Goal: Task Accomplishment & Management: Manage account settings

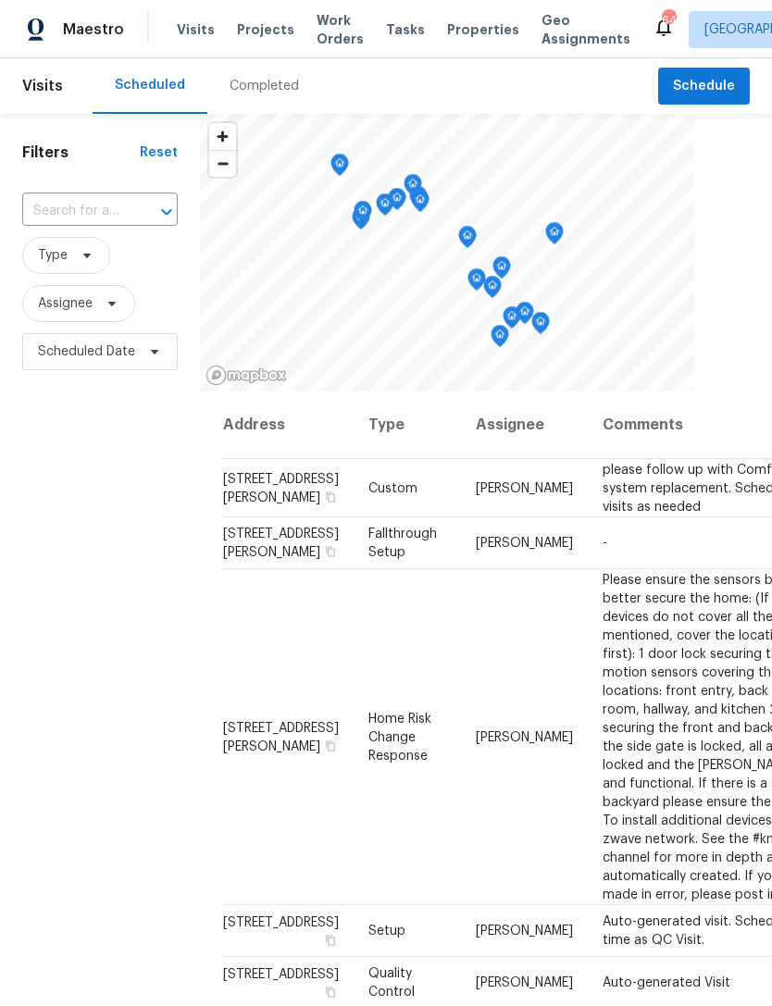
click at [94, 212] on input "text" at bounding box center [74, 211] width 104 height 29
type input "308 qu"
click at [101, 267] on li "[STREET_ADDRESS]" at bounding box center [98, 254] width 155 height 31
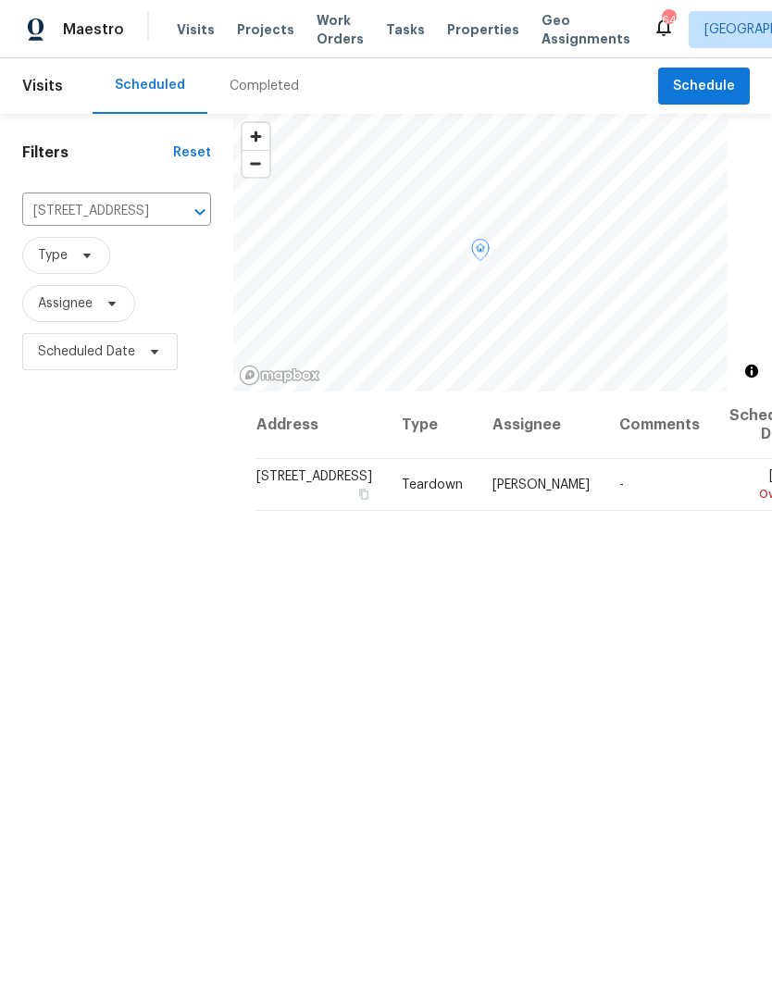
click at [0, 0] on icon at bounding box center [0, 0] width 0 height 0
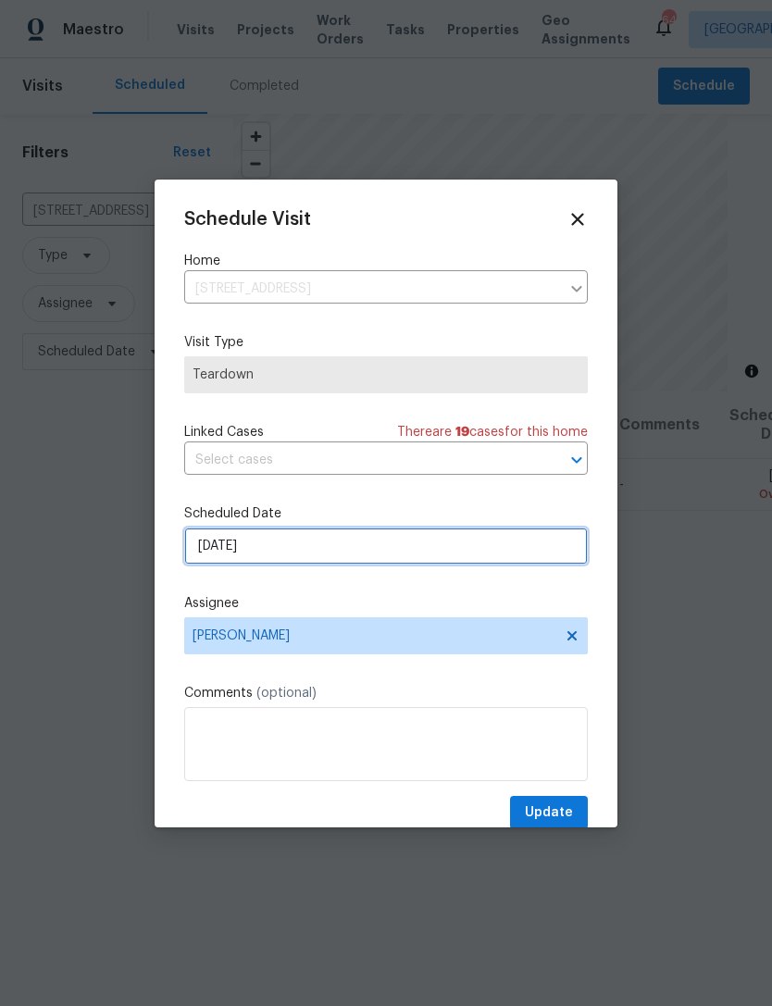
click at [283, 564] on input "8/10/2025" at bounding box center [385, 545] width 403 height 37
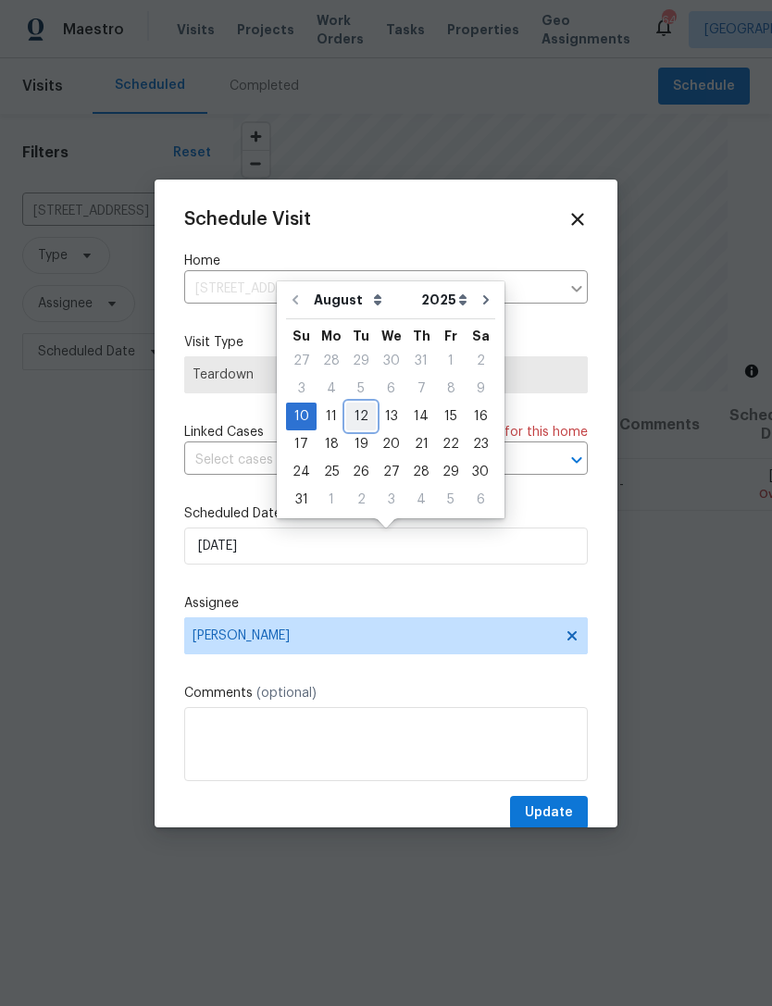
click at [355, 416] on div "12" at bounding box center [361, 416] width 30 height 26
type input "[DATE]"
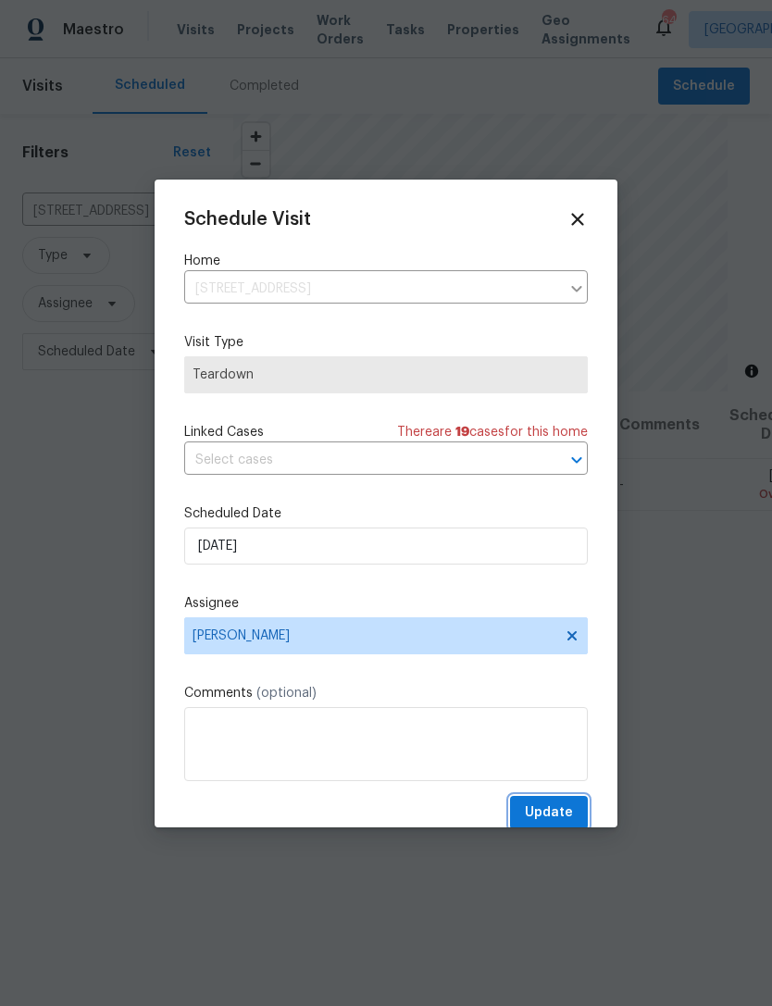
click at [571, 808] on span "Update" at bounding box center [549, 812] width 48 height 23
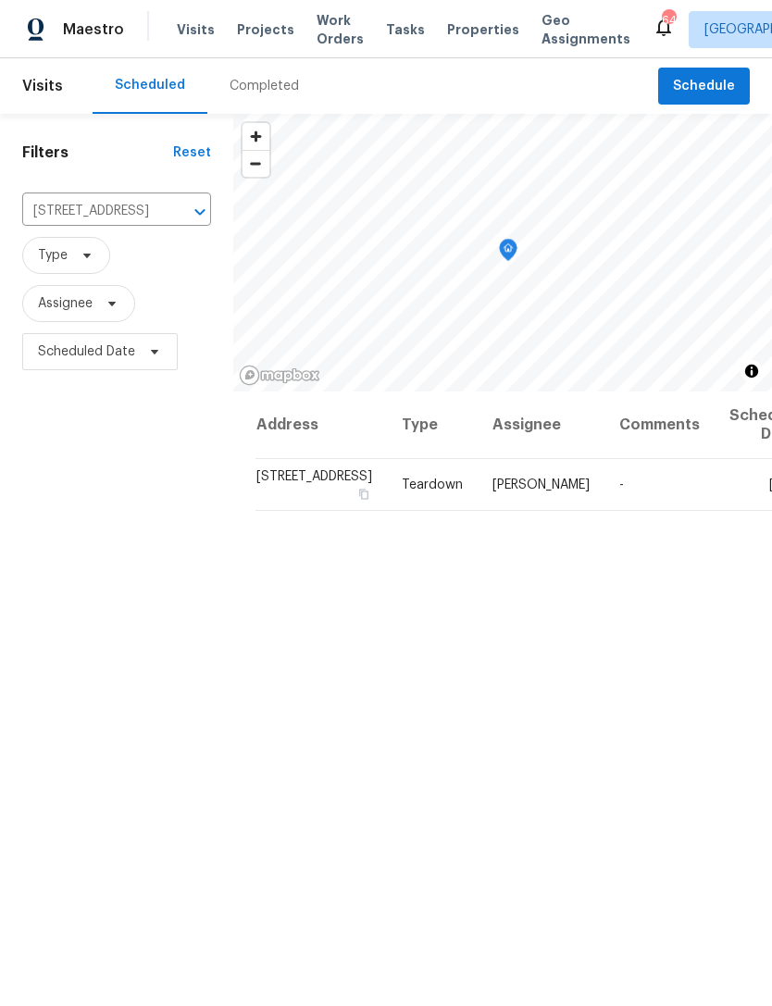
click at [100, 197] on input "308 Quartz Dr, Durham, NC 27703" at bounding box center [90, 211] width 137 height 29
type input "10 sandy bluff"
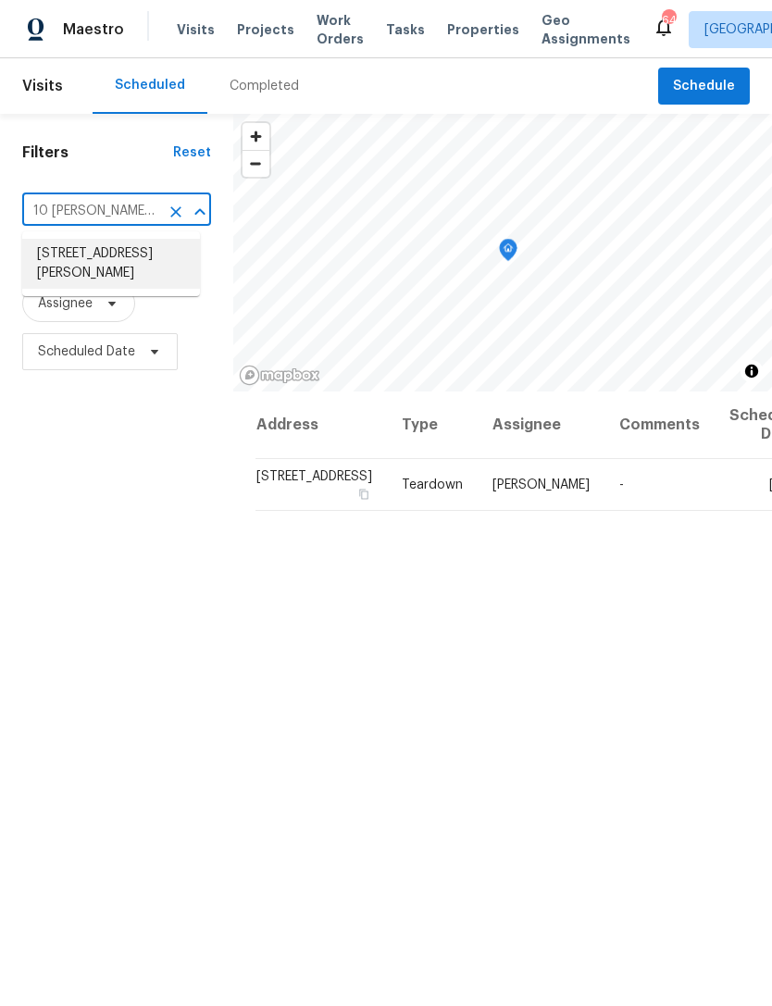
click at [74, 273] on li "10 Sandy Bluff Ct, Durham, NC 27703" at bounding box center [111, 264] width 178 height 50
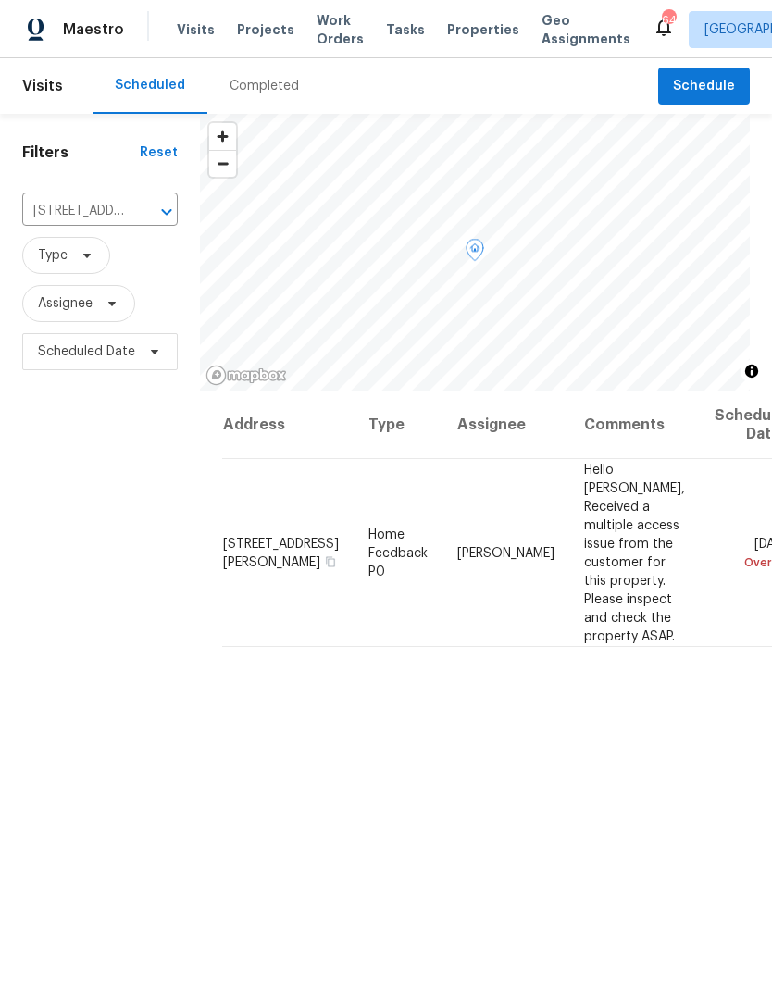
click at [0, 0] on icon at bounding box center [0, 0] width 0 height 0
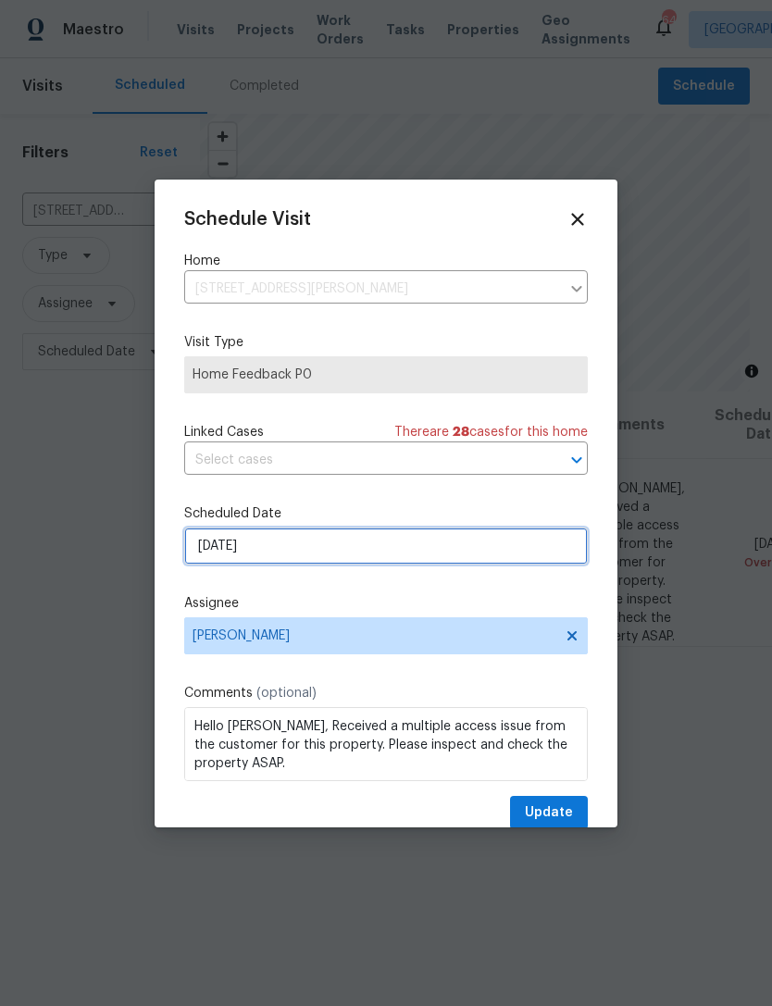
click at [325, 549] on input "[DATE]" at bounding box center [385, 545] width 403 height 37
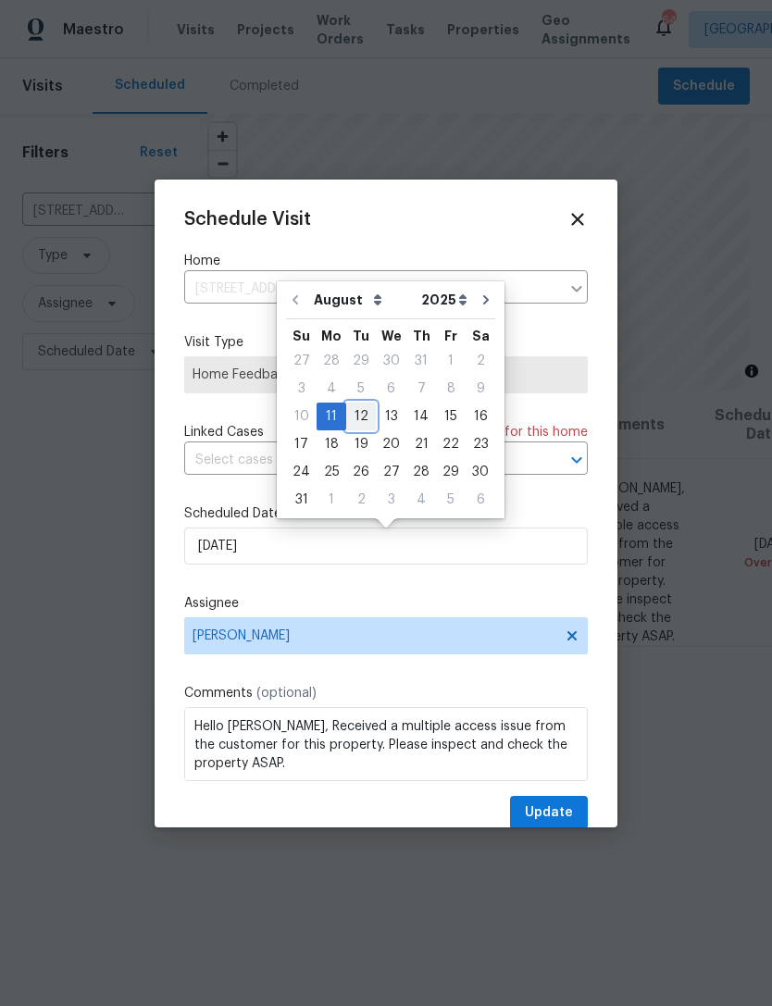
click at [359, 415] on div "12" at bounding box center [361, 416] width 30 height 26
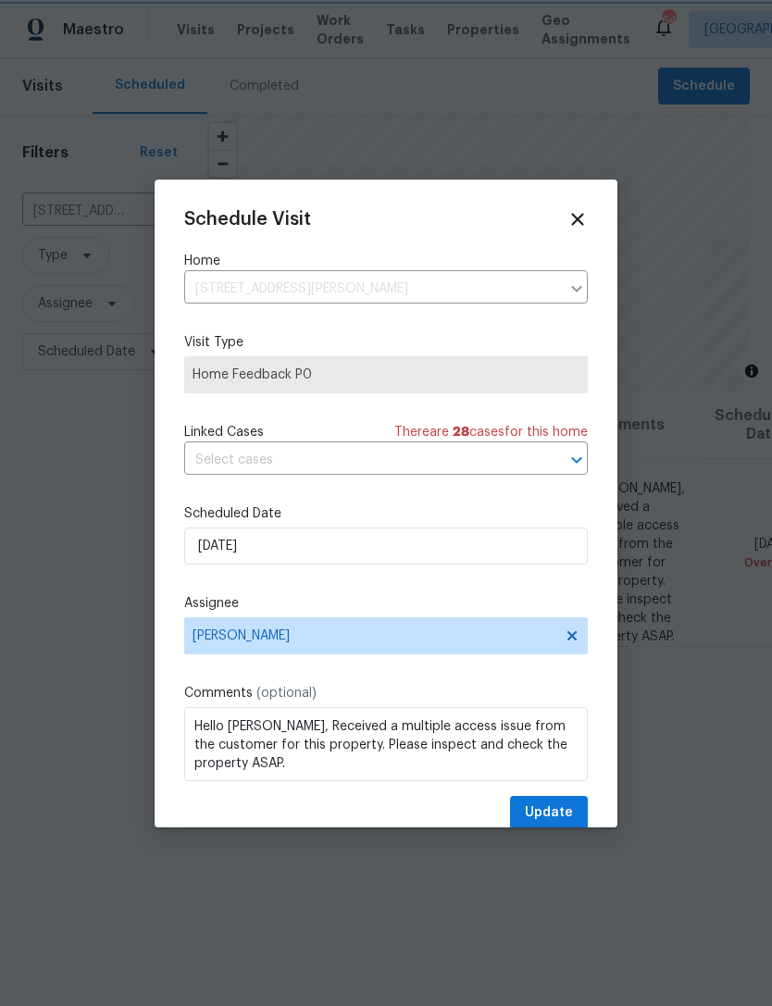
type input "8/12/2025"
click at [565, 809] on span "Update" at bounding box center [549, 812] width 48 height 23
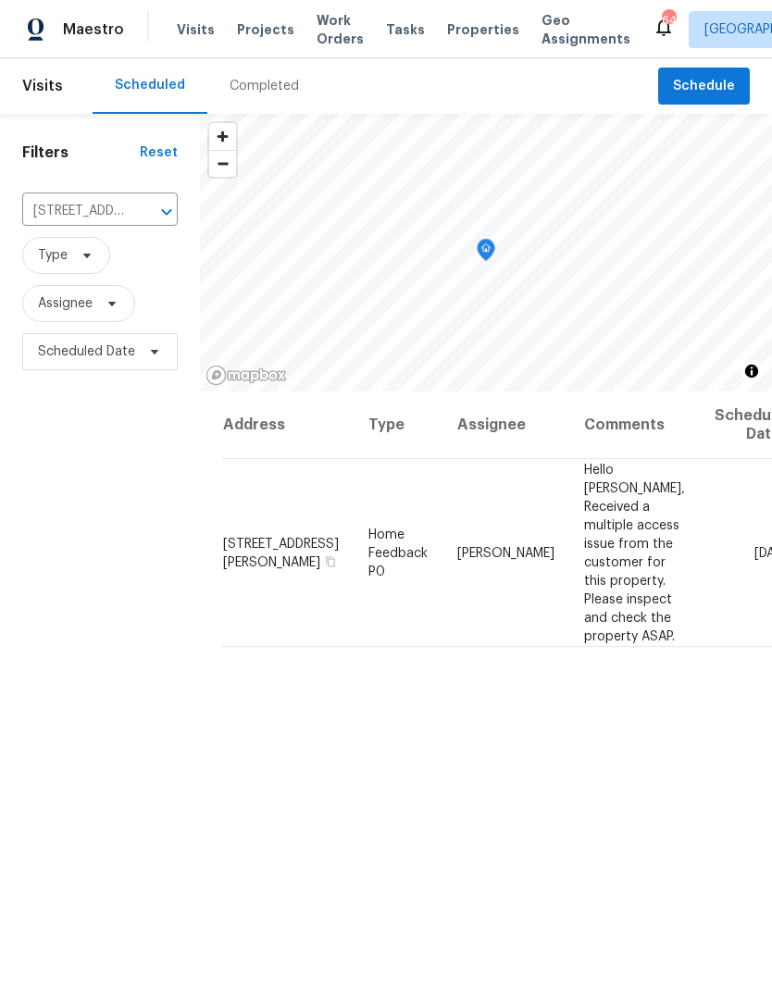
click at [90, 202] on input "10 Sandy Bluff Ct, Durham, NC 27703" at bounding box center [74, 211] width 104 height 29
type input "newberry"
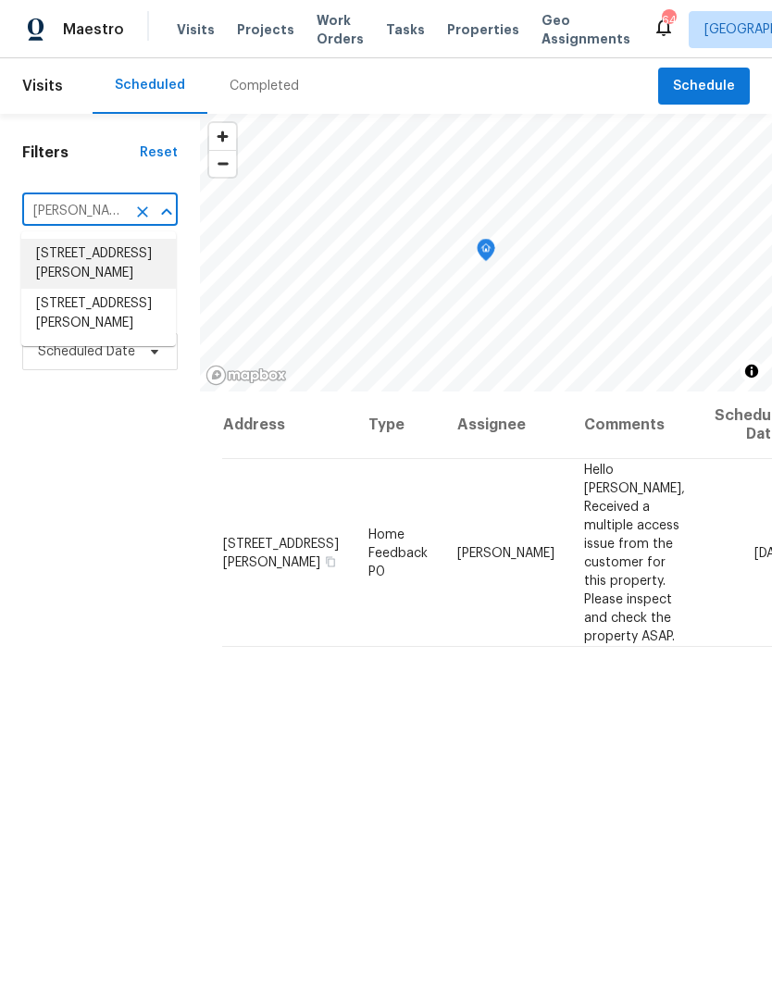
click at [109, 263] on li "228 Newberry Ln, Durham, NC 27703" at bounding box center [98, 264] width 155 height 50
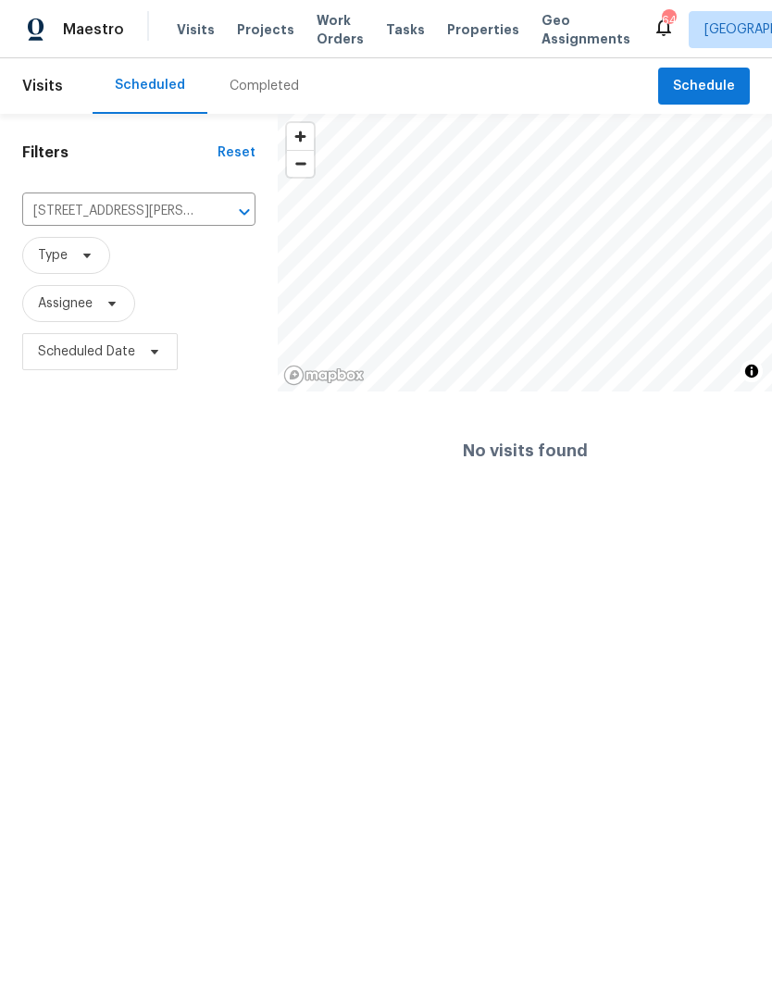
click at [101, 213] on input "228 Newberry Ln, Durham, NC 27703" at bounding box center [112, 211] width 181 height 29
type input "newberry"
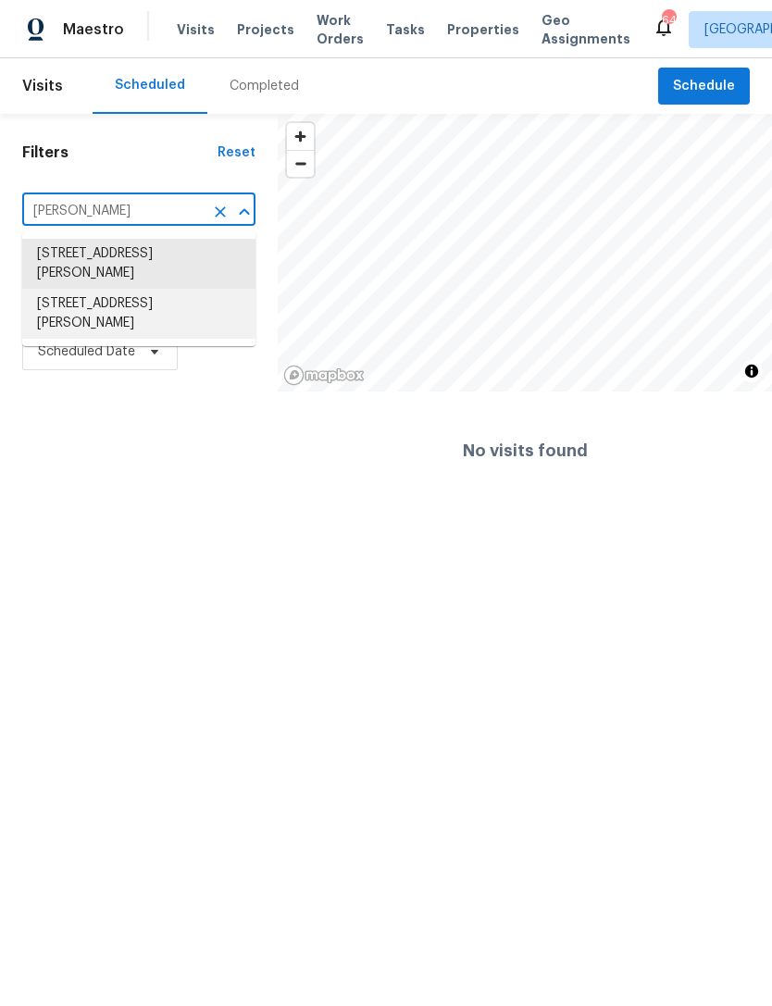
click at [72, 313] on li "218 Newberry Ln, Durham, NC 27703" at bounding box center [138, 314] width 233 height 50
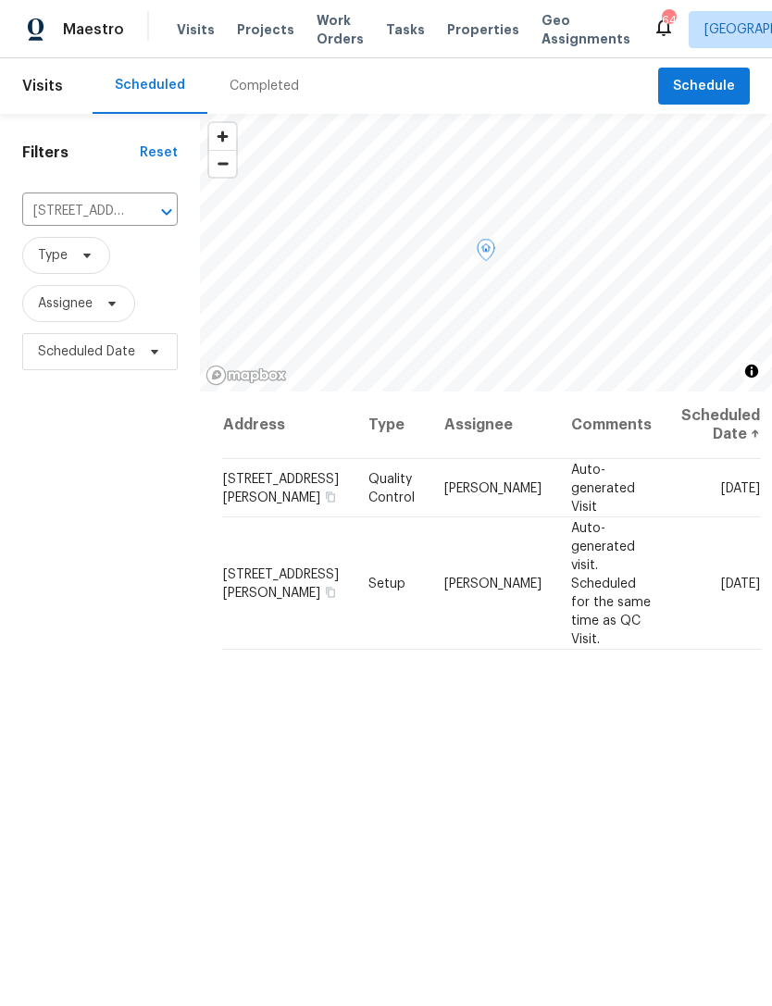
click at [0, 0] on icon at bounding box center [0, 0] width 0 height 0
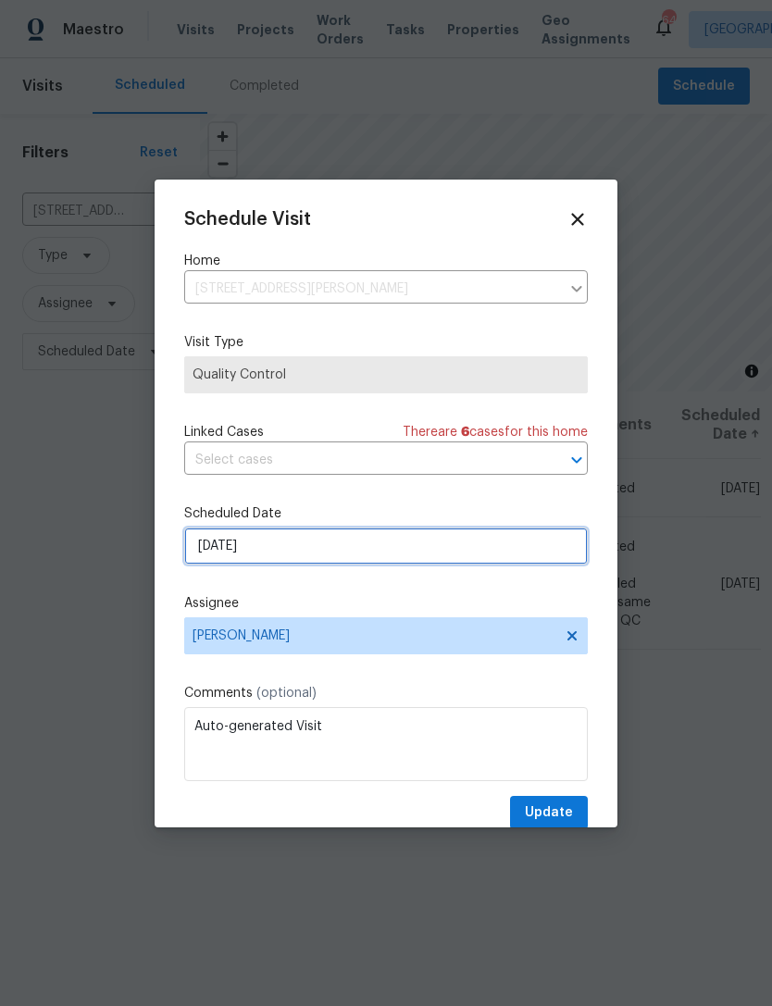
click at [355, 551] on input "[DATE]" at bounding box center [385, 545] width 403 height 37
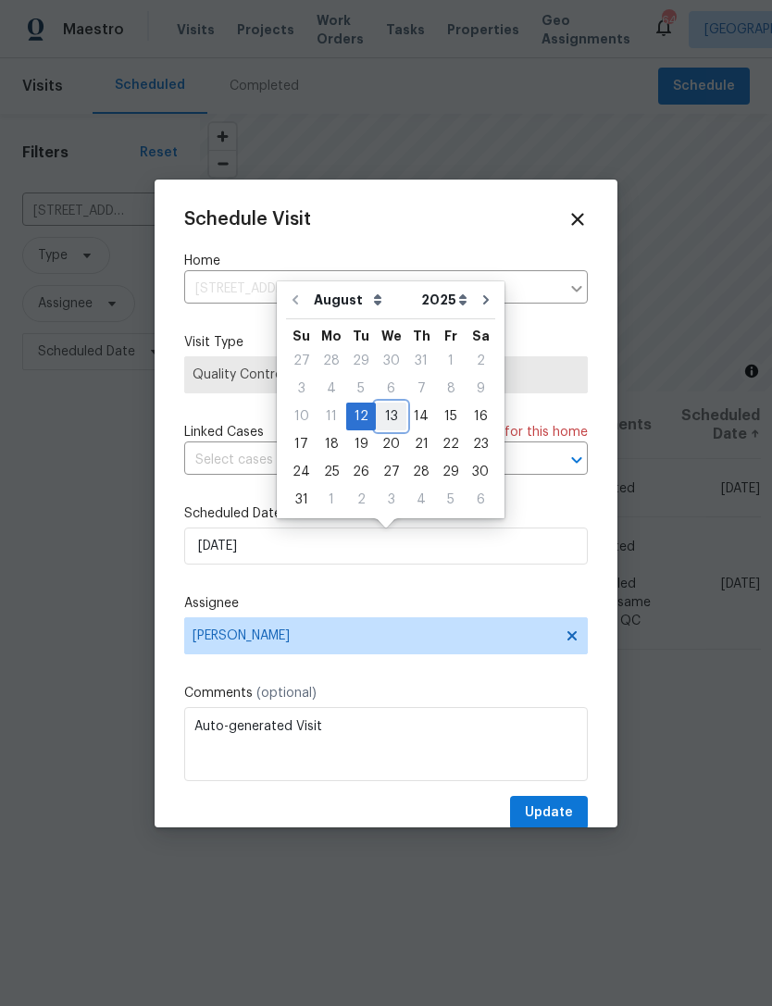
click at [392, 412] on div "13" at bounding box center [391, 416] width 31 height 26
type input "8/13/2025"
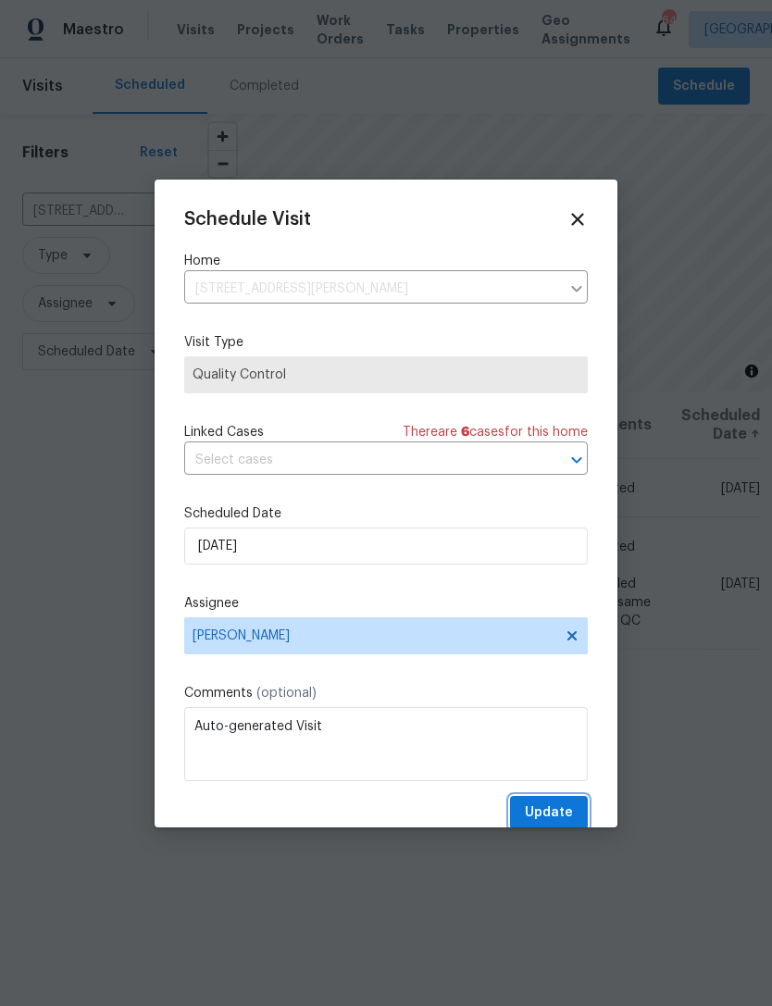
click at [564, 808] on span "Update" at bounding box center [549, 812] width 48 height 23
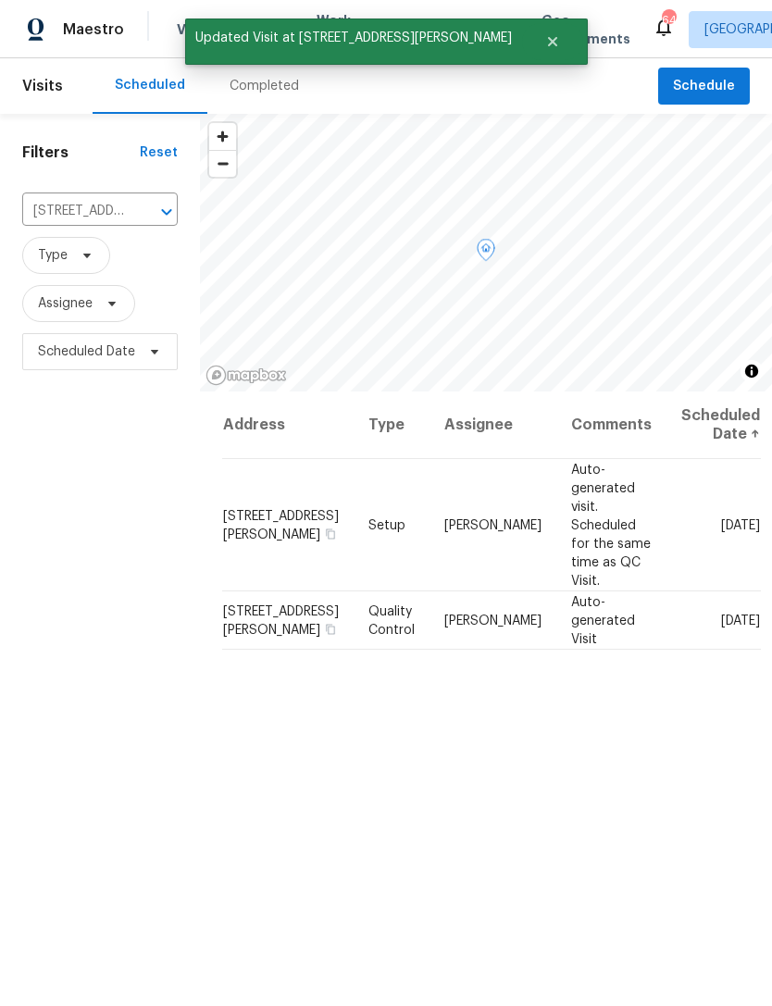
click at [0, 0] on icon at bounding box center [0, 0] width 0 height 0
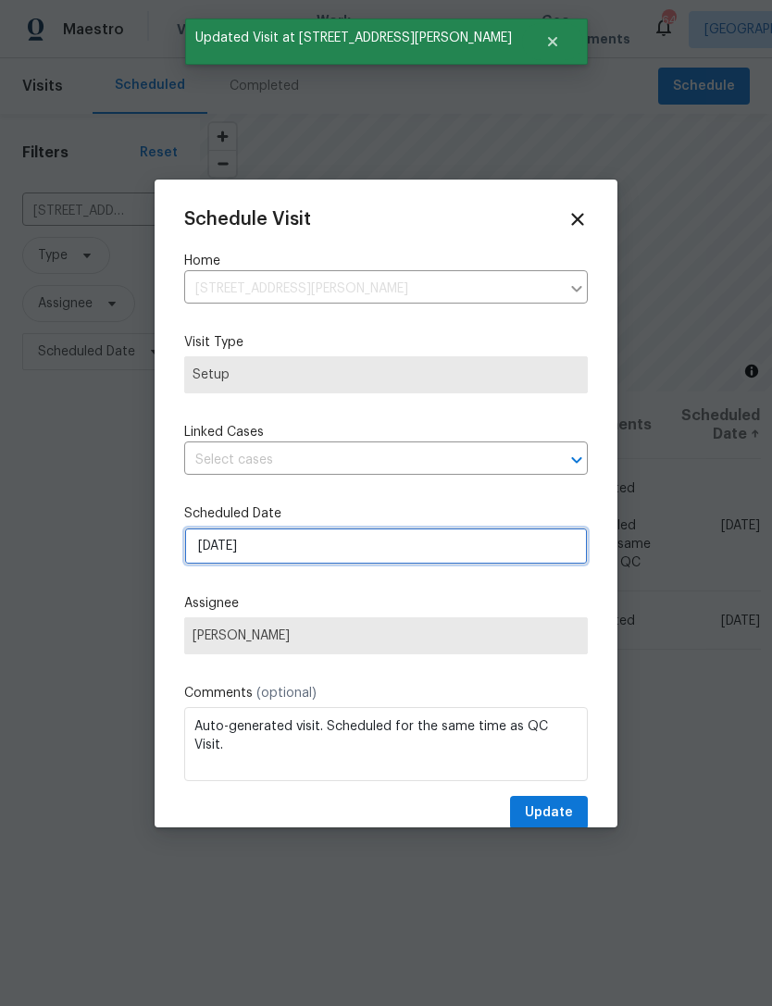
click at [347, 540] on input "[DATE]" at bounding box center [385, 545] width 403 height 37
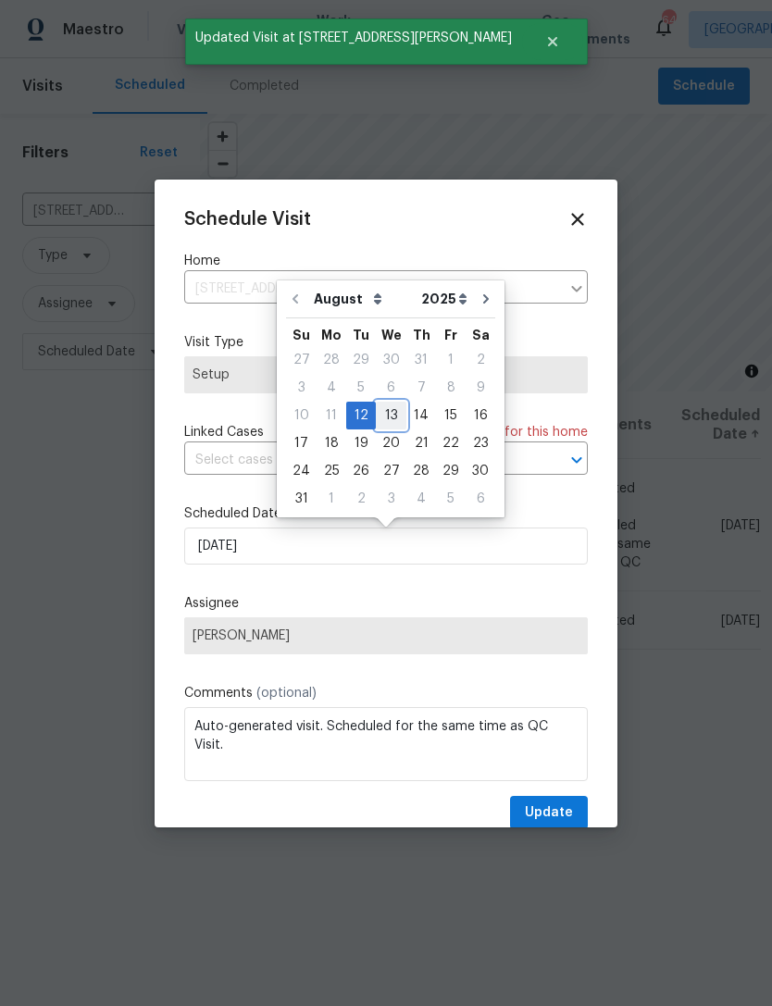
click at [386, 417] on div "13" at bounding box center [391, 416] width 31 height 26
type input "8/13/2025"
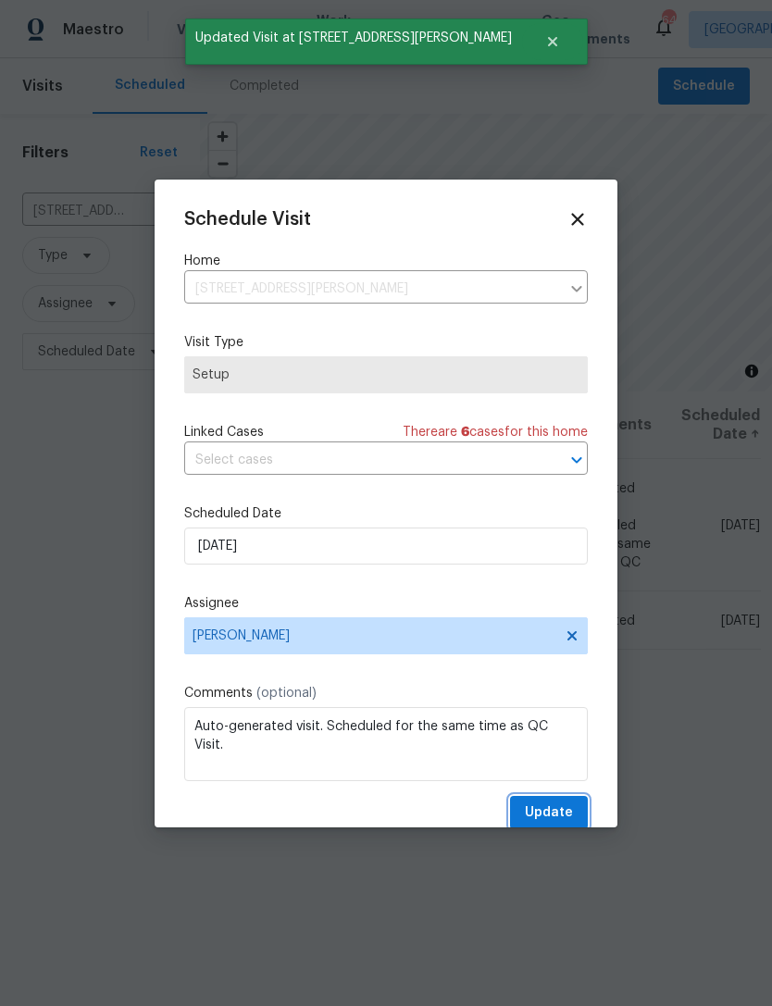
click at [558, 811] on span "Update" at bounding box center [549, 812] width 48 height 23
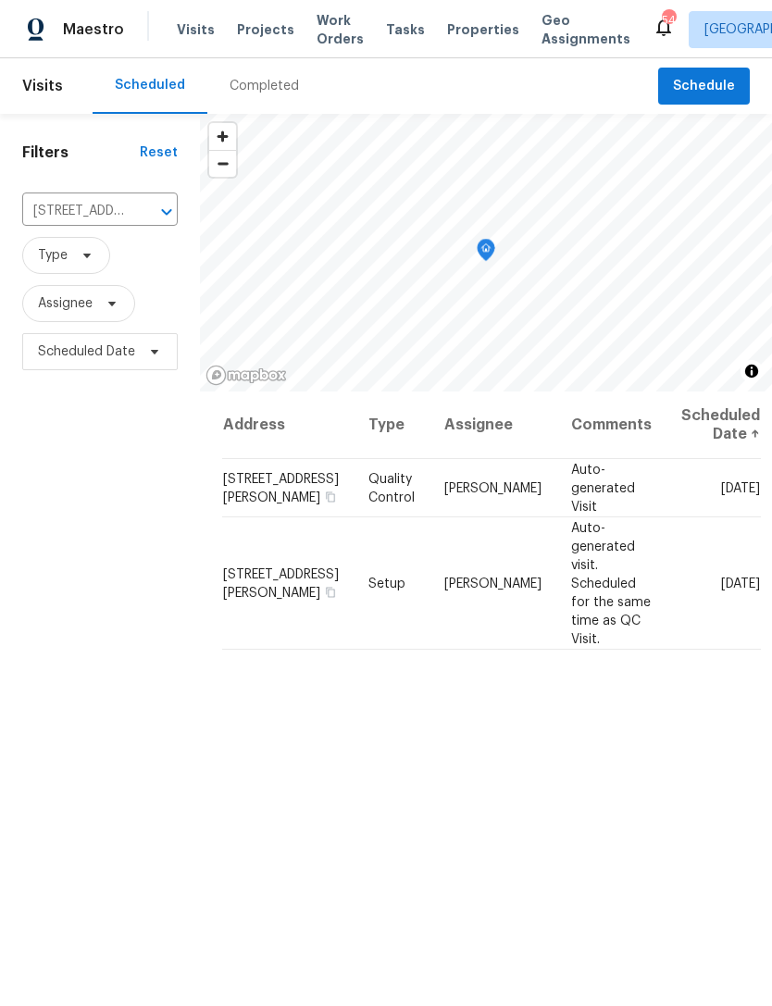
click at [81, 207] on input "218 Newberry Ln, Durham, NC 27703" at bounding box center [74, 211] width 104 height 29
type input "104 mossb"
click at [72, 269] on li "104 Mossbark Ln, Chapel Hill, NC 27514" at bounding box center [98, 254] width 155 height 31
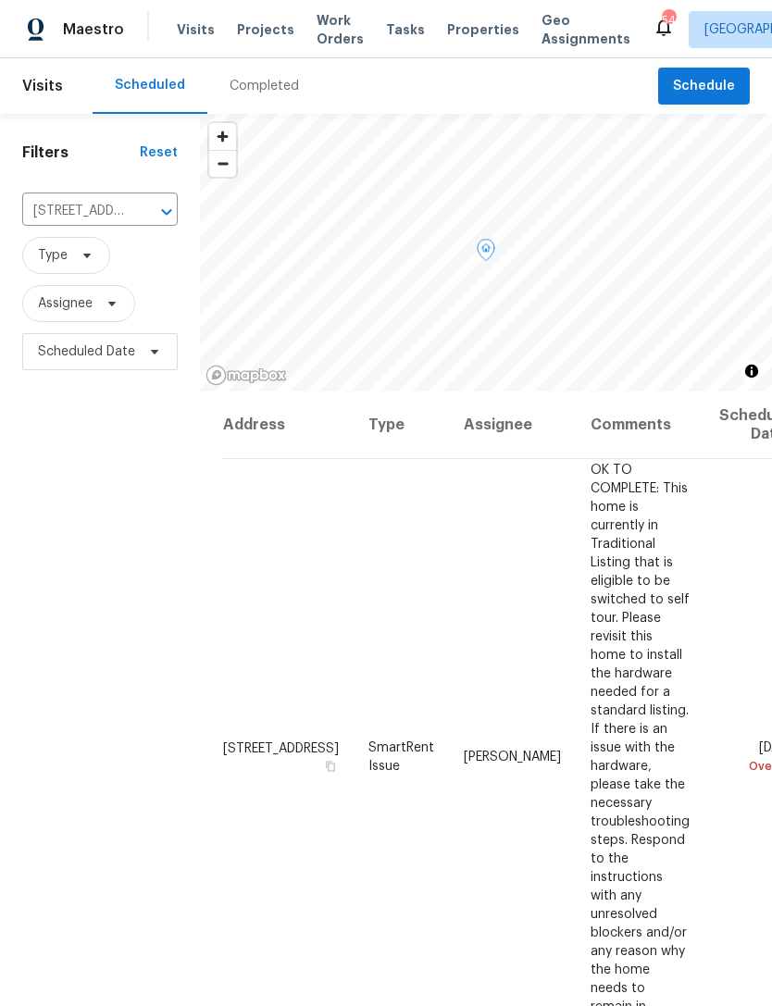
click at [0, 0] on icon at bounding box center [0, 0] width 0 height 0
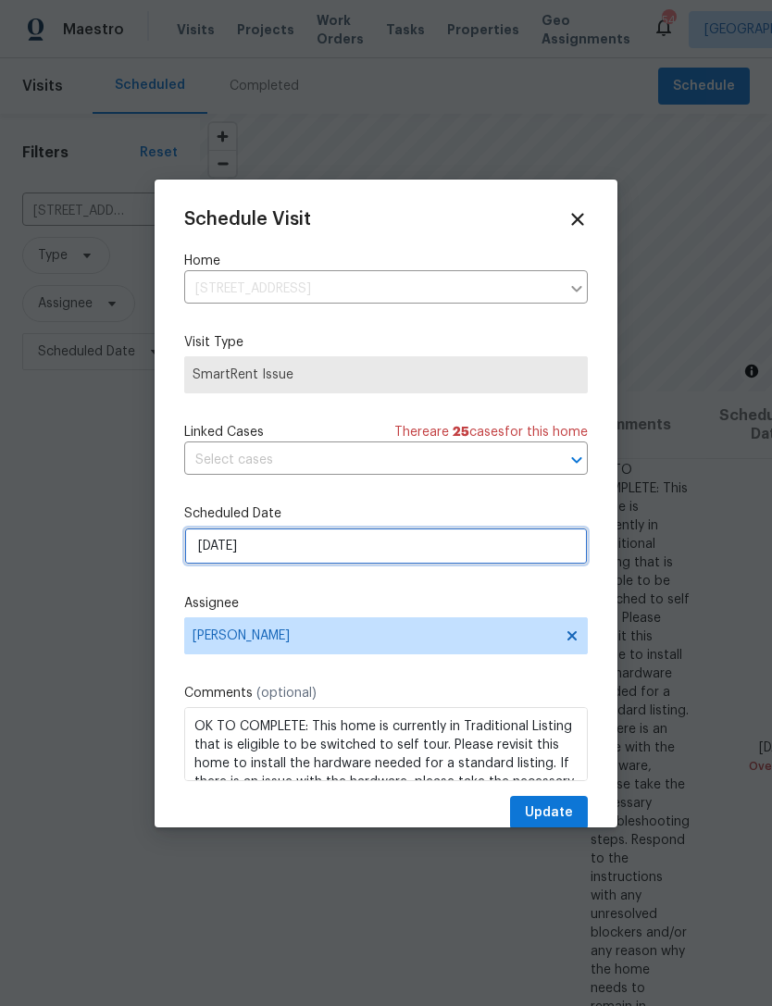
click at [301, 543] on input "[DATE]" at bounding box center [385, 545] width 403 height 37
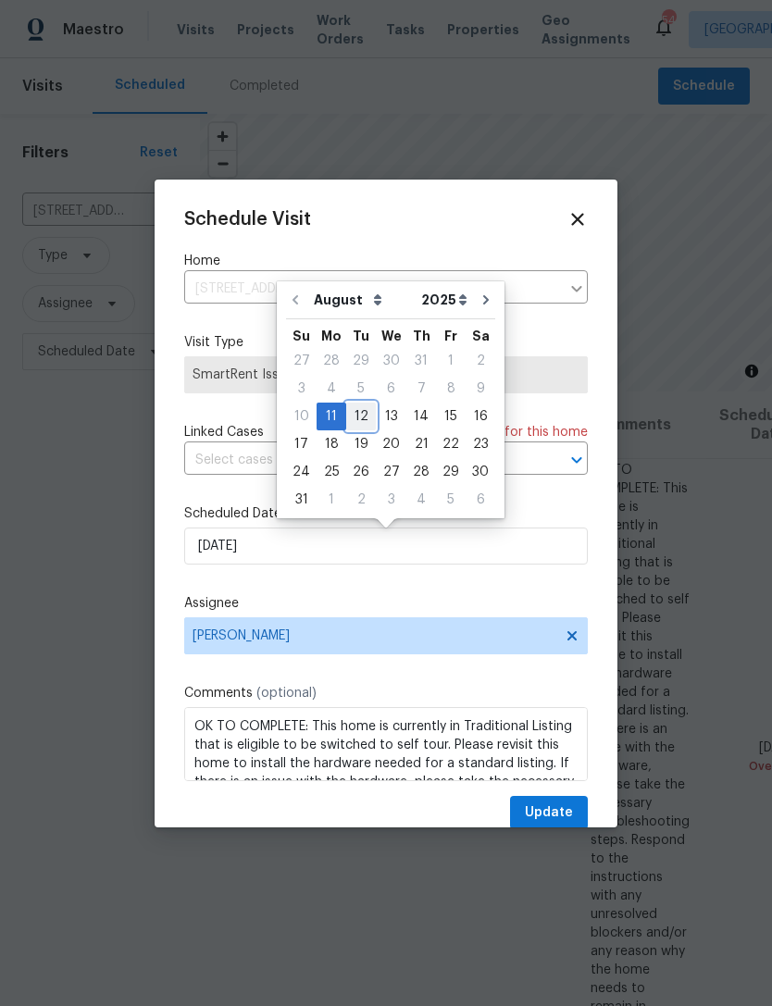
click at [362, 411] on div "12" at bounding box center [361, 416] width 30 height 26
type input "[DATE]"
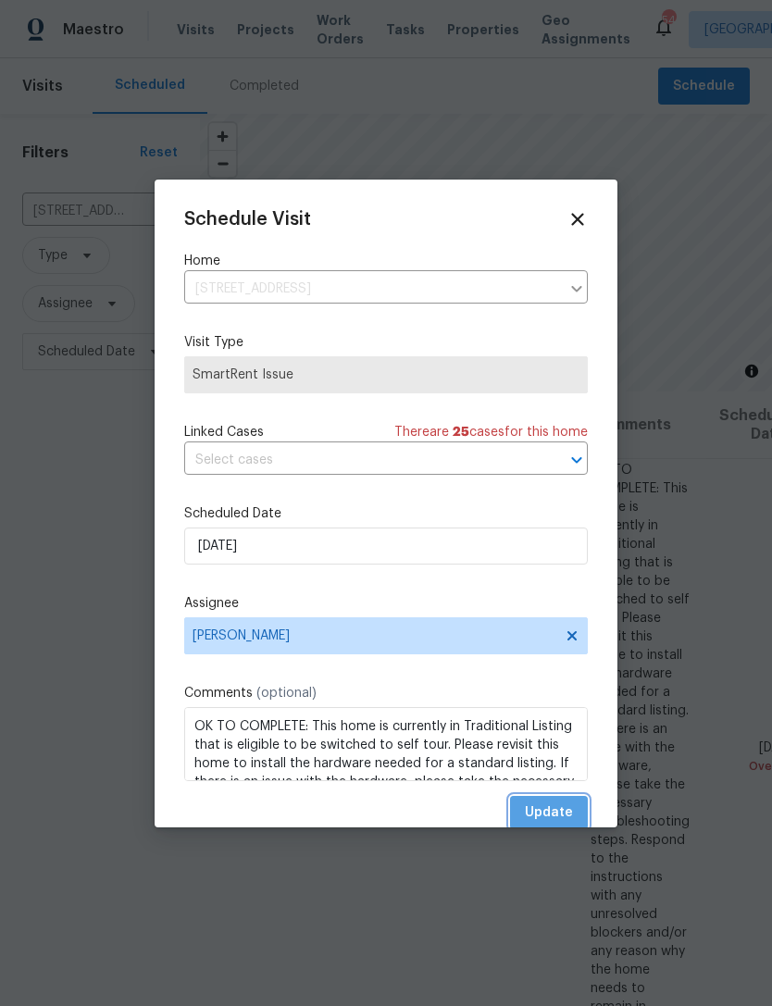
click at [565, 812] on span "Update" at bounding box center [549, 812] width 48 height 23
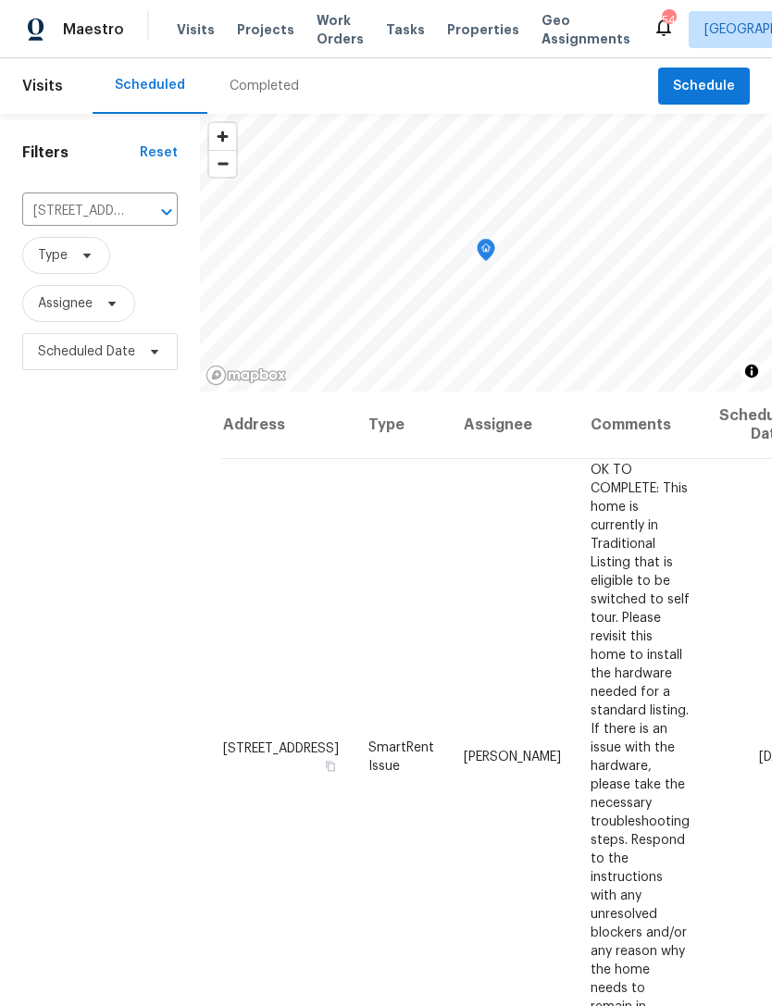
click at [133, 215] on icon "Clear" at bounding box center [142, 212] width 19 height 19
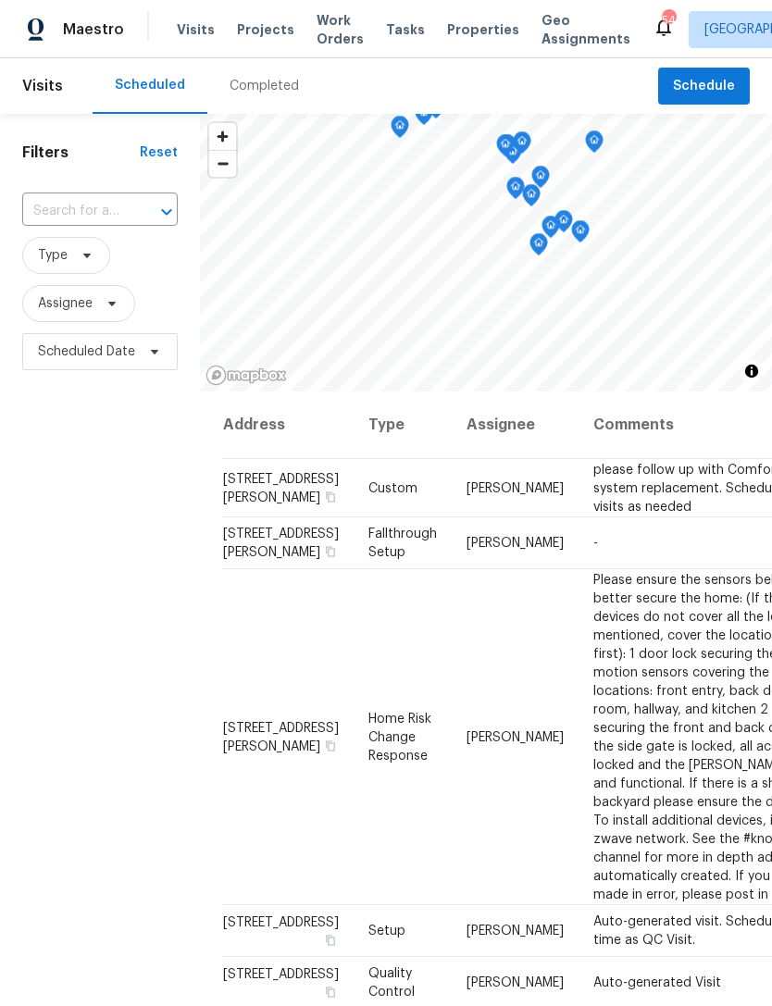
click at [156, 201] on icon "Open" at bounding box center [166, 212] width 22 height 22
type input "3300 moss"
click at [71, 264] on li "3300 Mossdale Ave, Durham, NC 27707" at bounding box center [98, 254] width 155 height 31
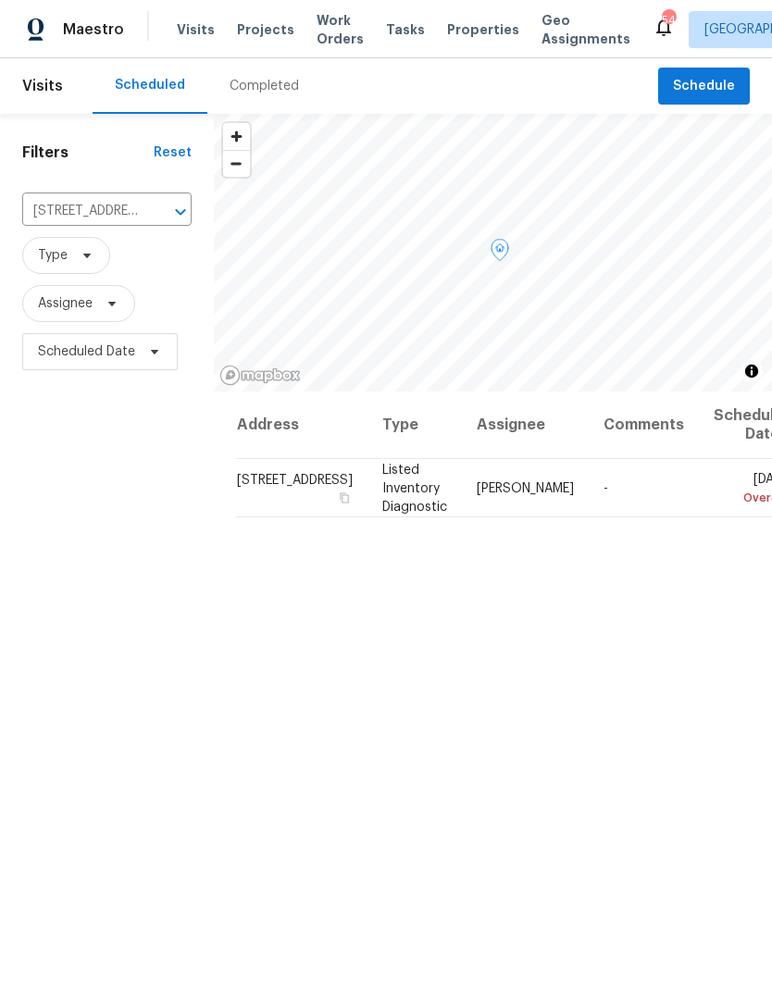
click at [0, 0] on icon at bounding box center [0, 0] width 0 height 0
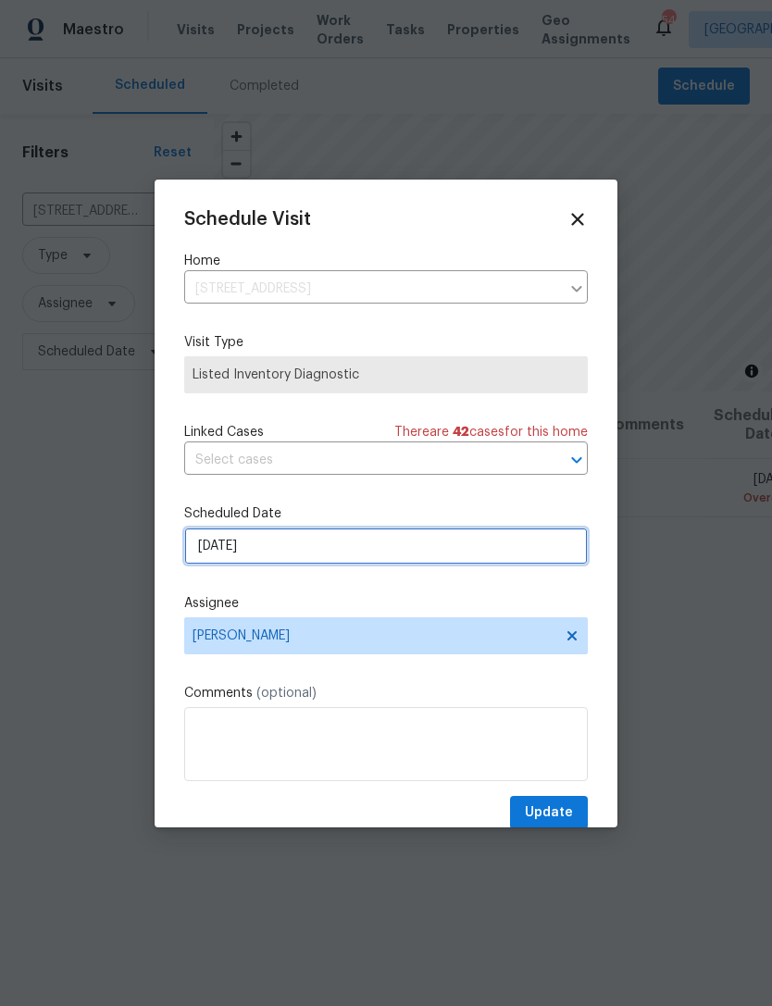
click at [354, 552] on input "8/7/2025" at bounding box center [385, 545] width 403 height 37
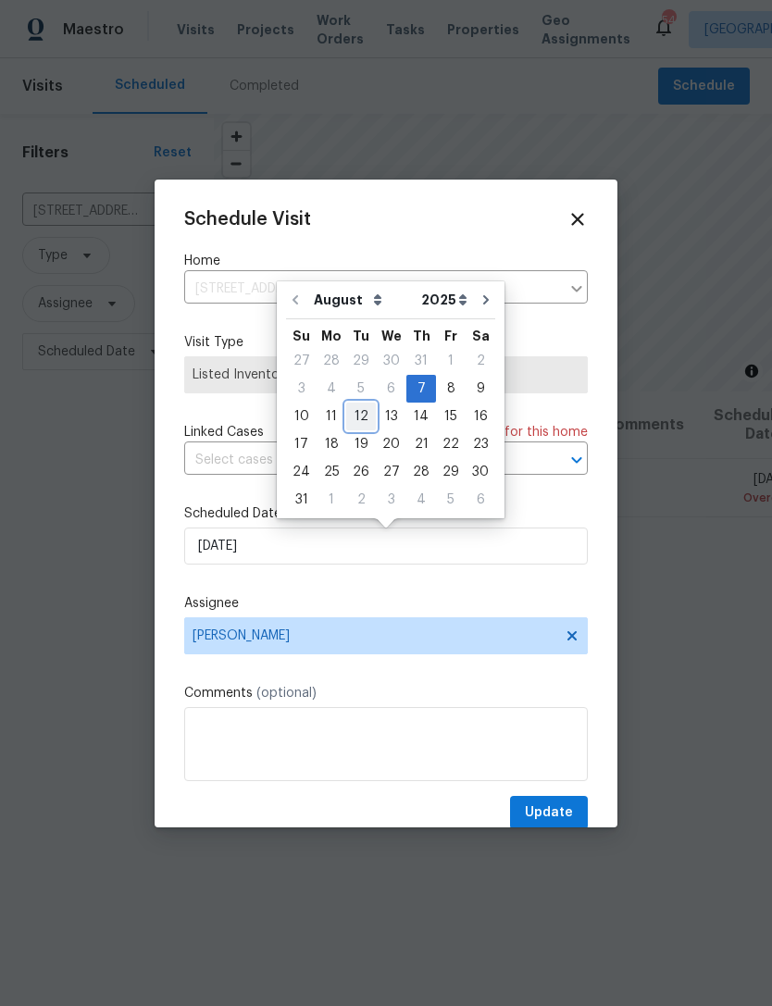
click at [350, 417] on div "12" at bounding box center [361, 416] width 30 height 26
type input "[DATE]"
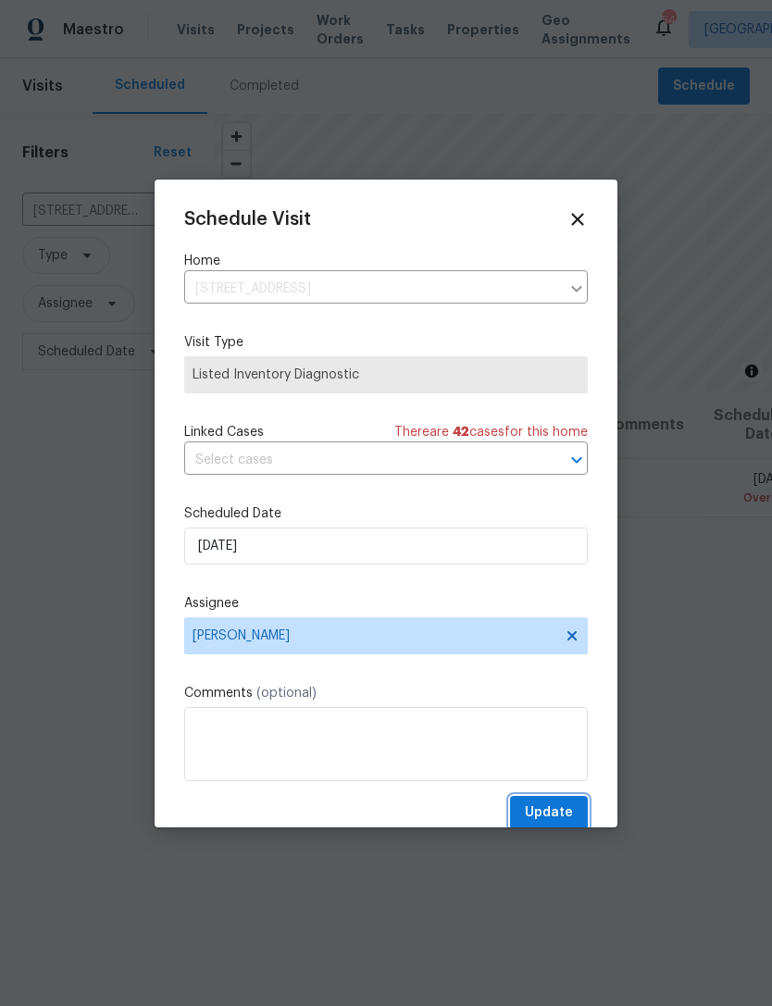
click at [565, 808] on span "Update" at bounding box center [549, 812] width 48 height 23
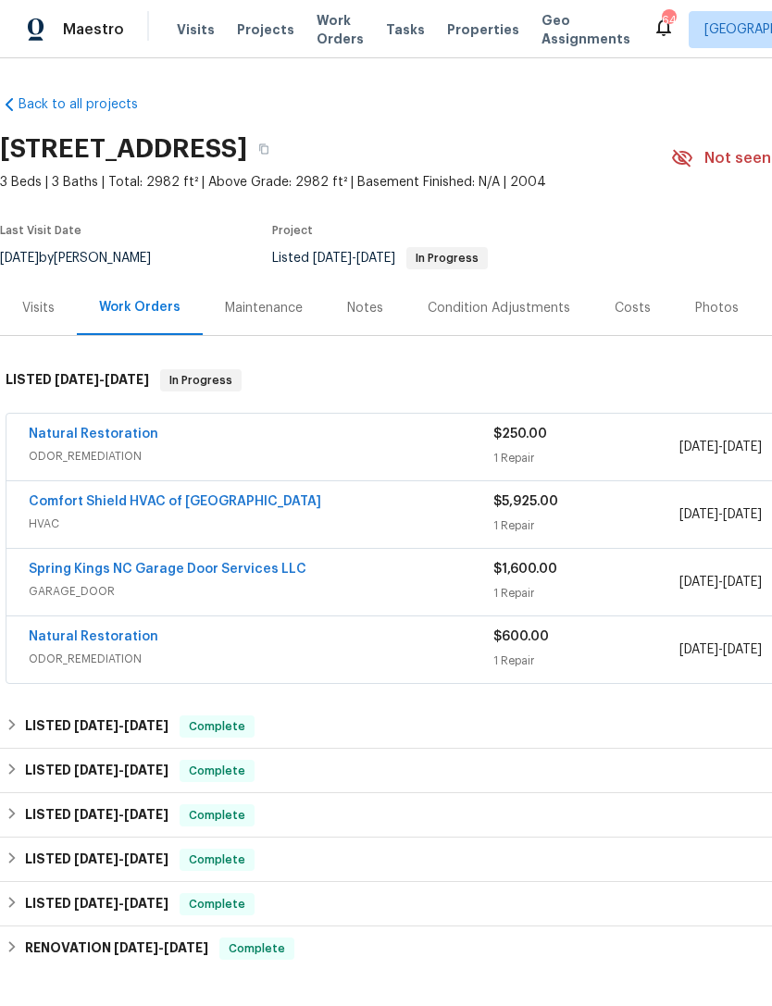
click at [63, 434] on link "Natural Restoration" at bounding box center [94, 434] width 130 height 13
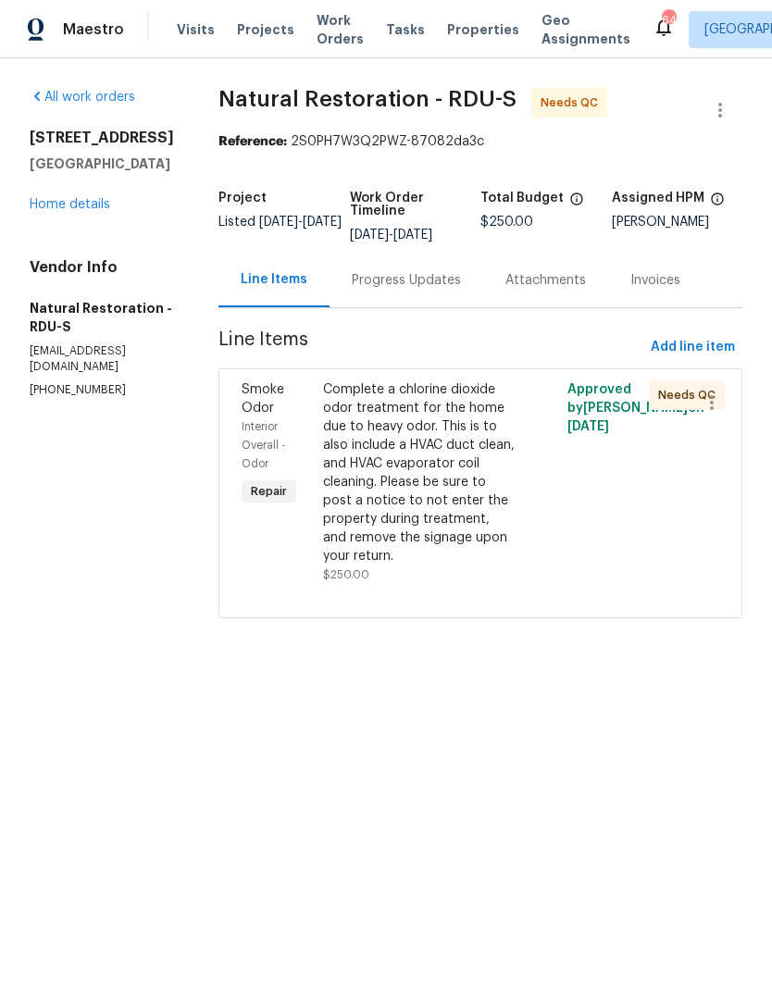
click at [430, 494] on div "Complete a chlorine dioxide odor treatment for the home due to heavy odor. This…" at bounding box center [419, 472] width 192 height 185
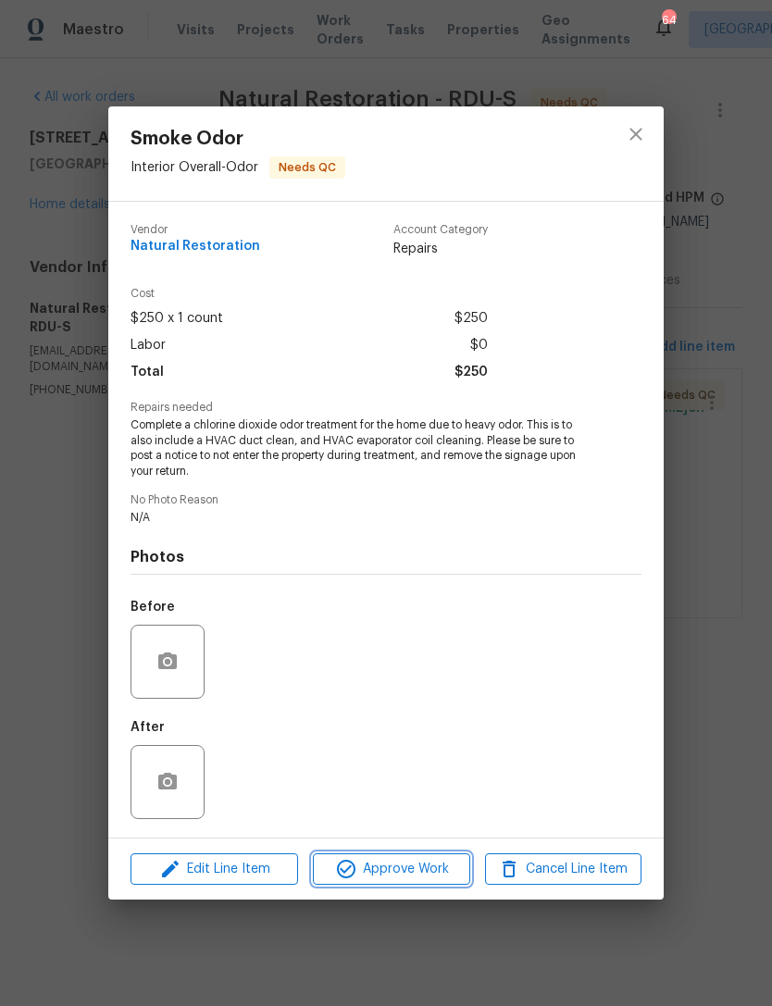
click at [442, 870] on span "Approve Work" at bounding box center [390, 869] width 145 height 23
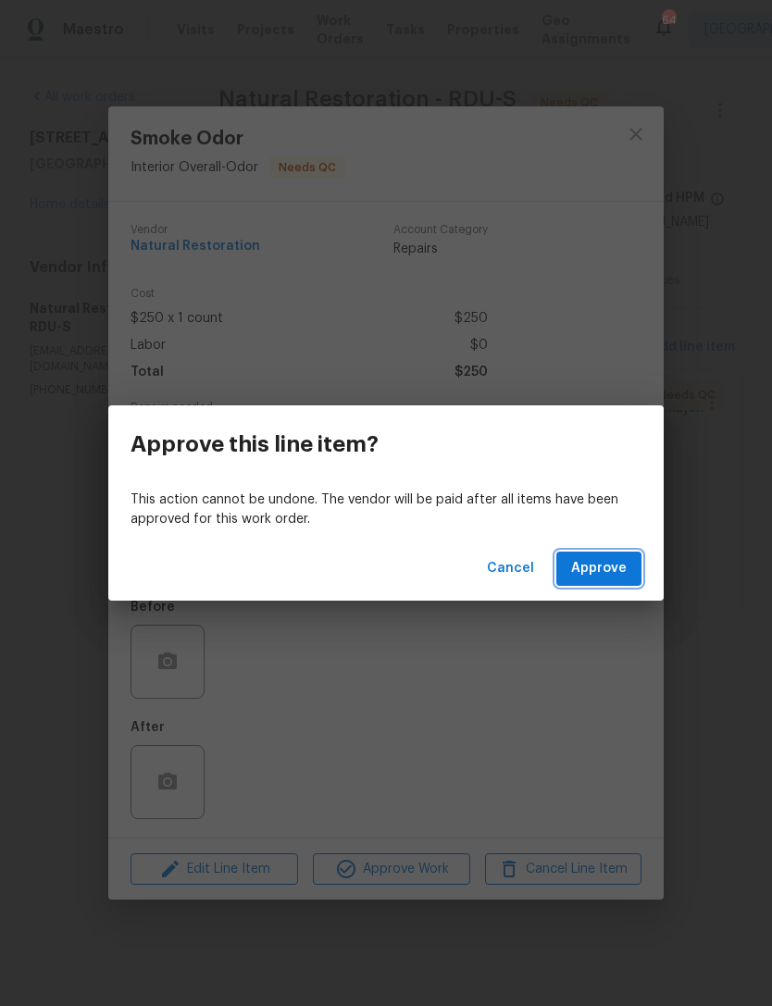
click at [611, 569] on span "Approve" at bounding box center [599, 568] width 56 height 23
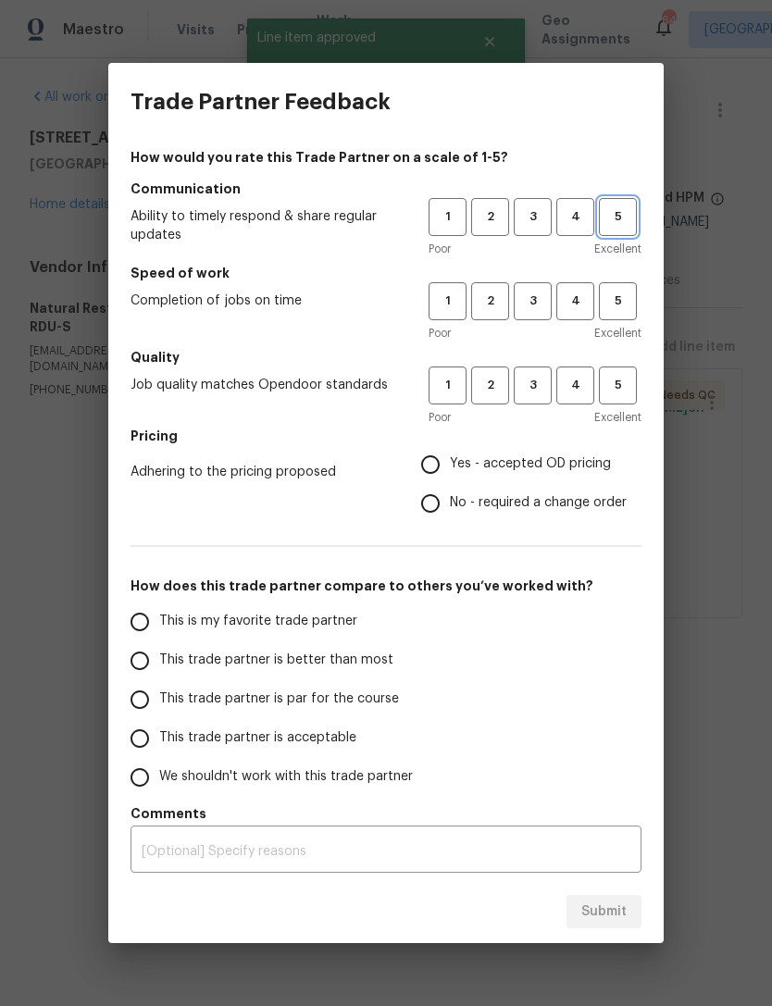
click at [633, 210] on span "5" at bounding box center [618, 216] width 34 height 21
click at [625, 296] on span "5" at bounding box center [618, 301] width 34 height 21
click at [636, 378] on button "5" at bounding box center [618, 385] width 38 height 38
click at [591, 472] on span "Yes - accepted OD pricing" at bounding box center [530, 463] width 161 height 19
click at [450, 472] on input "Yes - accepted OD pricing" at bounding box center [430, 464] width 39 height 39
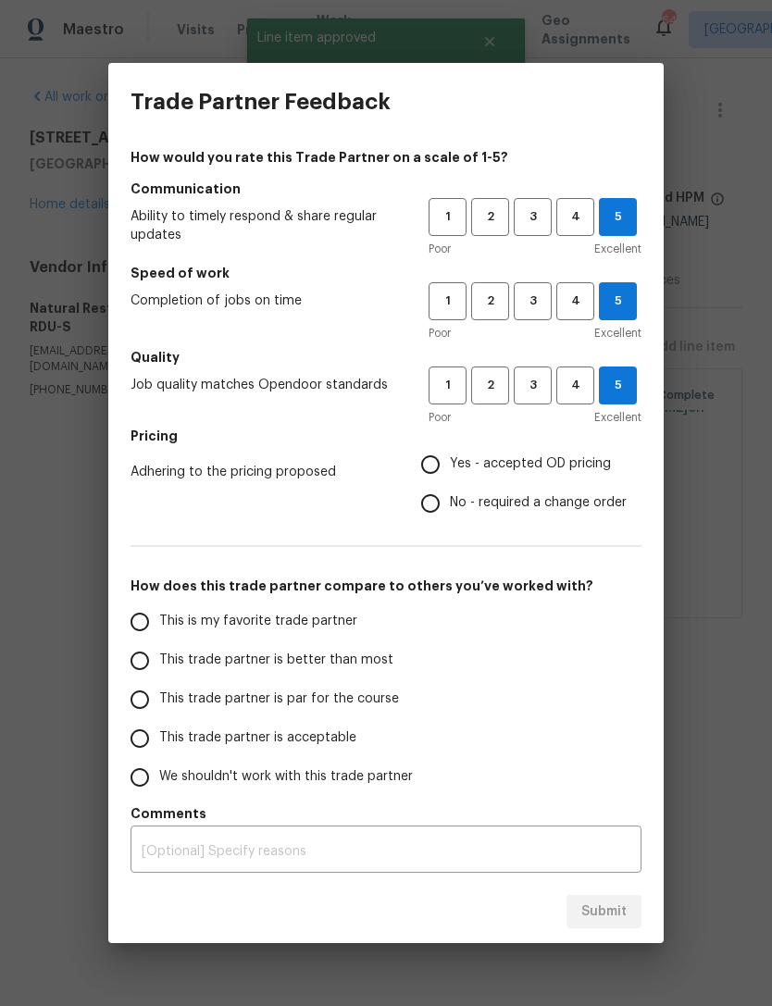
radio input "true"
click at [343, 664] on span "This trade partner is better than most" at bounding box center [276, 660] width 234 height 19
click at [159, 664] on input "This trade partner is better than most" at bounding box center [139, 660] width 39 height 39
click at [625, 904] on span "Submit" at bounding box center [603, 911] width 45 height 23
radio input "true"
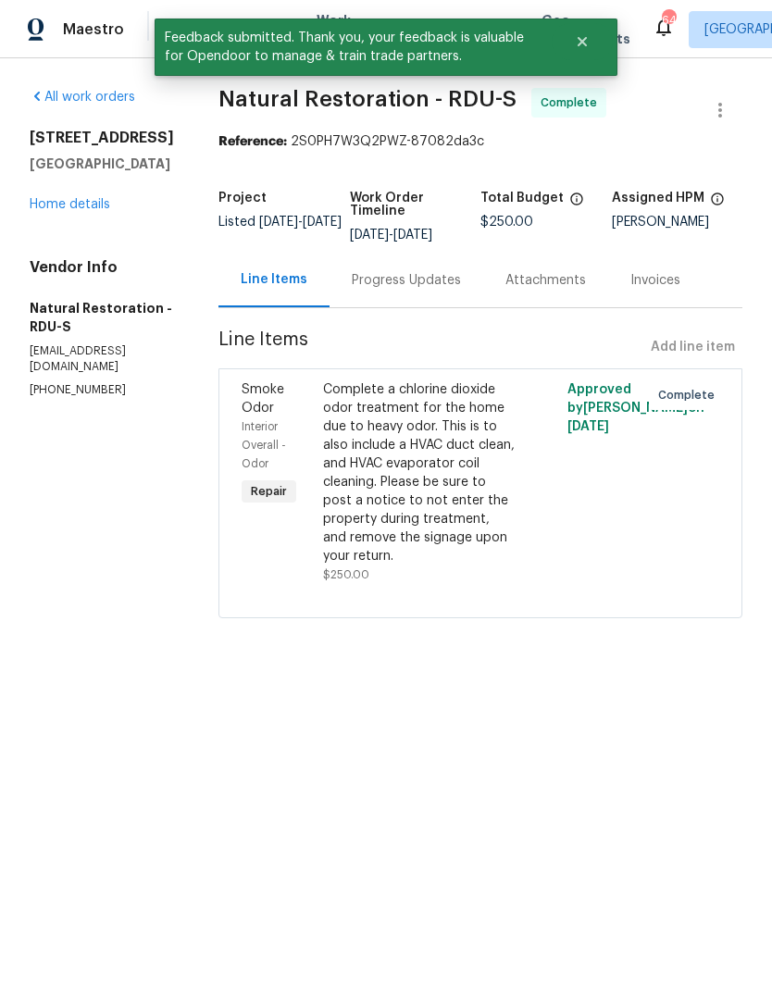
click at [56, 204] on link "Home details" at bounding box center [70, 204] width 81 height 13
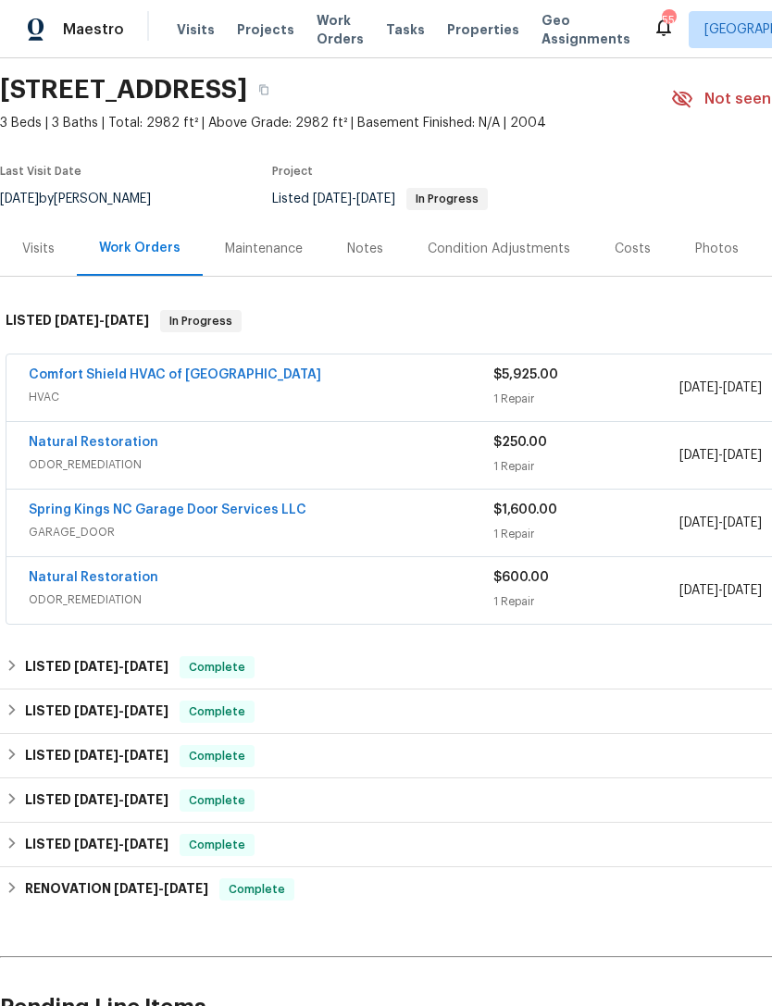
scroll to position [59, 0]
click at [94, 380] on link "Comfort Shield HVAC of NC" at bounding box center [175, 374] width 292 height 13
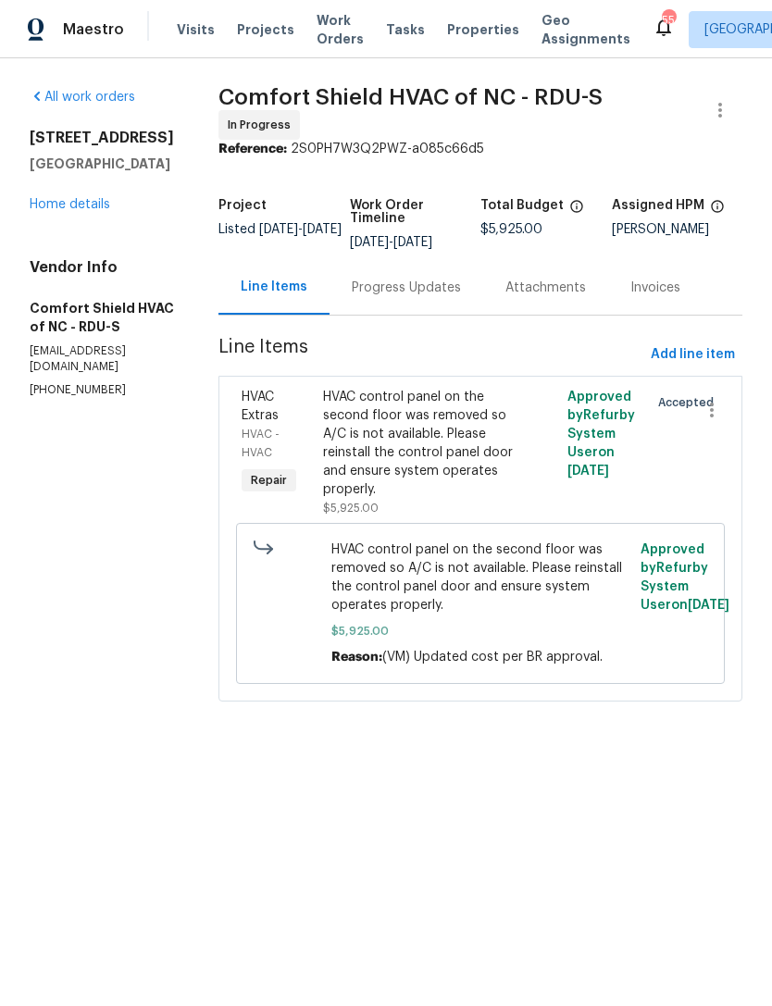
click at [442, 297] on div "Progress Updates" at bounding box center [406, 288] width 109 height 19
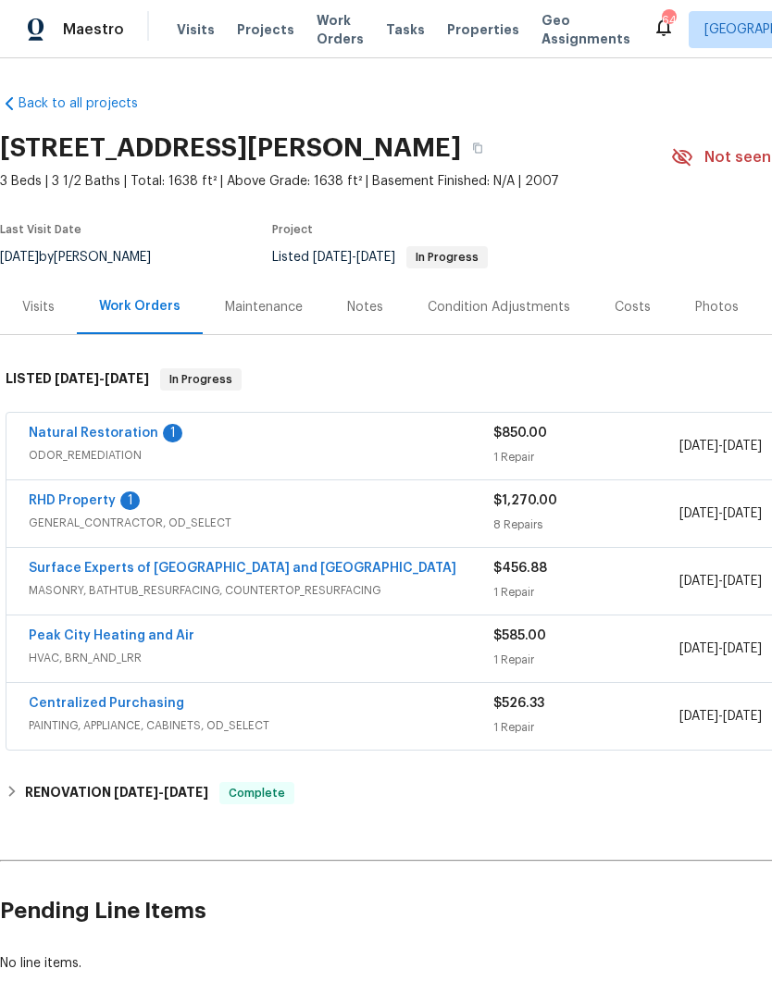
scroll to position [1, 0]
click at [84, 432] on link "Natural Restoration" at bounding box center [94, 433] width 130 height 13
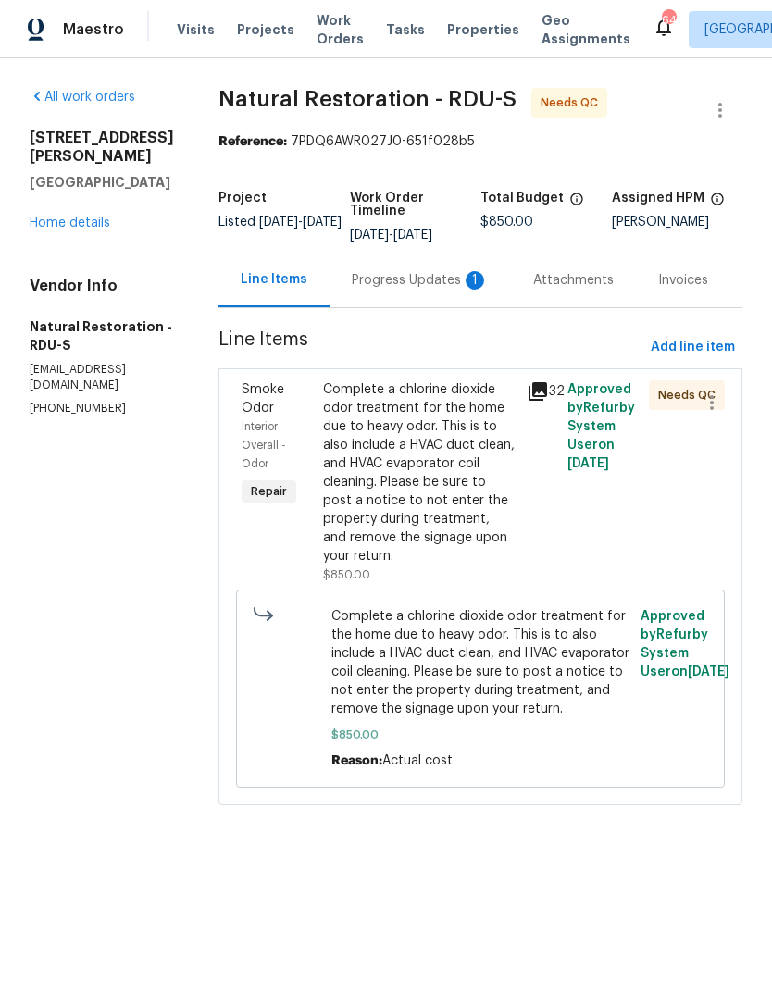
click at [432, 503] on div "Complete a chlorine dioxide odor treatment for the home due to heavy odor. This…" at bounding box center [419, 472] width 192 height 185
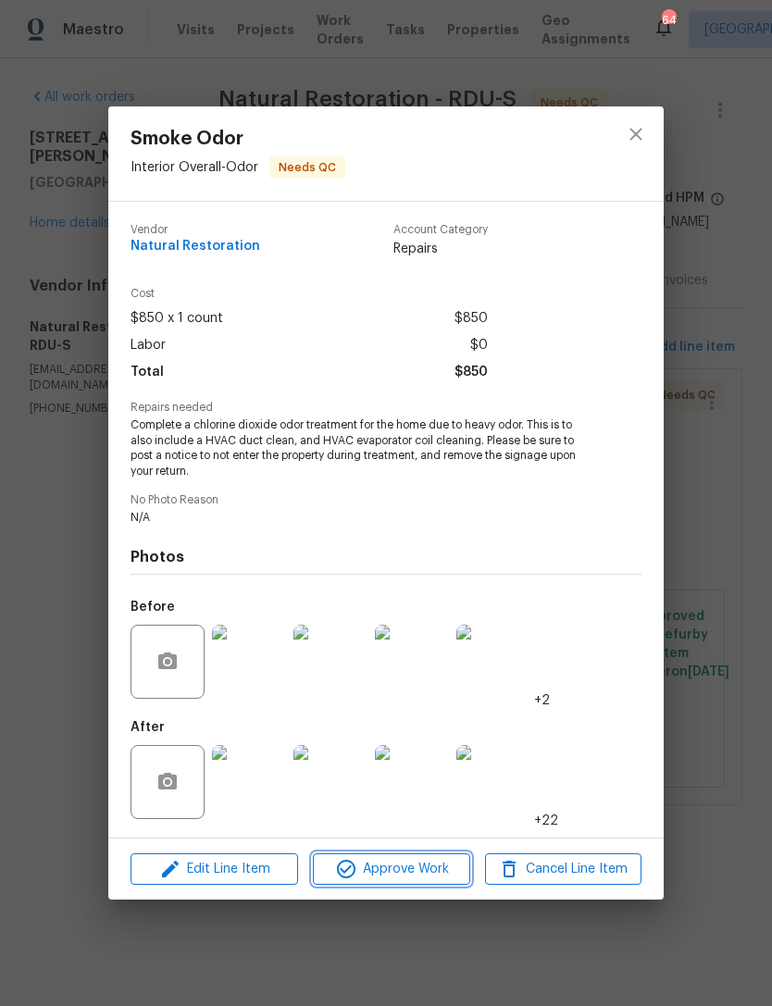
click at [416, 869] on span "Approve Work" at bounding box center [390, 869] width 145 height 23
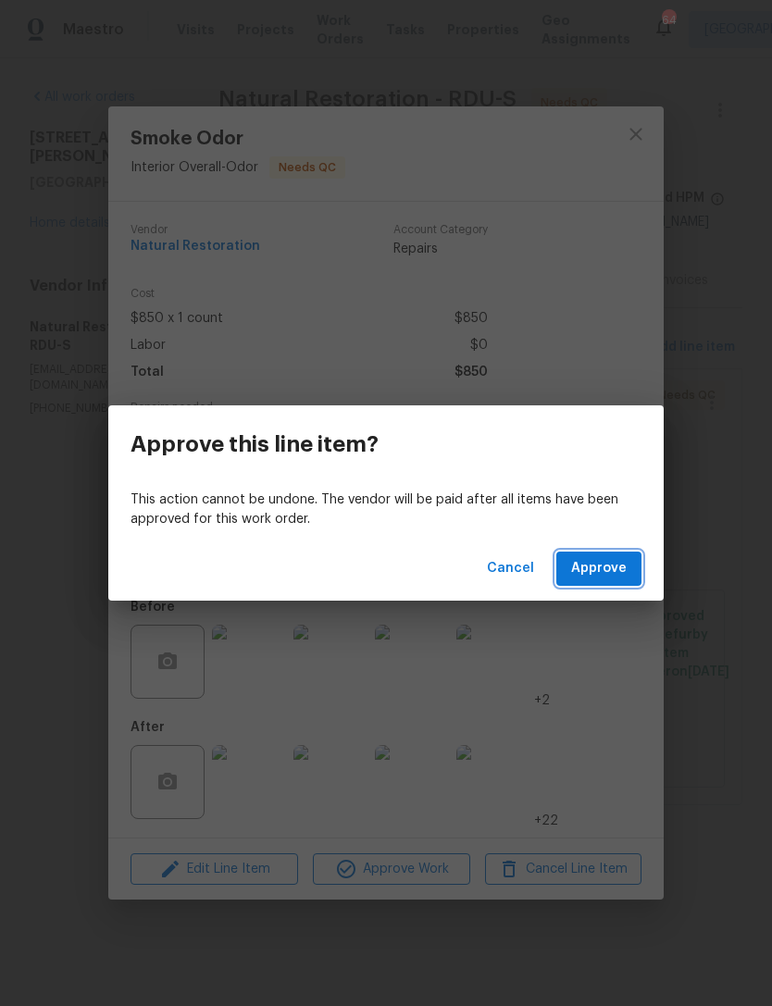
click at [607, 572] on span "Approve" at bounding box center [599, 568] width 56 height 23
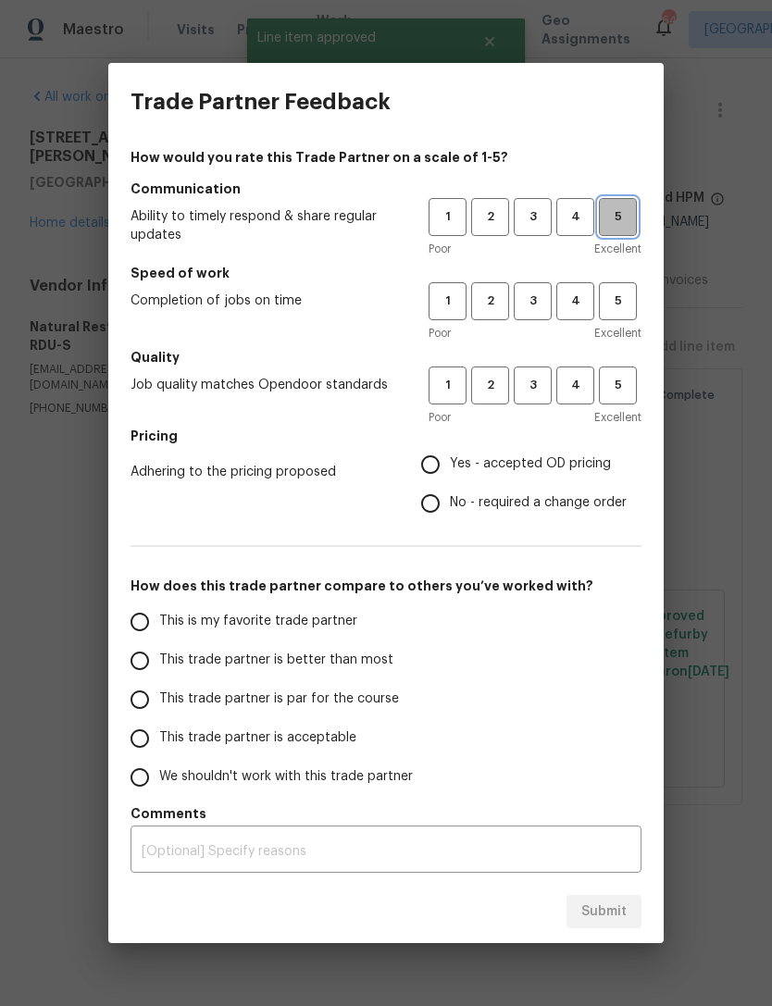
click at [626, 229] on button "5" at bounding box center [618, 217] width 38 height 38
click at [578, 296] on span "4" at bounding box center [575, 301] width 34 height 21
click at [602, 390] on span "5" at bounding box center [618, 385] width 34 height 21
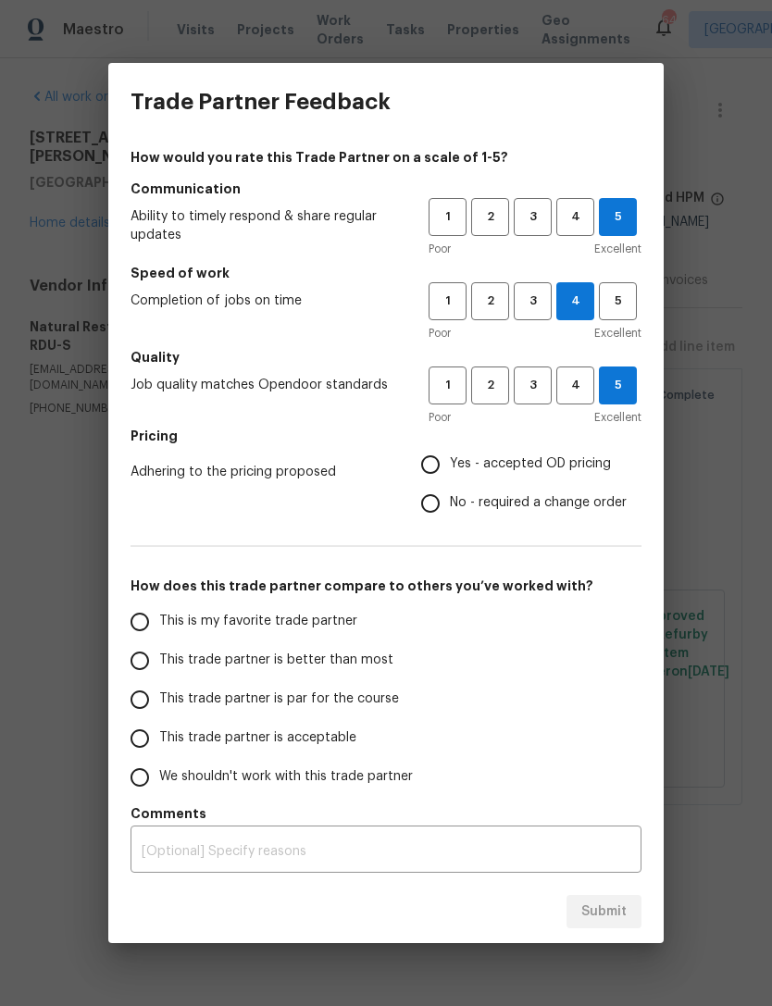
click at [567, 502] on span "No - required a change order" at bounding box center [538, 502] width 177 height 19
click at [450, 502] on input "No - required a change order" at bounding box center [430, 503] width 39 height 39
radio input "true"
click at [355, 657] on span "This trade partner is better than most" at bounding box center [276, 660] width 234 height 19
click at [159, 657] on input "This trade partner is better than most" at bounding box center [139, 660] width 39 height 39
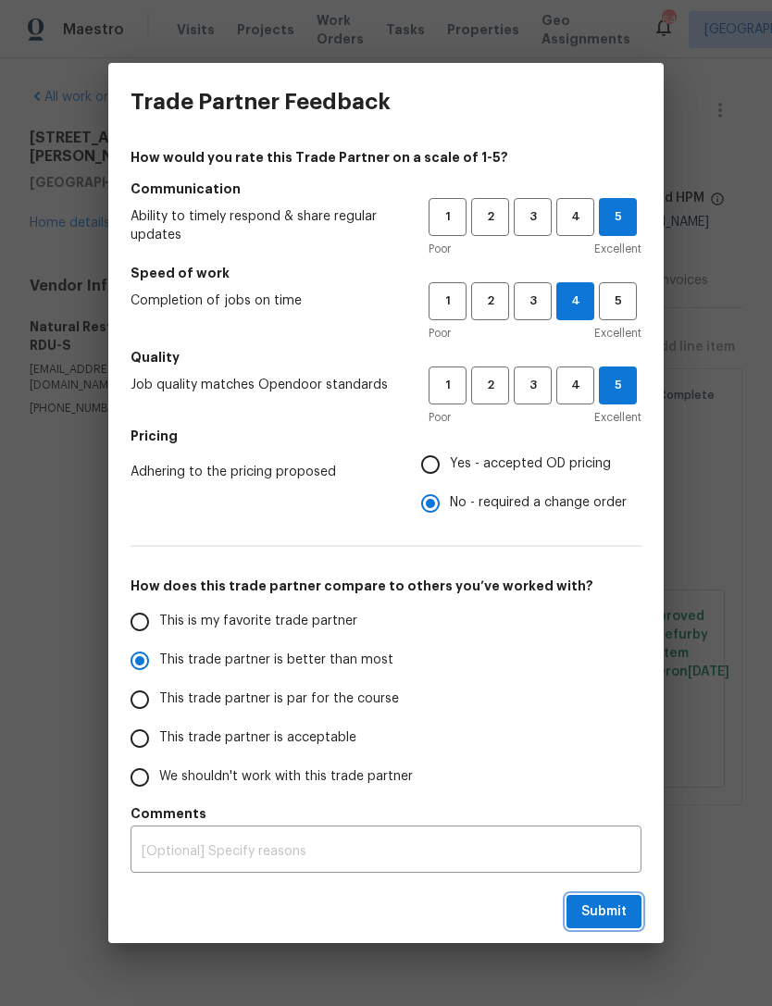
click at [619, 907] on span "Submit" at bounding box center [603, 911] width 45 height 23
radio input "true"
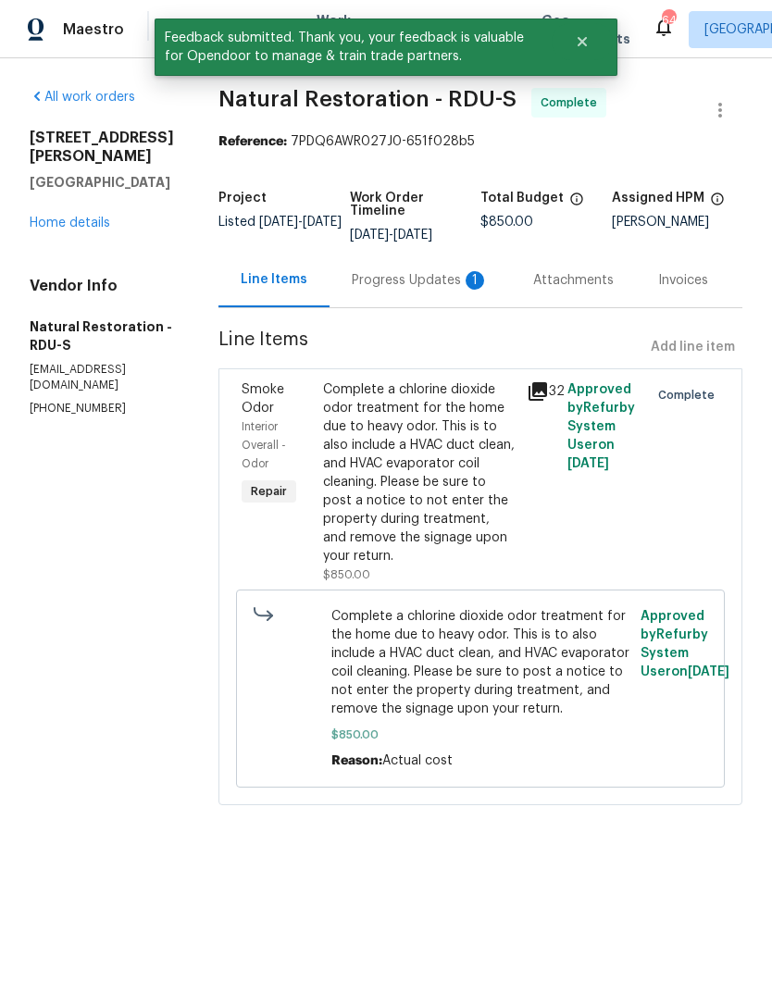
click at [58, 222] on link "Home details" at bounding box center [70, 223] width 81 height 13
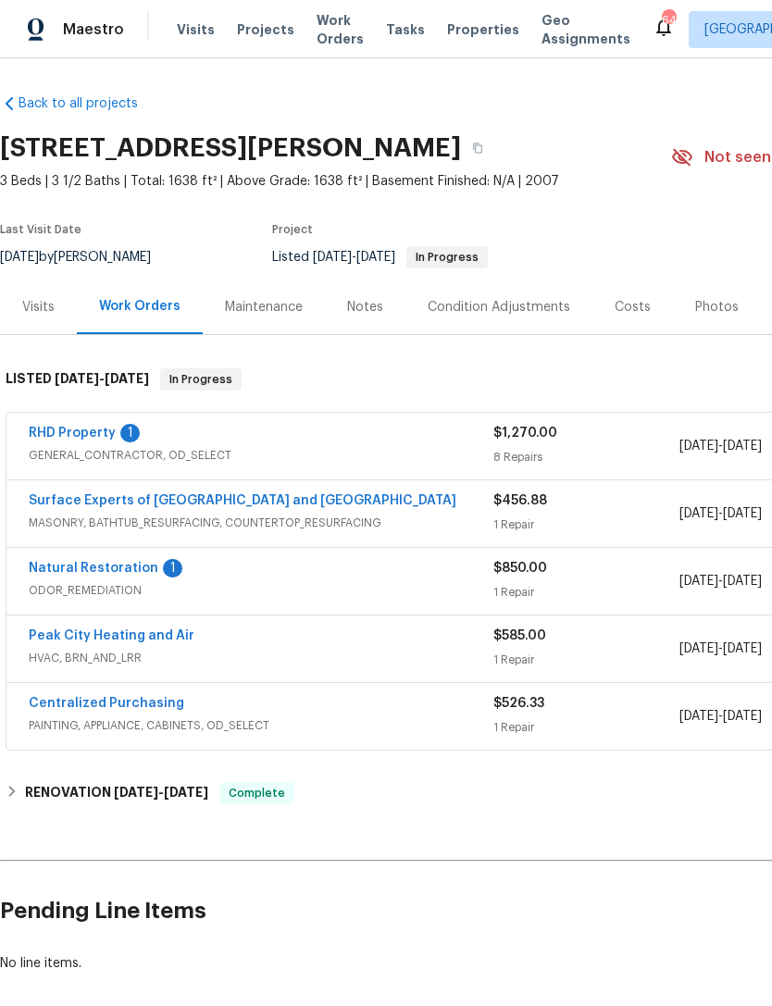
scroll to position [1, 0]
click at [115, 572] on link "Natural Restoration" at bounding box center [94, 568] width 130 height 13
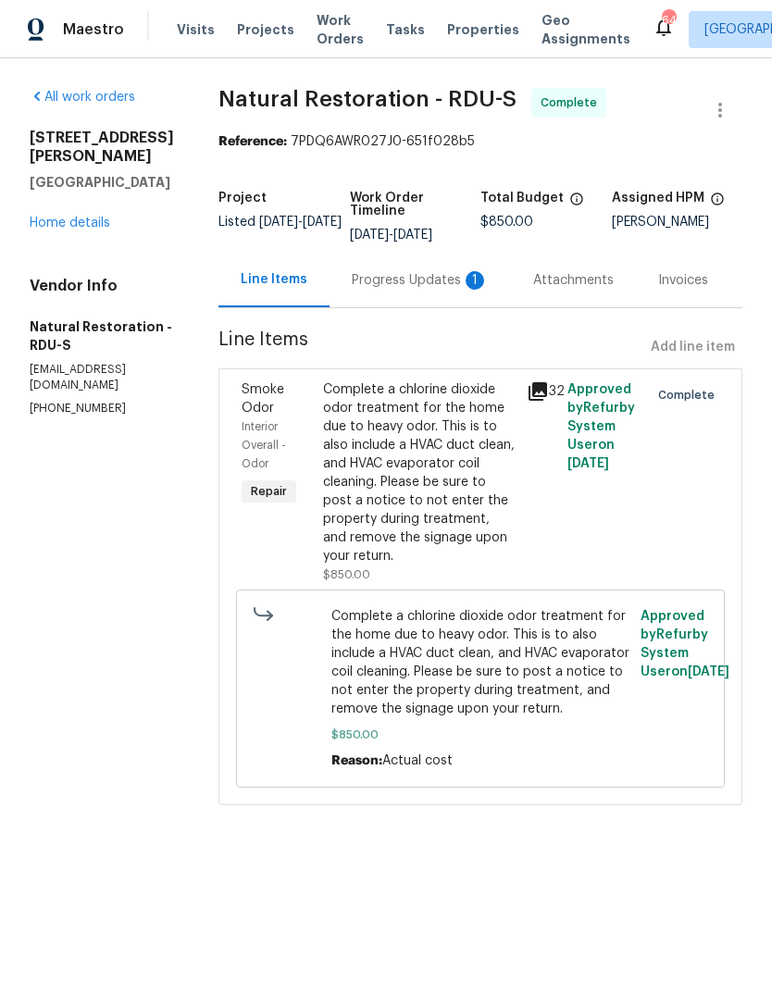
click at [428, 294] on div "Progress Updates 1" at bounding box center [419, 280] width 181 height 55
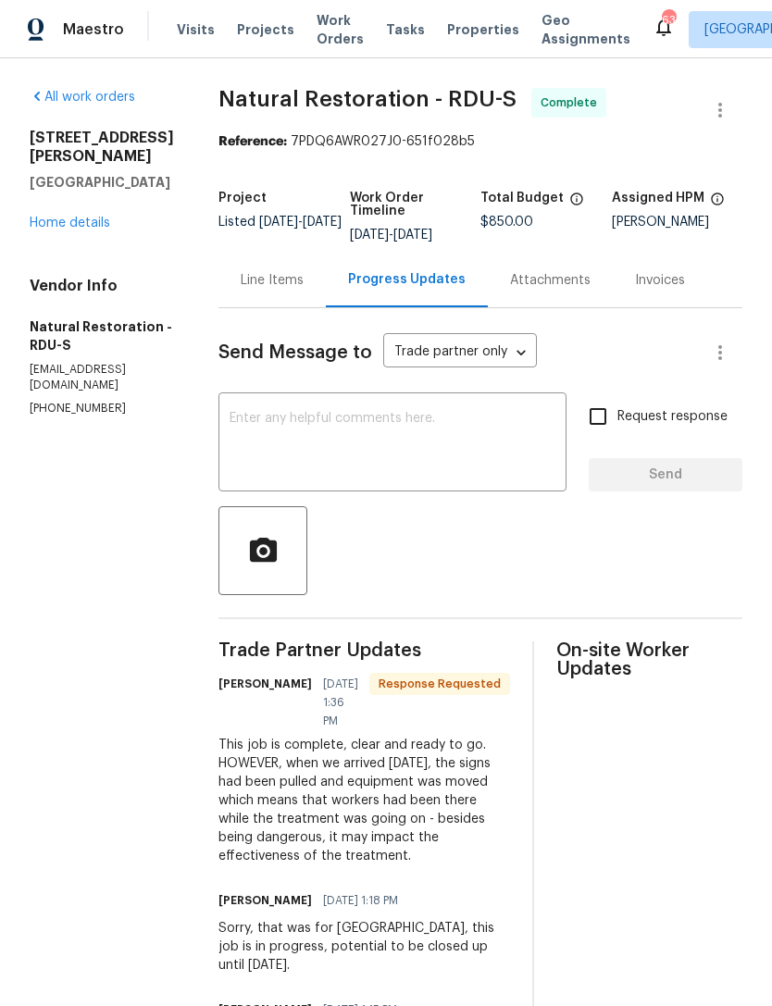
click at [267, 282] on div "Line Items" at bounding box center [272, 280] width 63 height 19
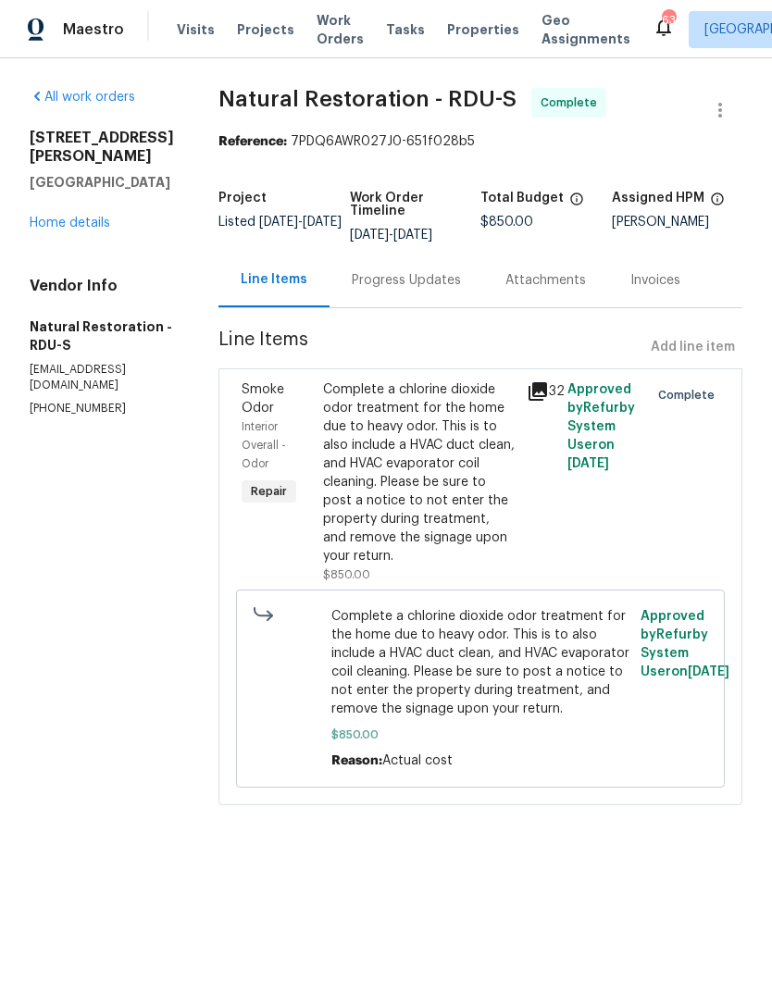
click at [408, 279] on div "Progress Updates" at bounding box center [406, 280] width 109 height 19
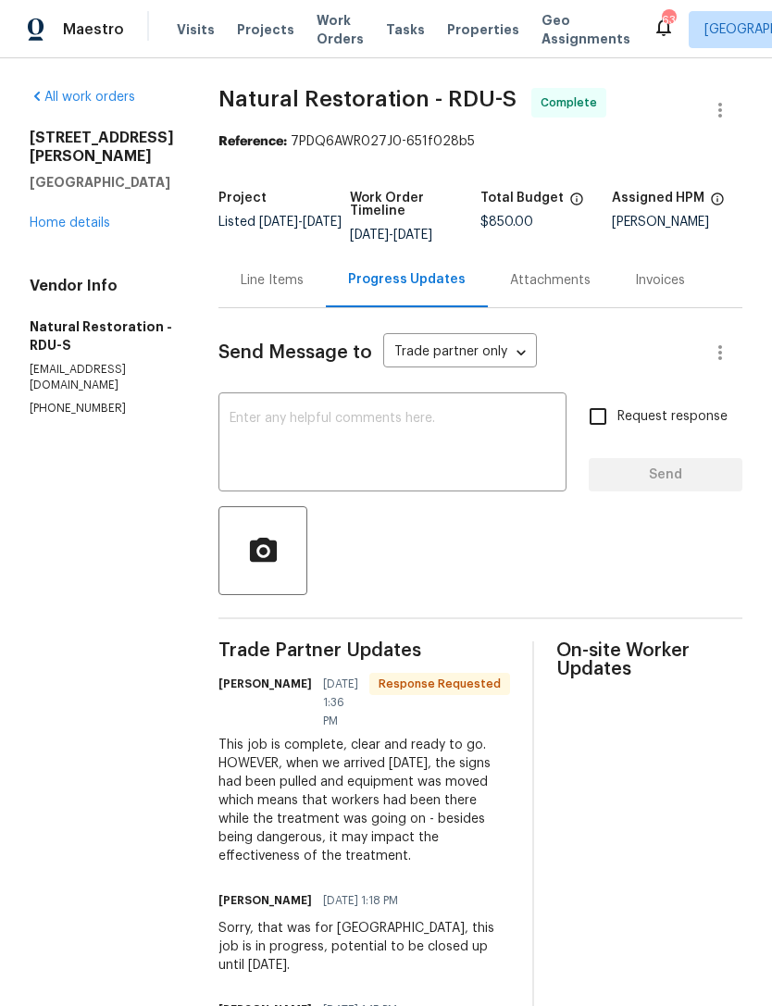
click at [68, 217] on link "Home details" at bounding box center [70, 223] width 81 height 13
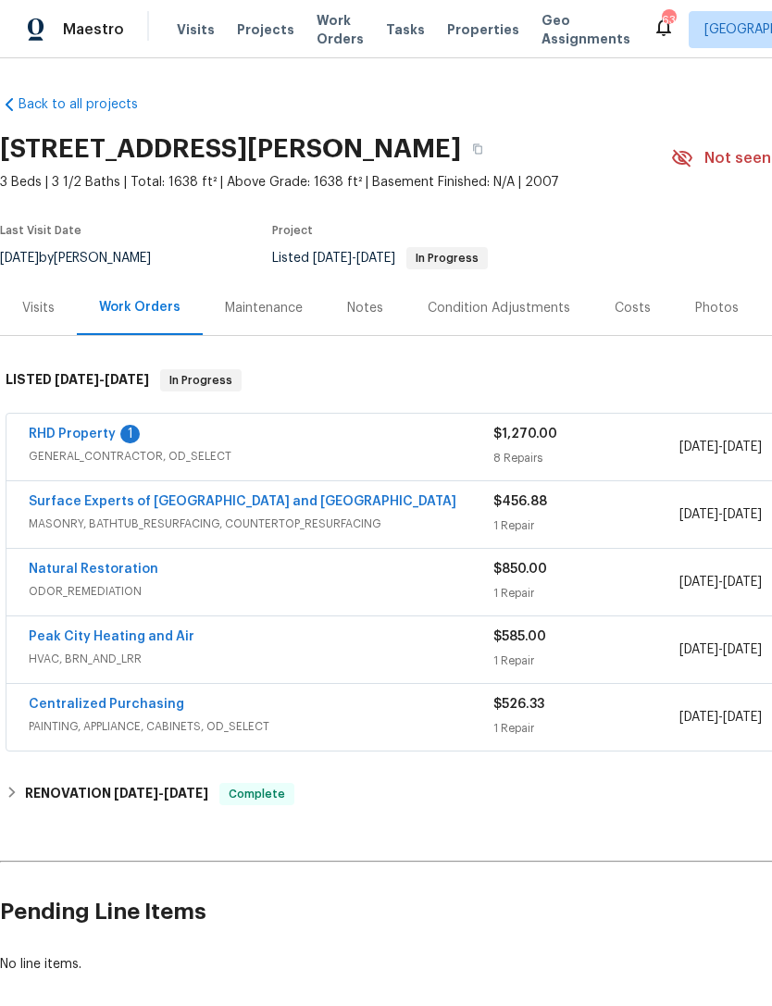
click at [93, 438] on link "RHD Property" at bounding box center [72, 434] width 87 height 13
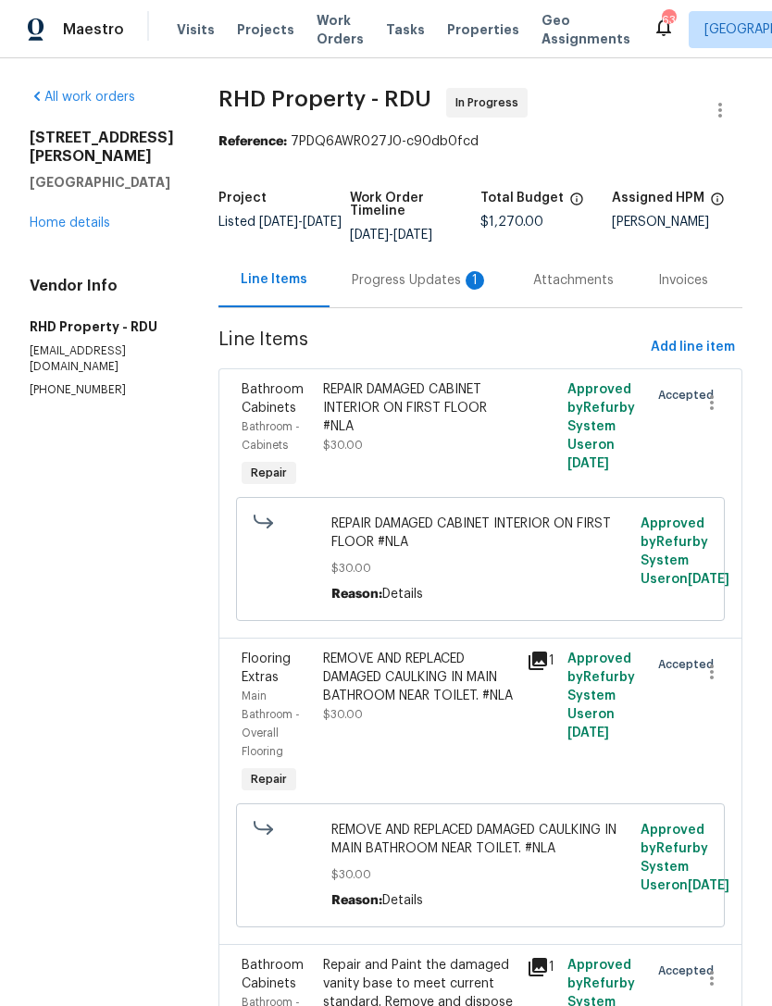
click at [404, 290] on div "Progress Updates 1" at bounding box center [420, 280] width 137 height 19
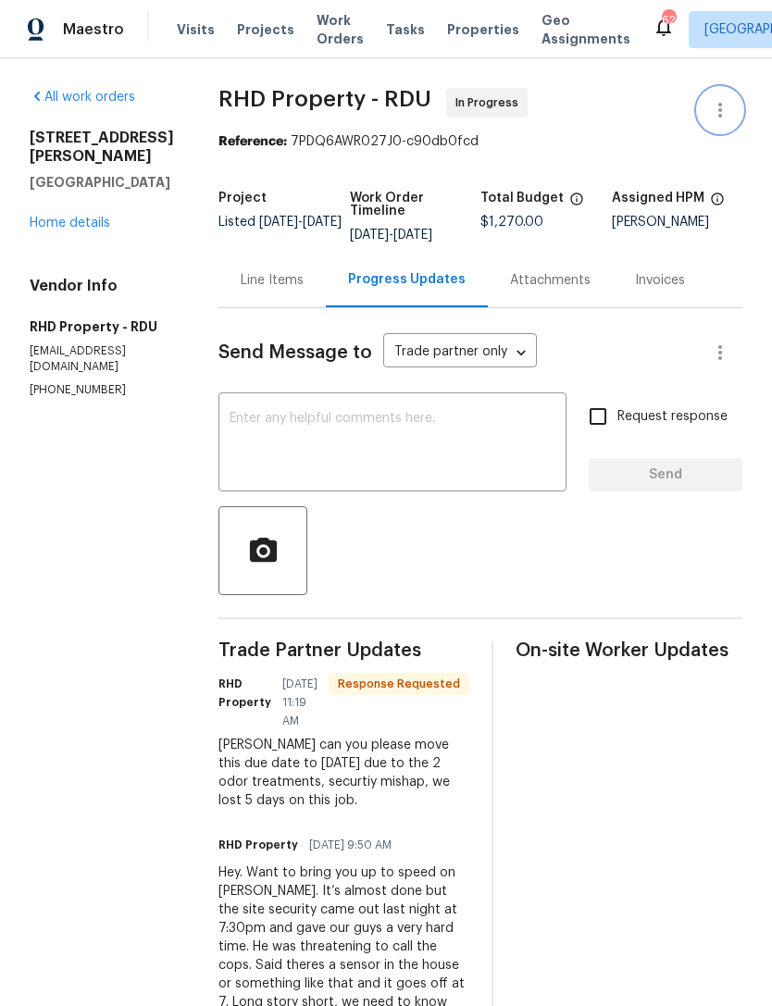
click at [718, 116] on icon "button" at bounding box center [720, 110] width 4 height 15
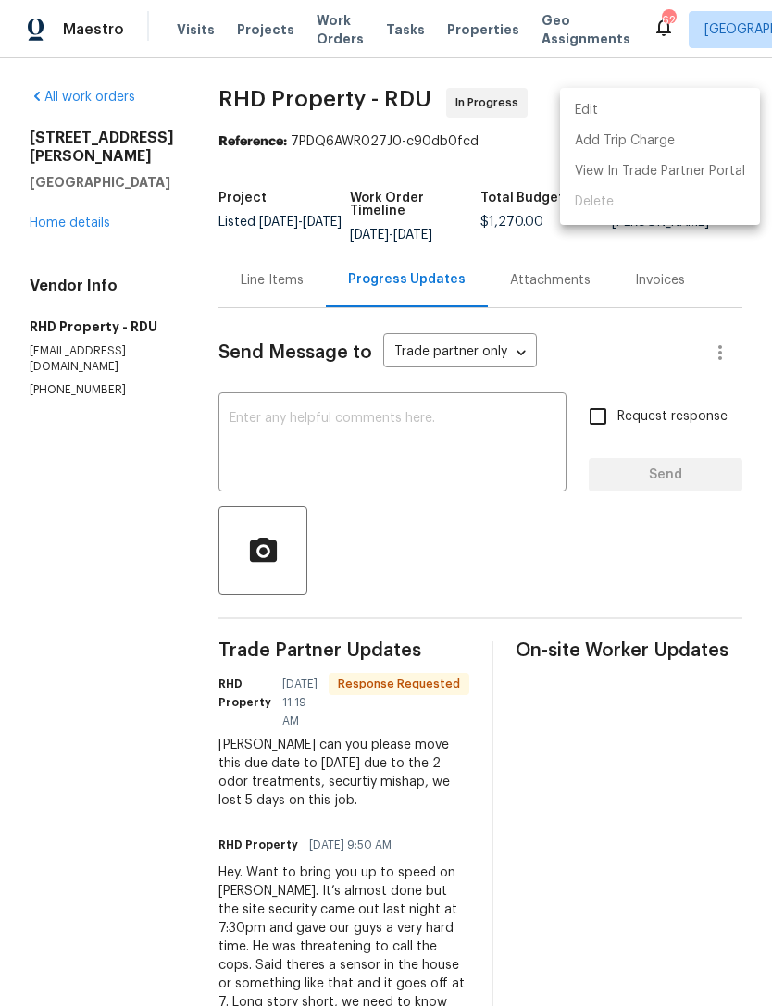
click at [664, 118] on li "Edit" at bounding box center [660, 110] width 200 height 31
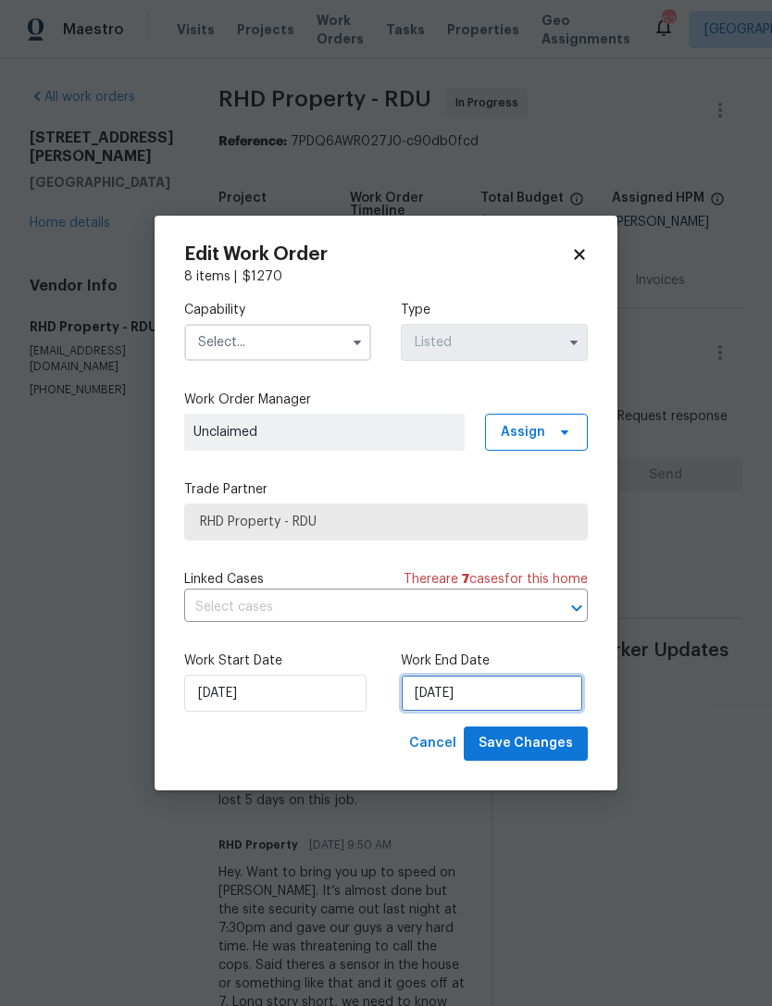
click at [486, 684] on input "[DATE]" at bounding box center [492, 693] width 182 height 37
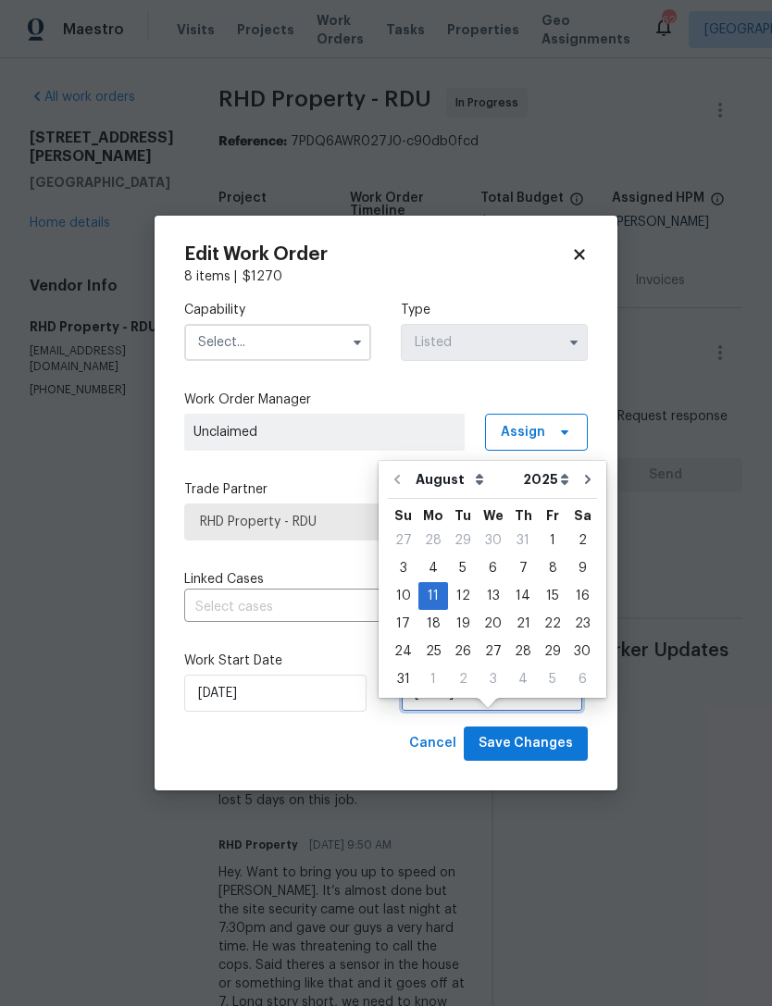
scroll to position [34, 0]
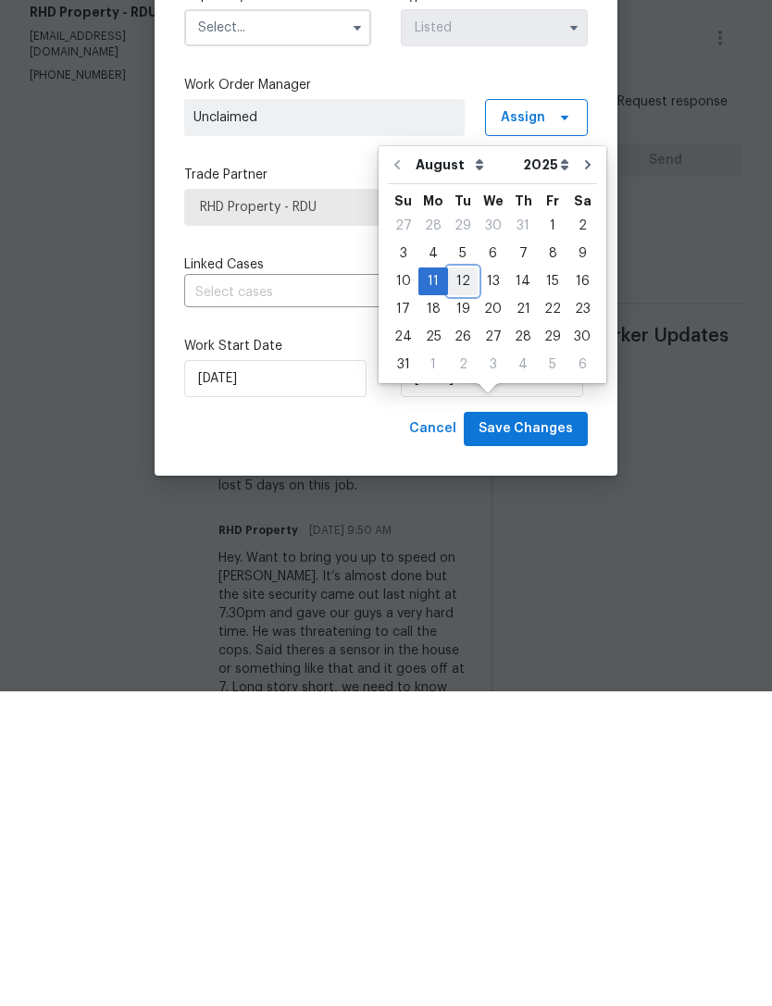
click at [466, 583] on div "12" at bounding box center [463, 596] width 30 height 26
type input "[DATE]"
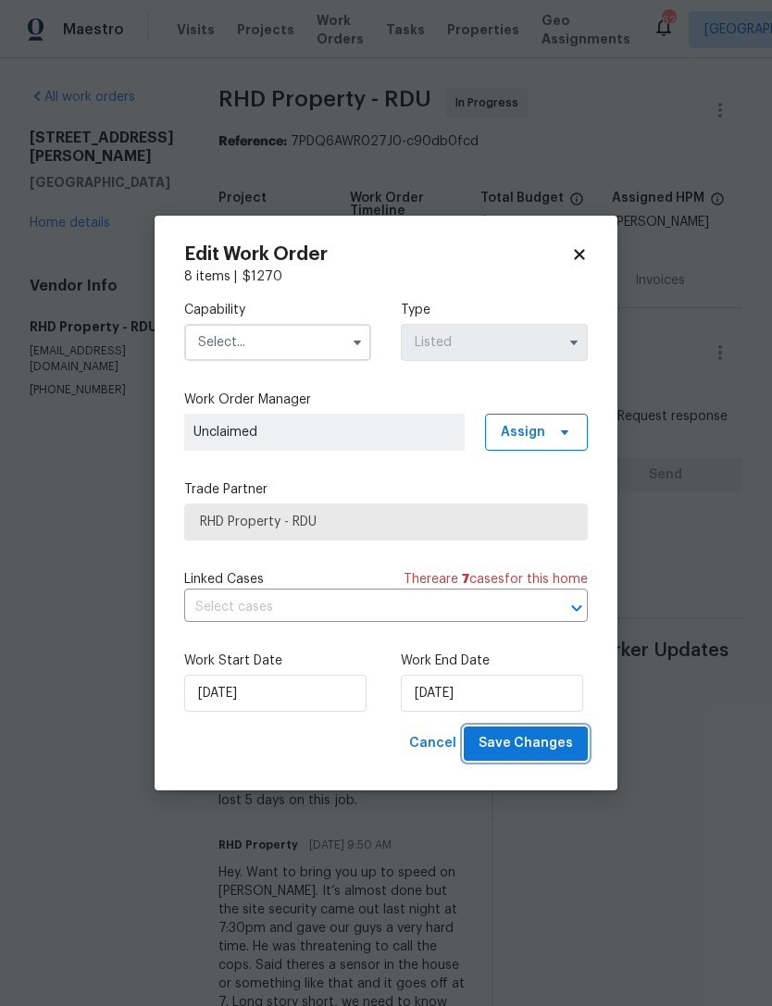
click at [546, 745] on span "Save Changes" at bounding box center [525, 743] width 94 height 23
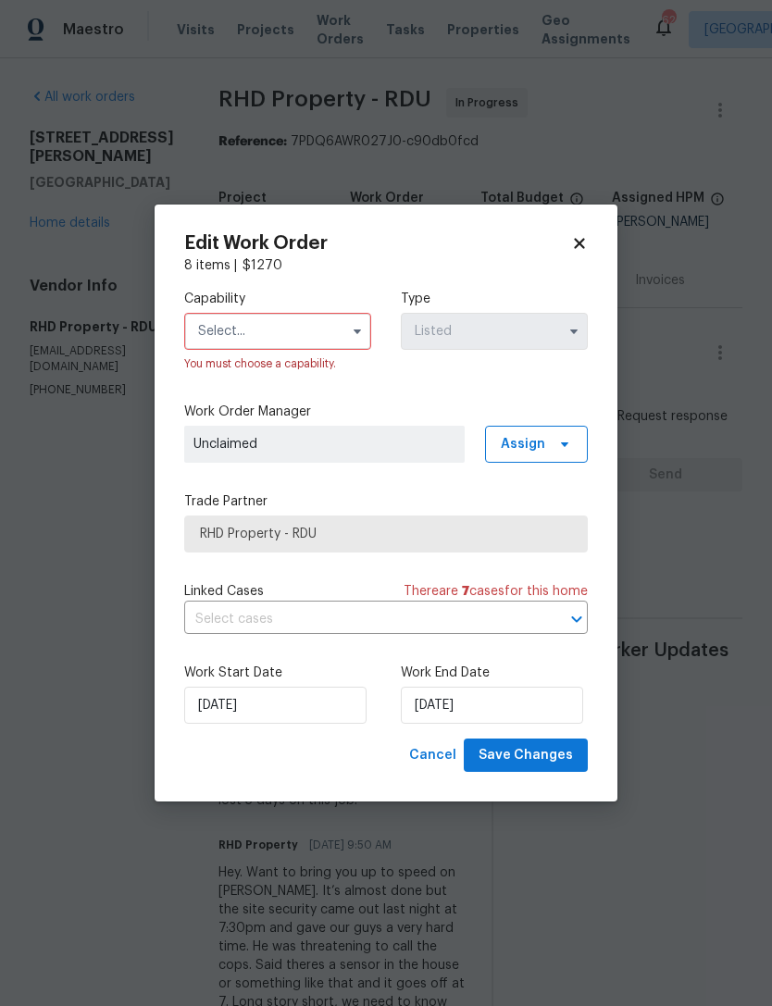
click at [252, 319] on input "text" at bounding box center [277, 331] width 187 height 37
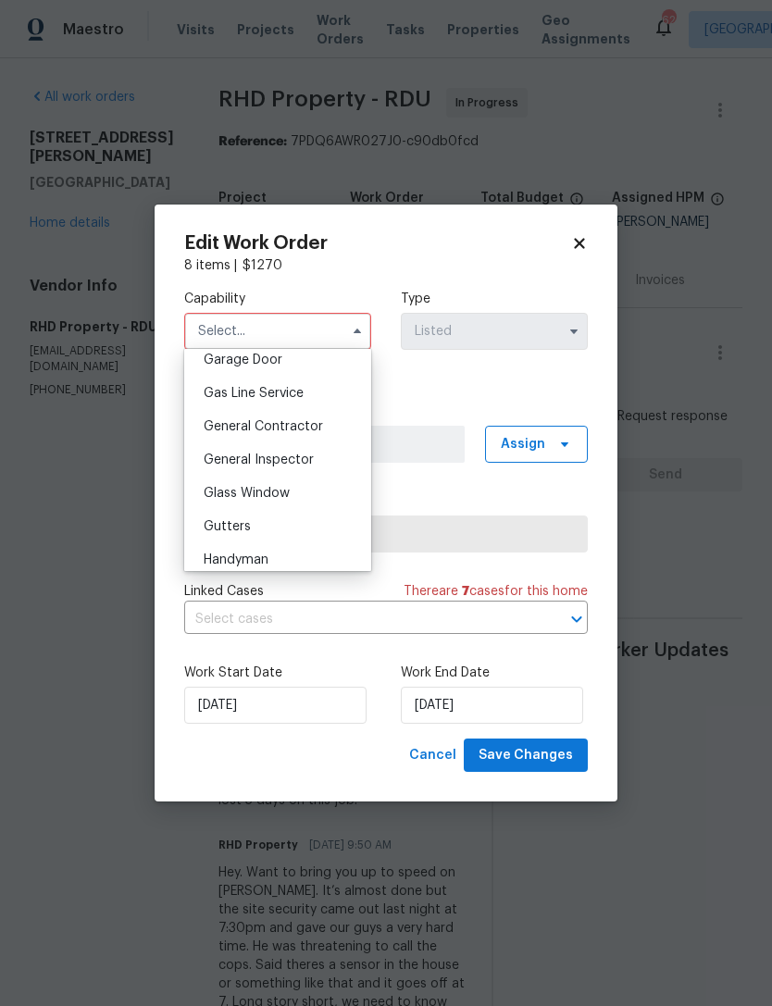
scroll to position [831, 0]
click at [307, 422] on span "General Contractor" at bounding box center [263, 423] width 119 height 13
type input "General Contractor"
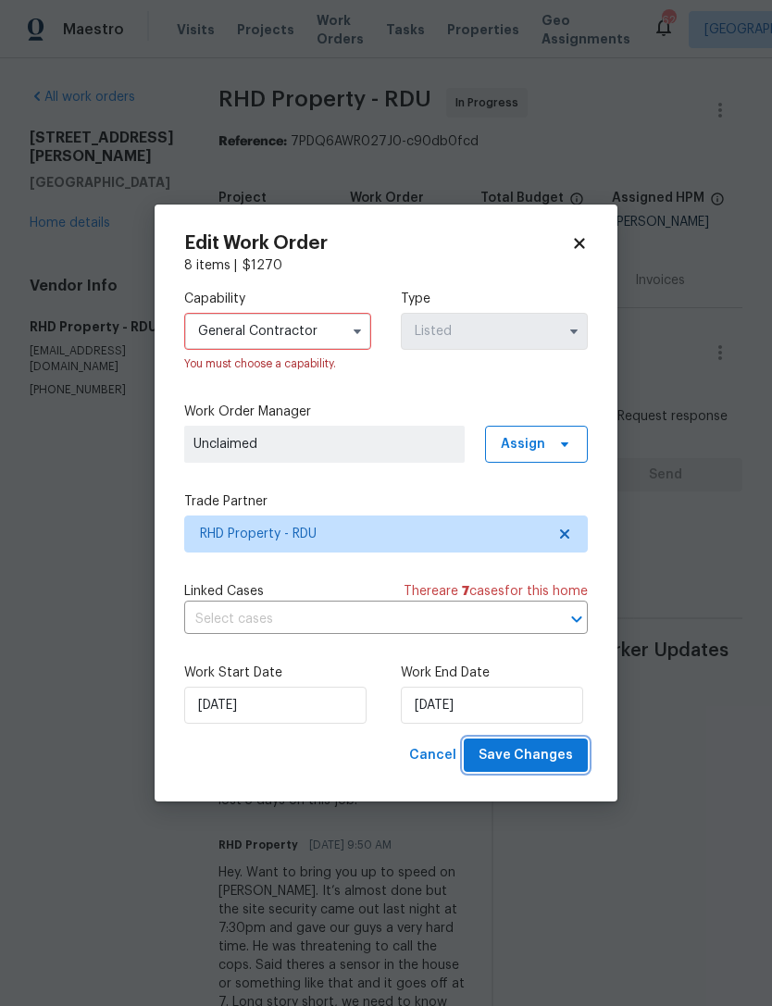
click at [565, 754] on span "Save Changes" at bounding box center [525, 755] width 94 height 23
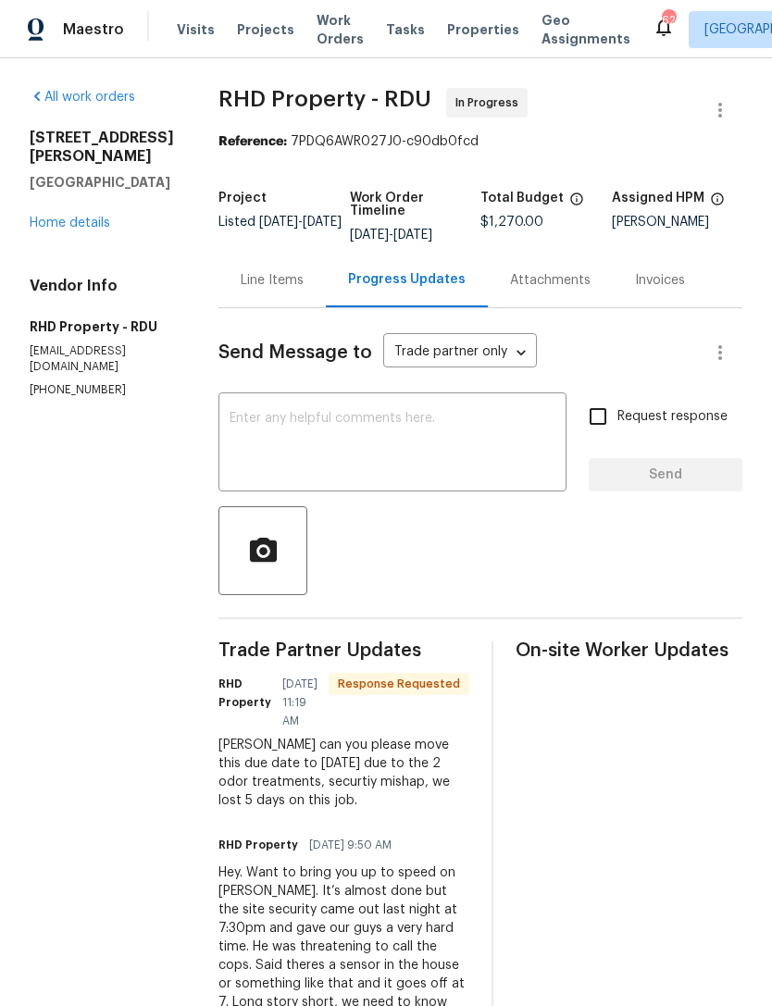
click at [483, 412] on textarea at bounding box center [392, 444] width 326 height 65
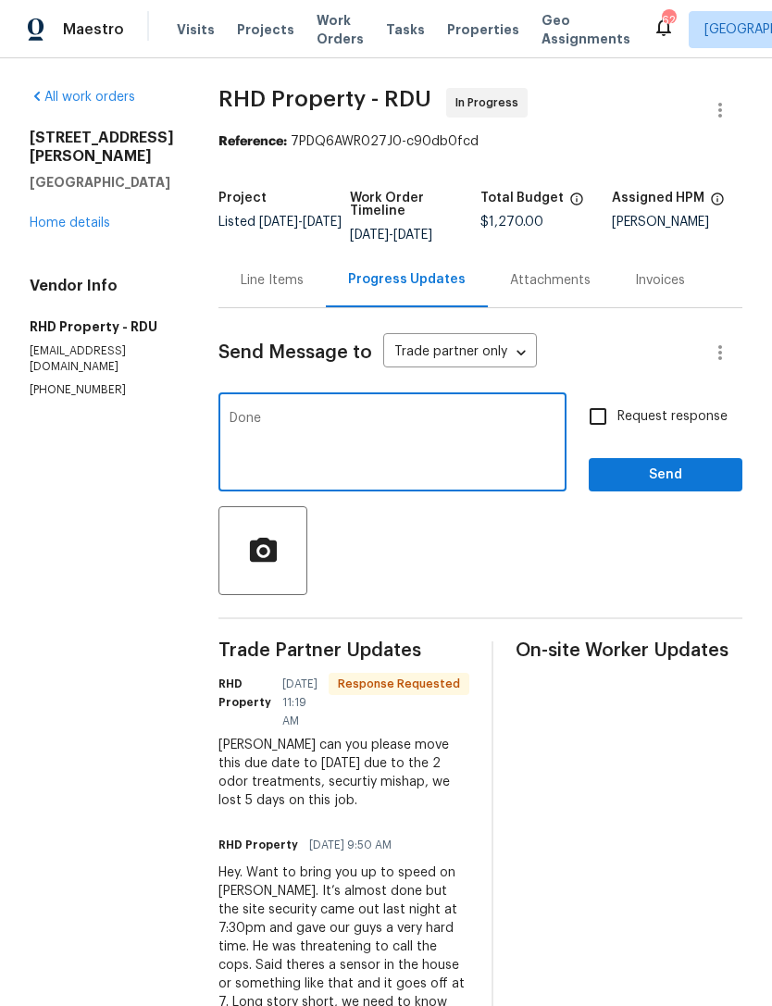
type textarea "Done"
click at [653, 458] on button "Send" at bounding box center [666, 475] width 154 height 34
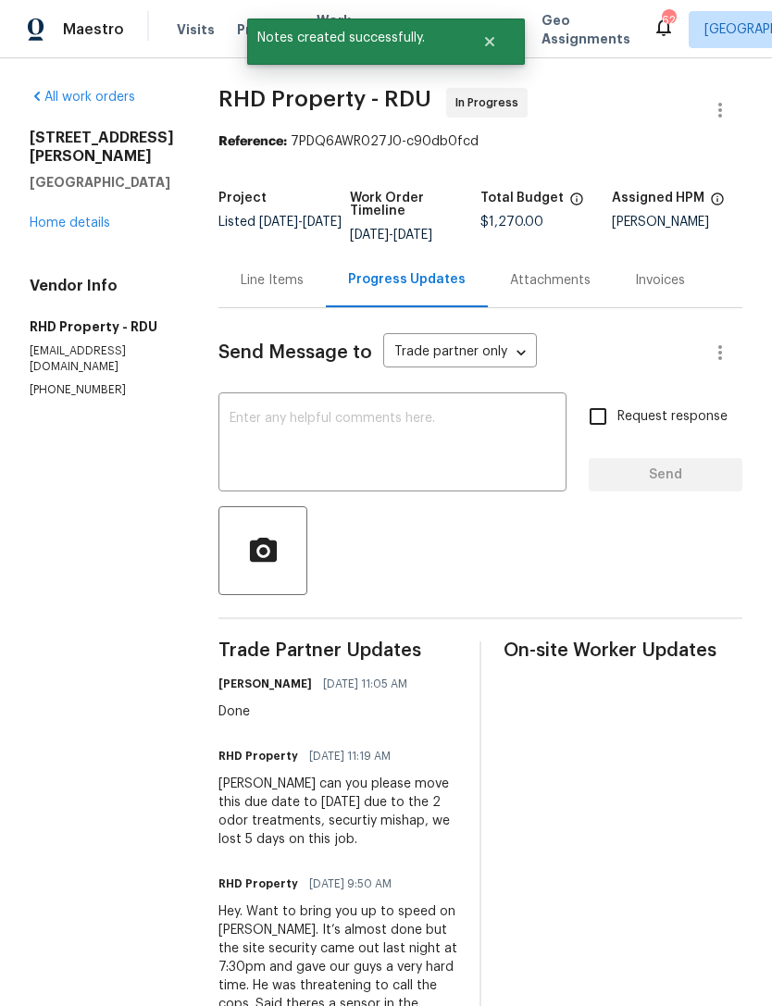
click at [53, 227] on link "Home details" at bounding box center [70, 223] width 81 height 13
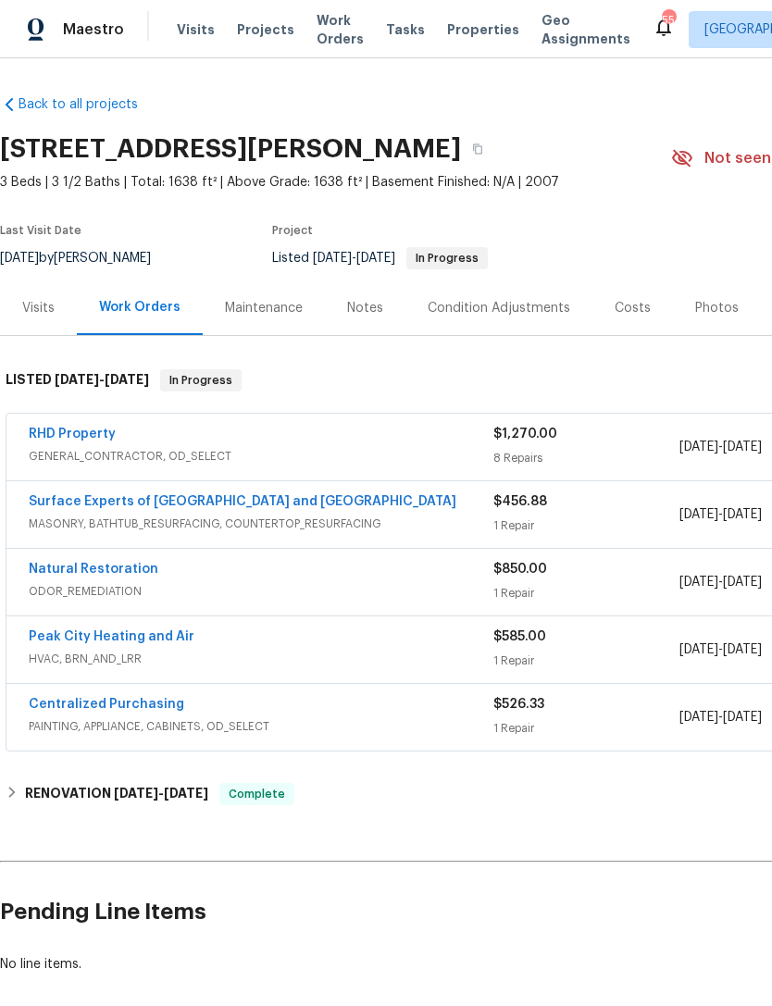
click at [67, 437] on link "RHD Property" at bounding box center [72, 434] width 87 height 13
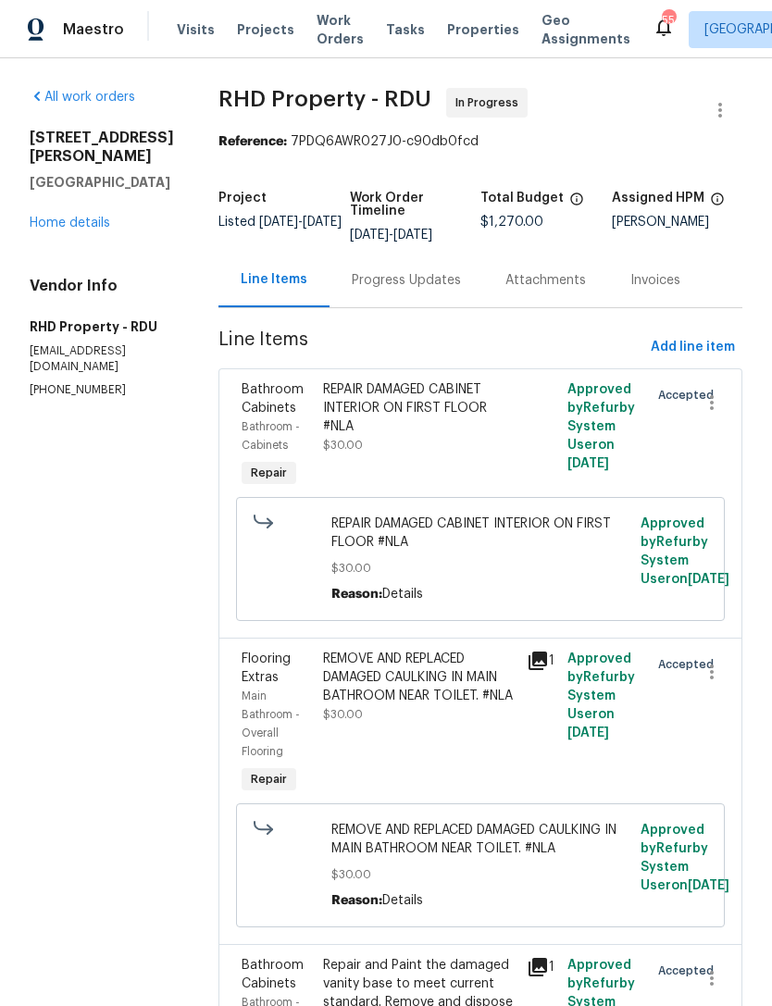
click at [462, 307] on div "Progress Updates" at bounding box center [406, 280] width 154 height 55
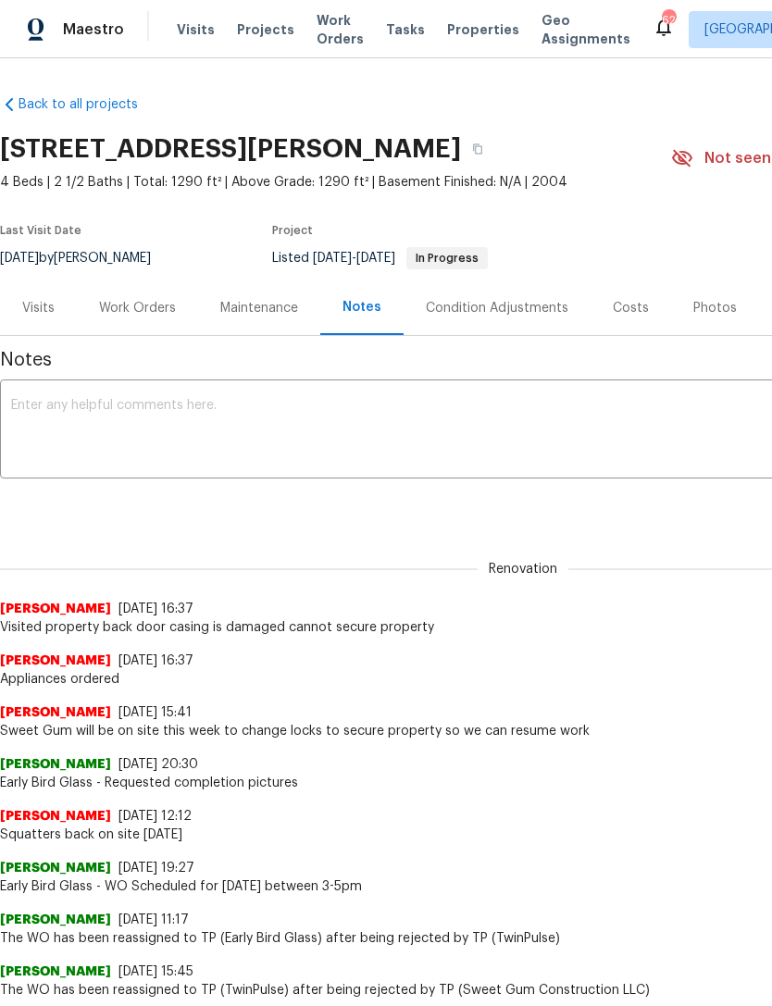
click at [150, 306] on div "Work Orders" at bounding box center [137, 308] width 77 height 19
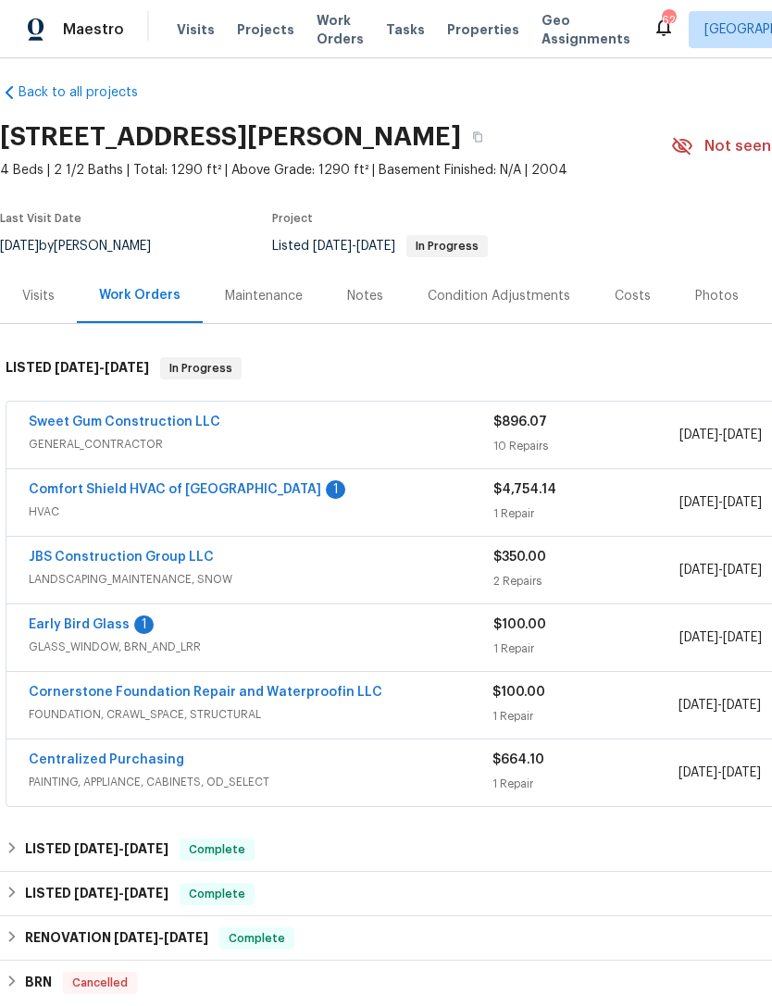
scroll to position [12, 0]
click at [109, 490] on link "Comfort Shield HVAC of [GEOGRAPHIC_DATA]" at bounding box center [175, 489] width 292 height 13
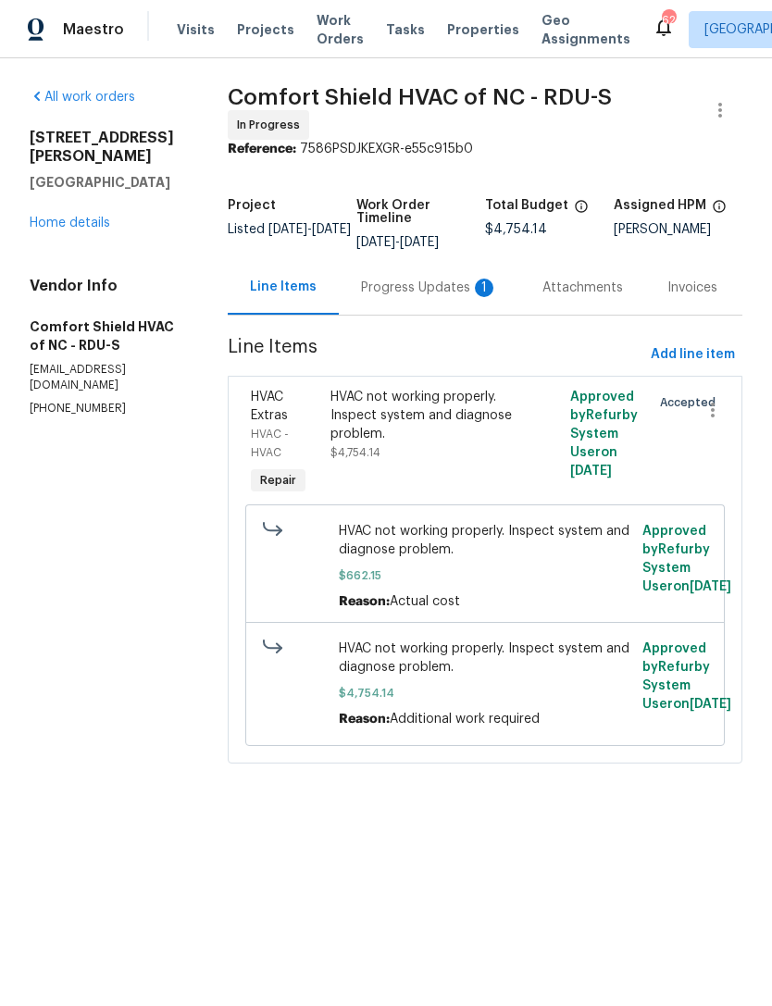
click at [416, 297] on div "Progress Updates 1" at bounding box center [429, 288] width 137 height 19
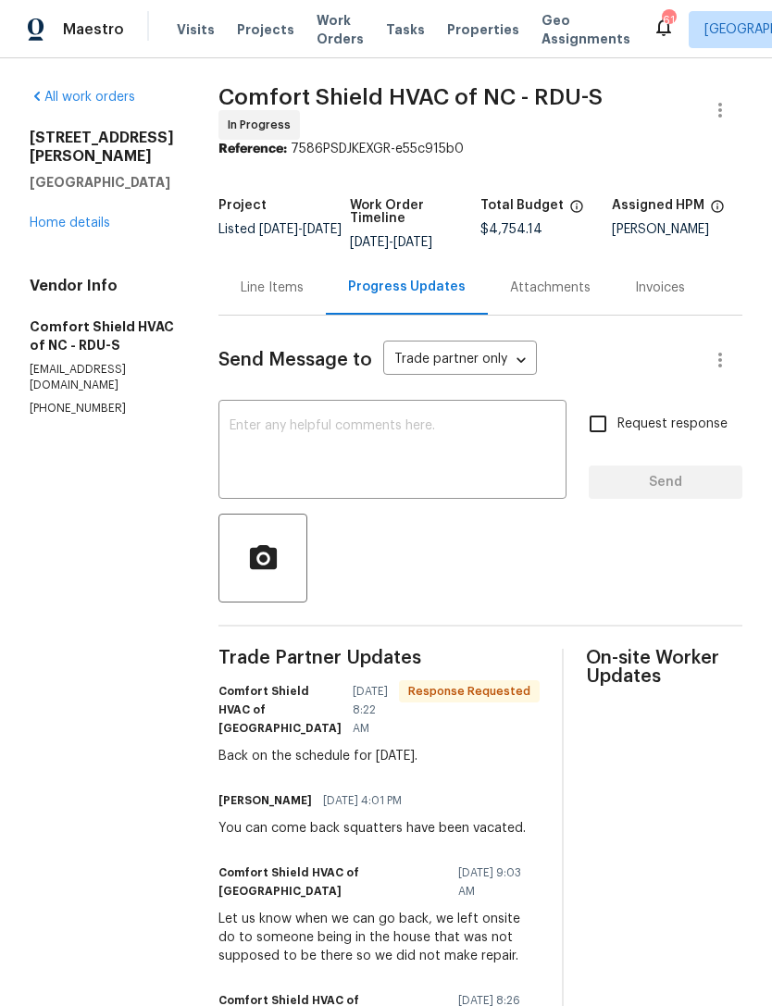
click at [463, 455] on textarea at bounding box center [392, 451] width 326 height 65
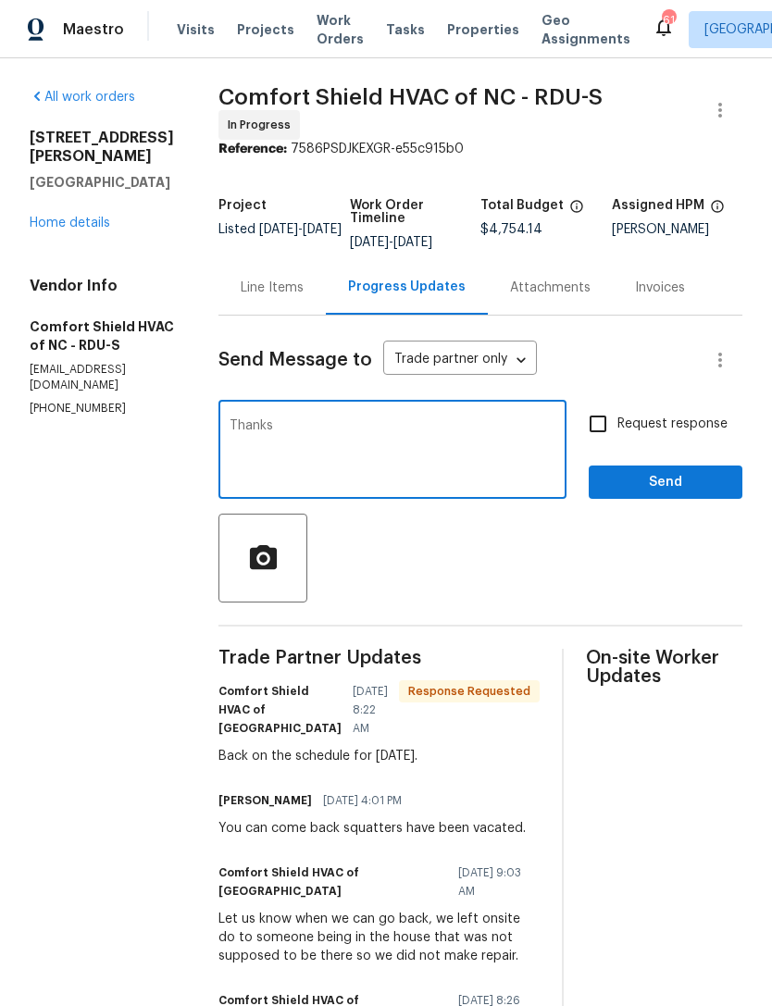
type textarea "Thanks"
click at [651, 494] on span "Send" at bounding box center [665, 482] width 124 height 23
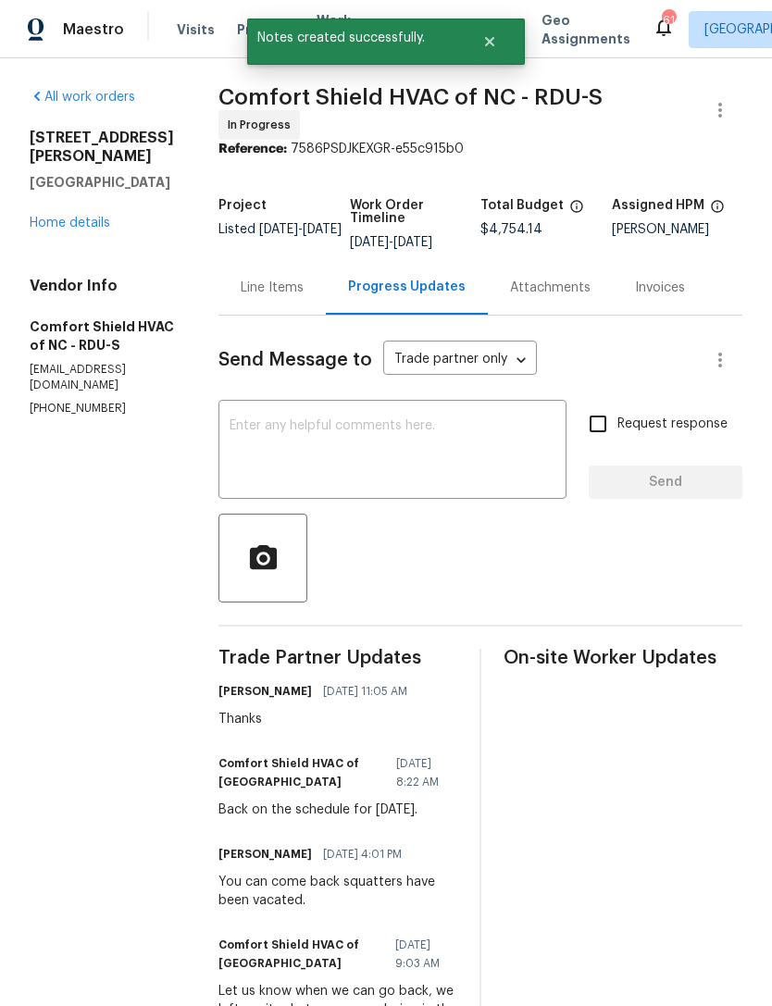
click at [61, 222] on div "All work orders 311 Burnette St Durham, NC 27707 Home details Vendor Info Comfo…" at bounding box center [102, 252] width 144 height 329
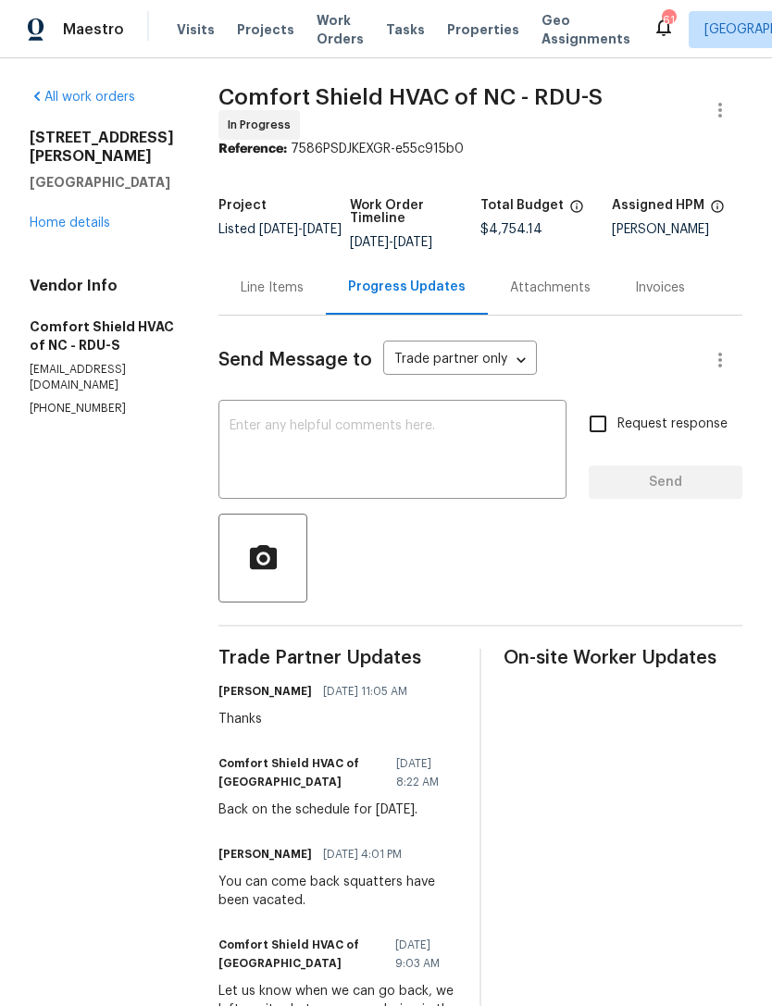
click at [61, 222] on div "All work orders 311 Burnette St Durham, NC 27707 Home details Vendor Info Comfo…" at bounding box center [102, 252] width 144 height 329
click at [60, 217] on link "Home details" at bounding box center [70, 223] width 81 height 13
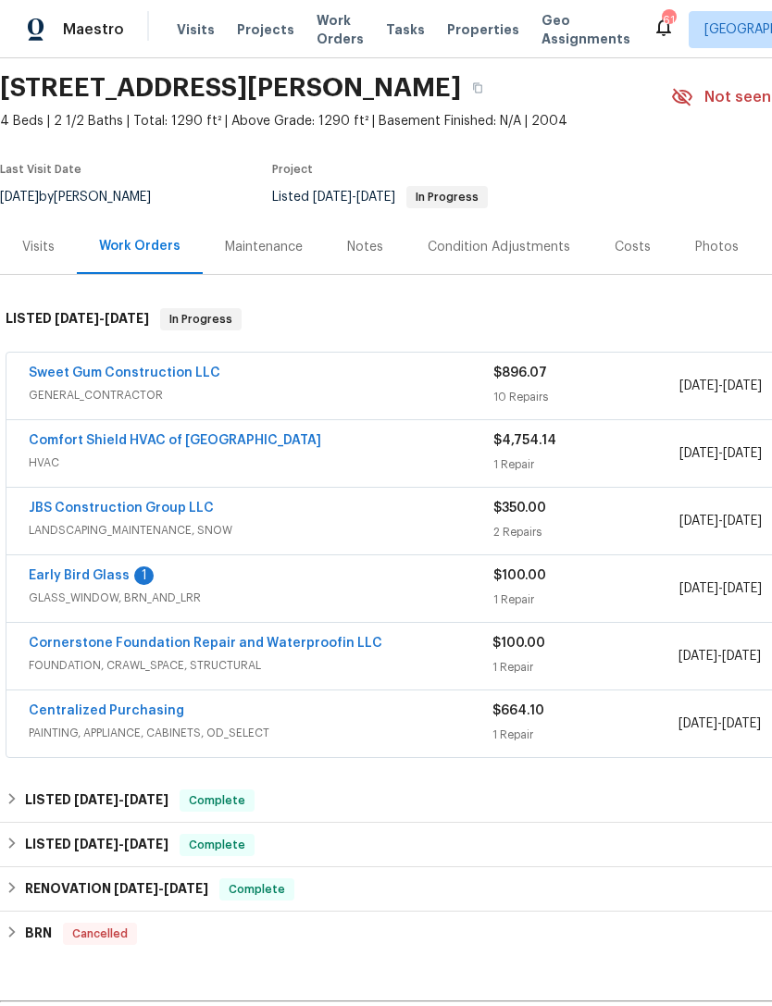
scroll to position [61, 0]
click at [81, 574] on link "Early Bird Glass" at bounding box center [79, 575] width 101 height 13
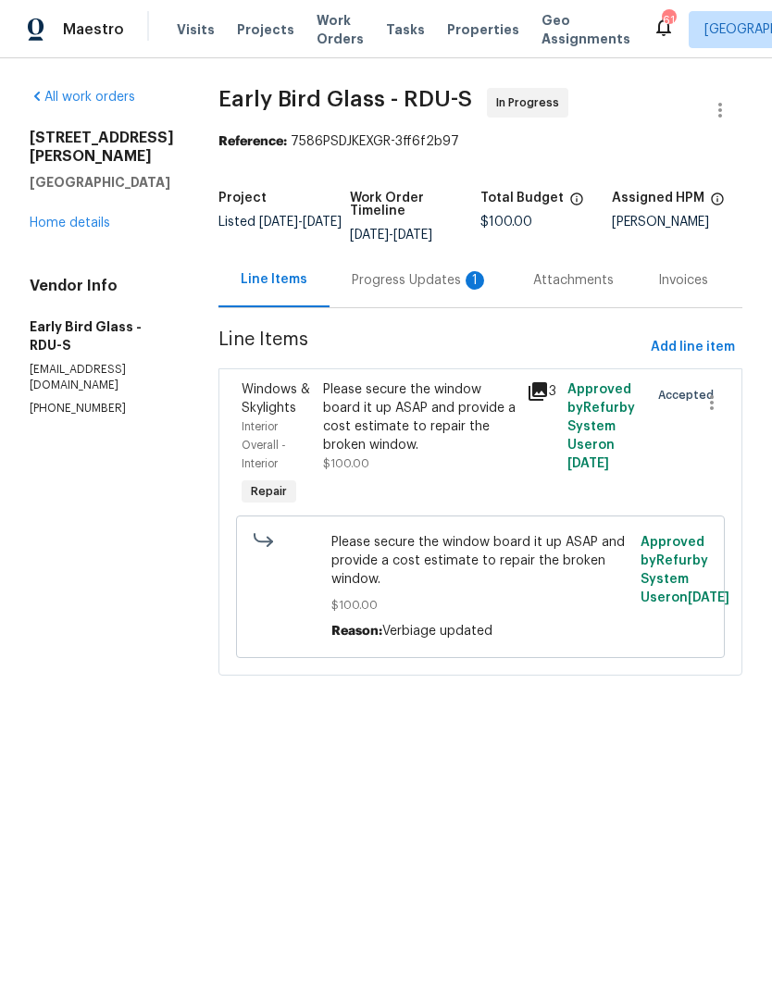
click at [416, 282] on div "Progress Updates 1" at bounding box center [420, 280] width 137 height 19
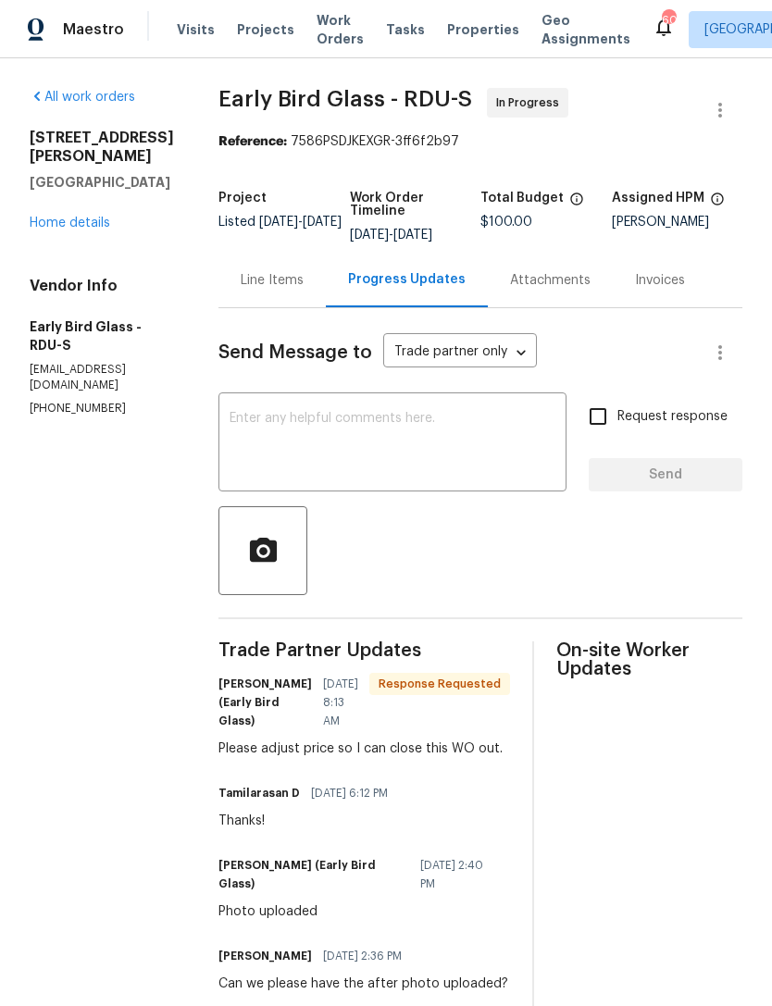
click at [279, 278] on div "Line Items" at bounding box center [272, 280] width 63 height 19
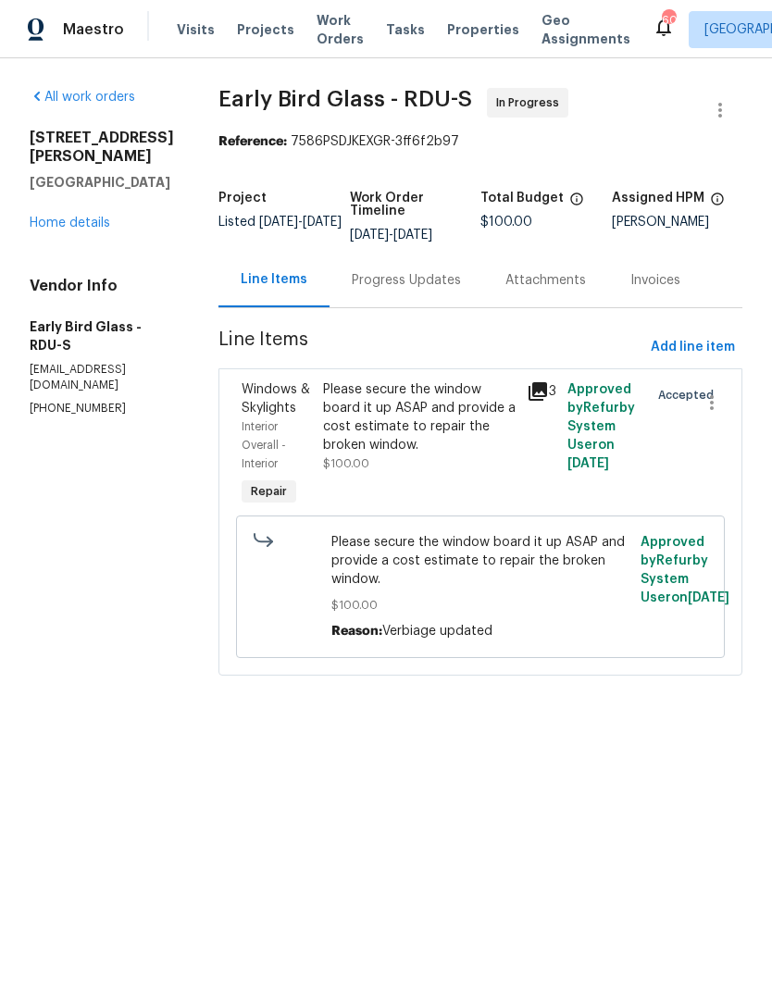
click at [425, 464] on div "Please secure the window board it up ASAP and provide a cost estimate to repair…" at bounding box center [419, 426] width 192 height 93
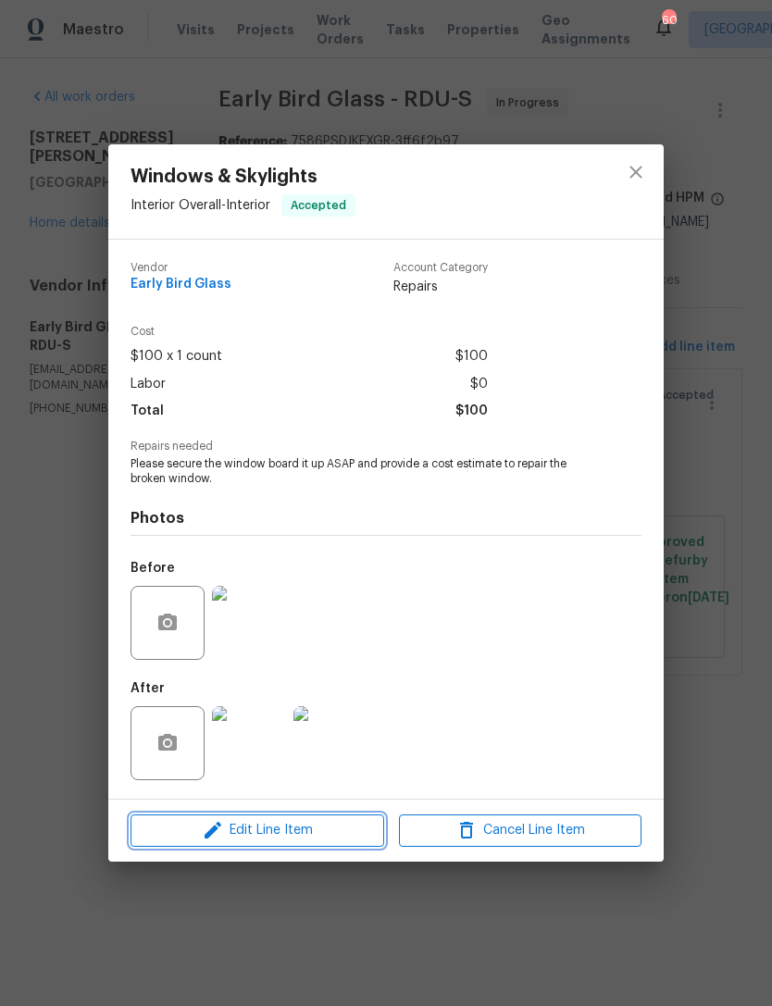
click at [289, 821] on span "Edit Line Item" at bounding box center [257, 830] width 242 height 23
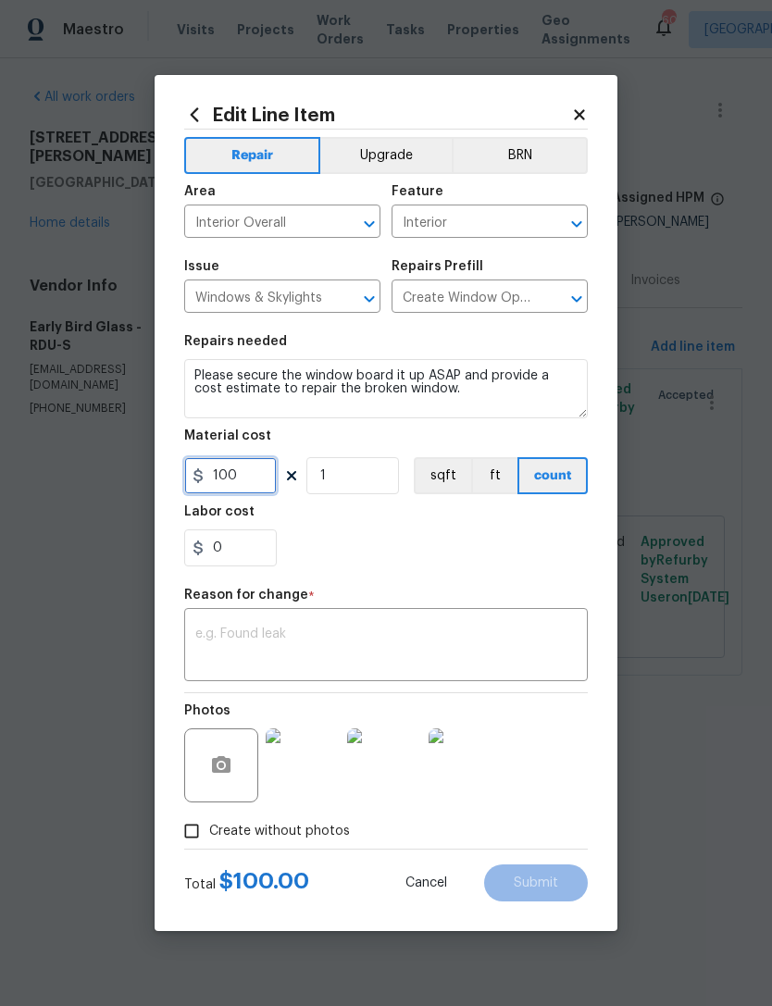
click at [242, 475] on input "100" at bounding box center [230, 475] width 93 height 37
type input "400"
click at [192, 846] on input "Create without photos" at bounding box center [191, 830] width 35 height 35
checkbox input "false"
click at [480, 651] on textarea at bounding box center [385, 646] width 381 height 39
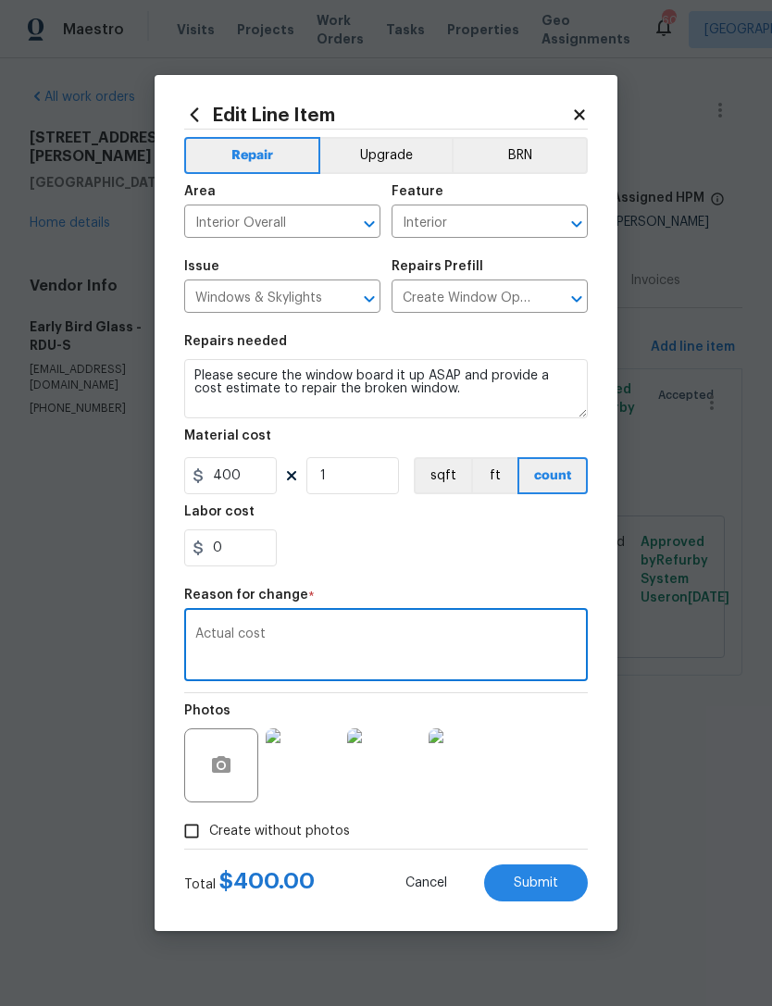
type textarea "Actual cost"
click at [545, 890] on span "Submit" at bounding box center [536, 883] width 44 height 14
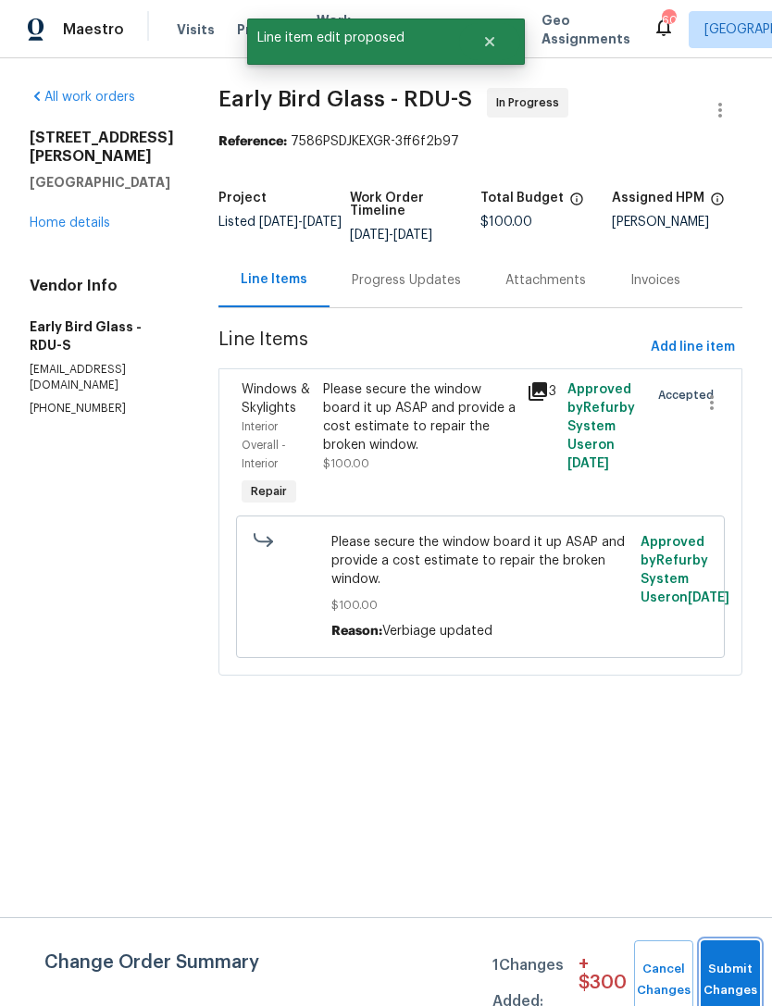
click at [737, 983] on span "Submit Changes" at bounding box center [730, 980] width 41 height 43
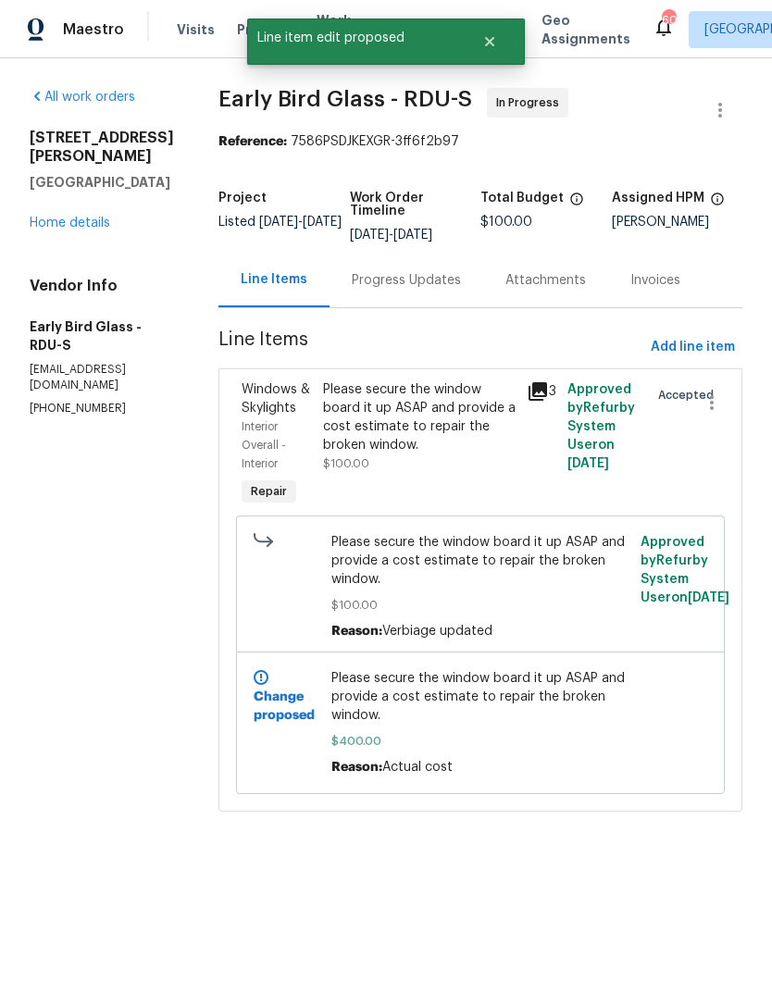
click at [723, 863] on html "Maestro Visits Projects Work Orders Tasks Properties Geo Assignments 60 Raleigh…" at bounding box center [386, 431] width 772 height 863
click at [435, 454] on div "Please secure the window board it up ASAP and provide a cost estimate to repair…" at bounding box center [419, 426] width 192 height 93
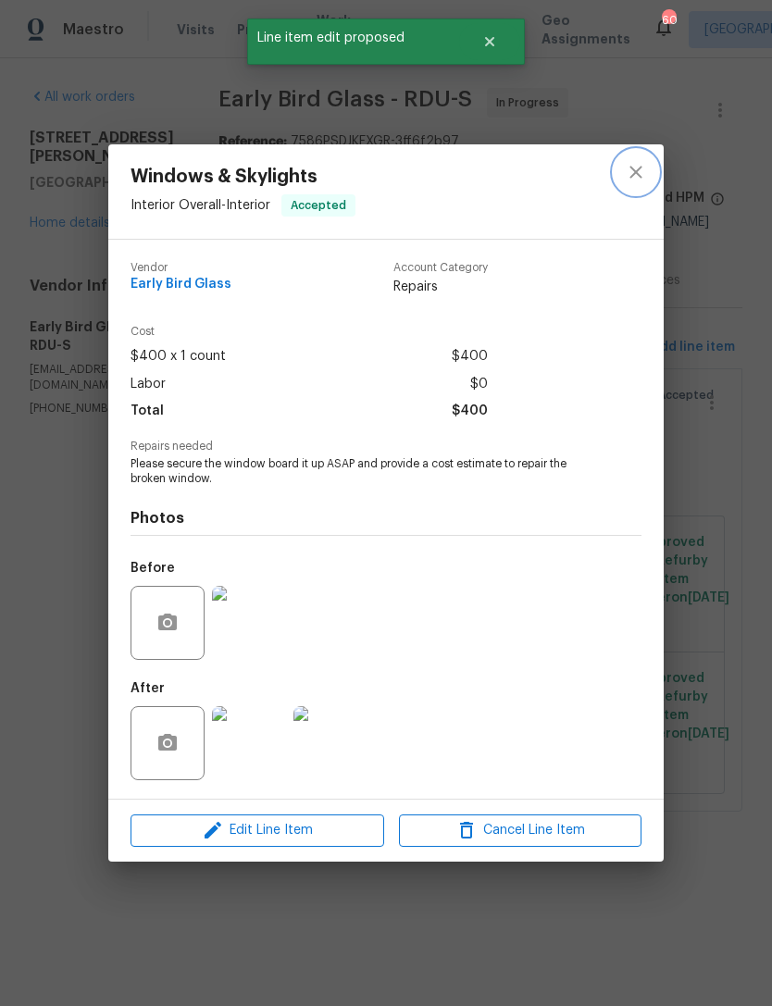
click at [636, 183] on button "close" at bounding box center [636, 172] width 44 height 44
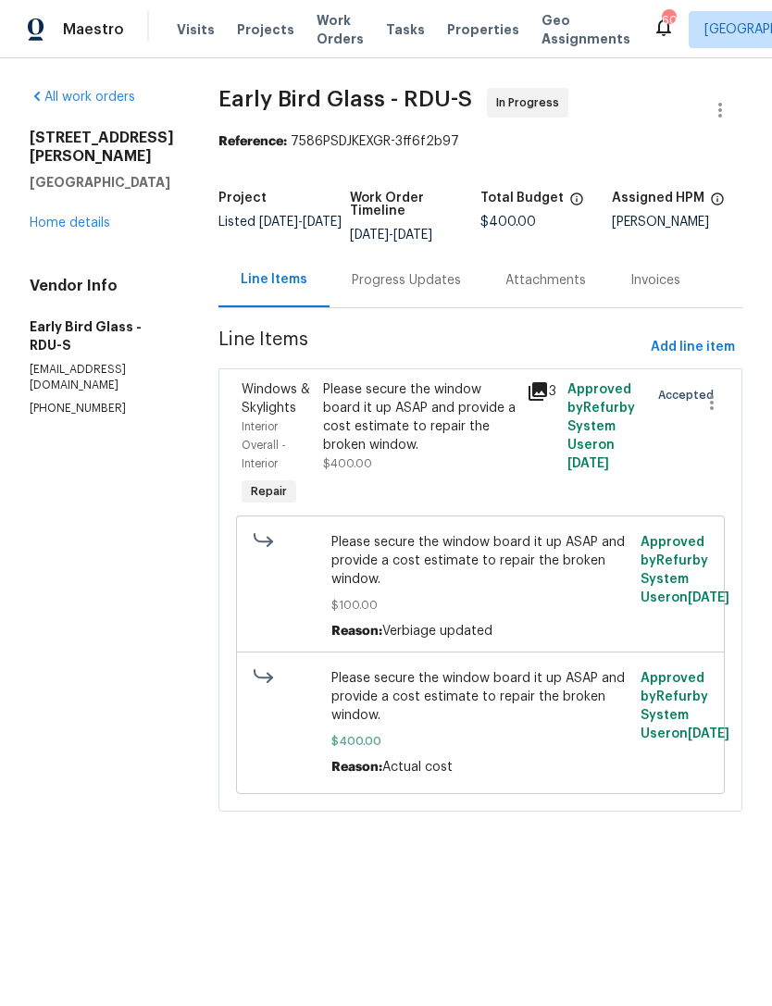
click at [391, 293] on div "Progress Updates" at bounding box center [406, 280] width 154 height 55
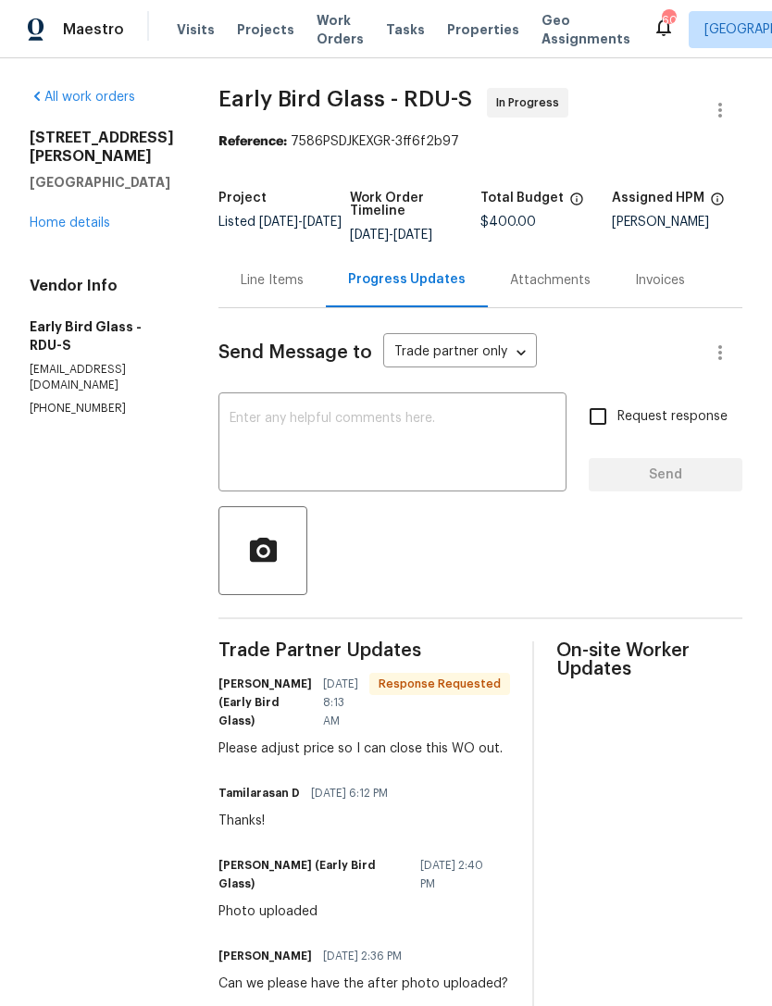
click at [380, 453] on textarea at bounding box center [392, 444] width 326 height 65
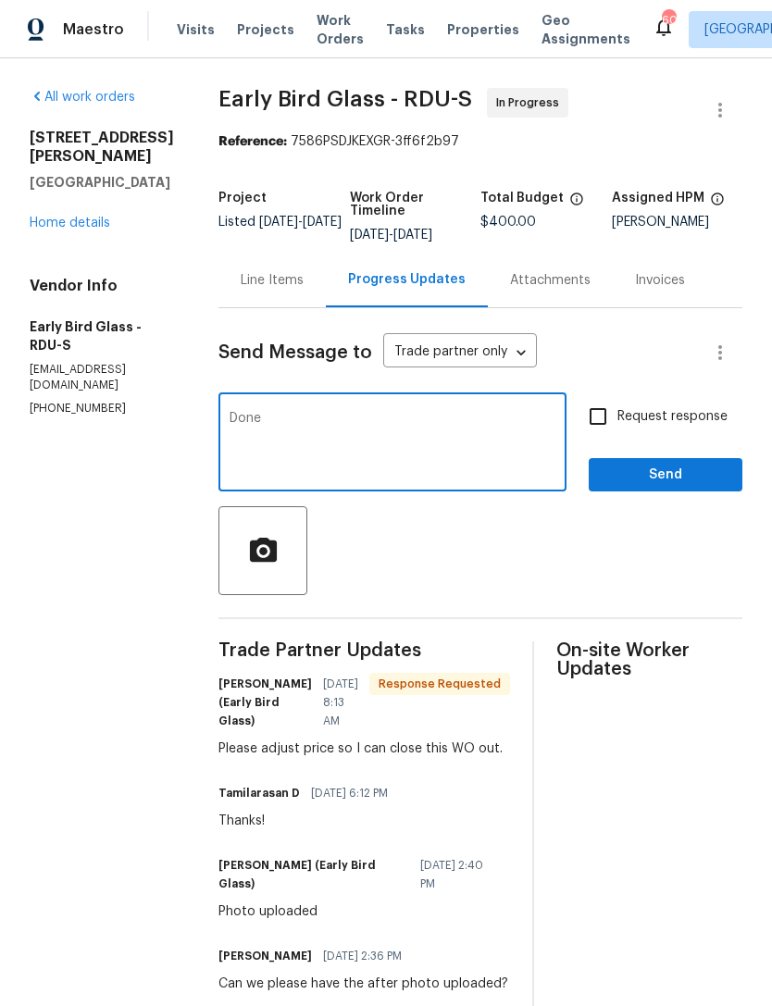
type textarea "Done"
click at [697, 491] on button "Send" at bounding box center [666, 475] width 154 height 34
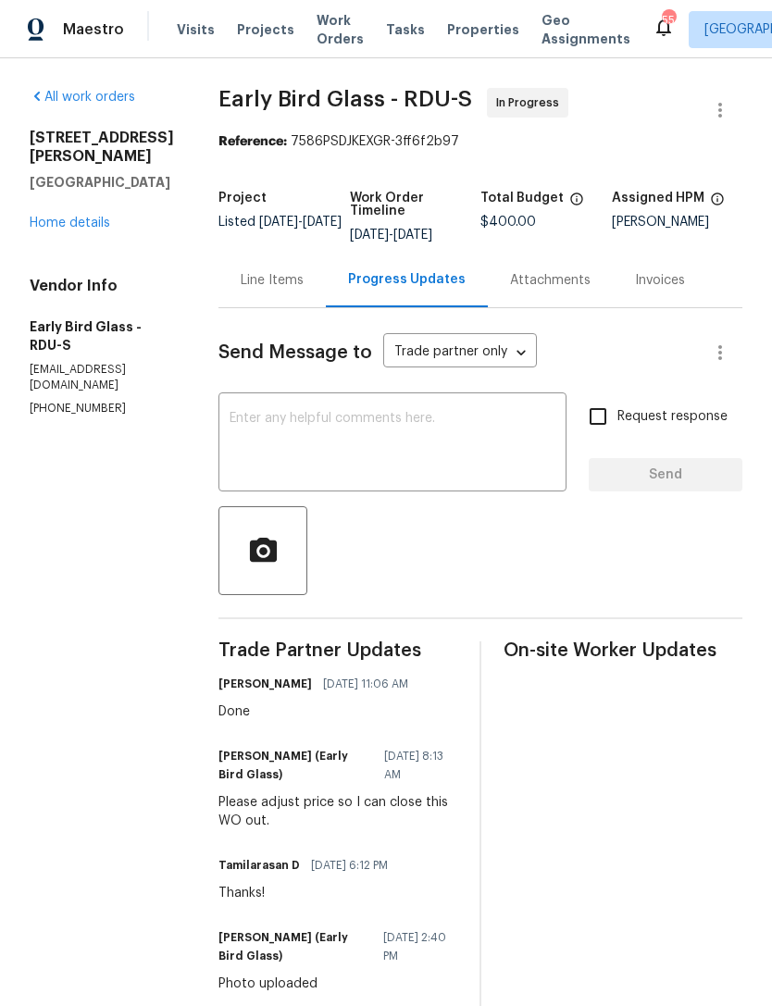
click at [78, 217] on link "Home details" at bounding box center [70, 223] width 81 height 13
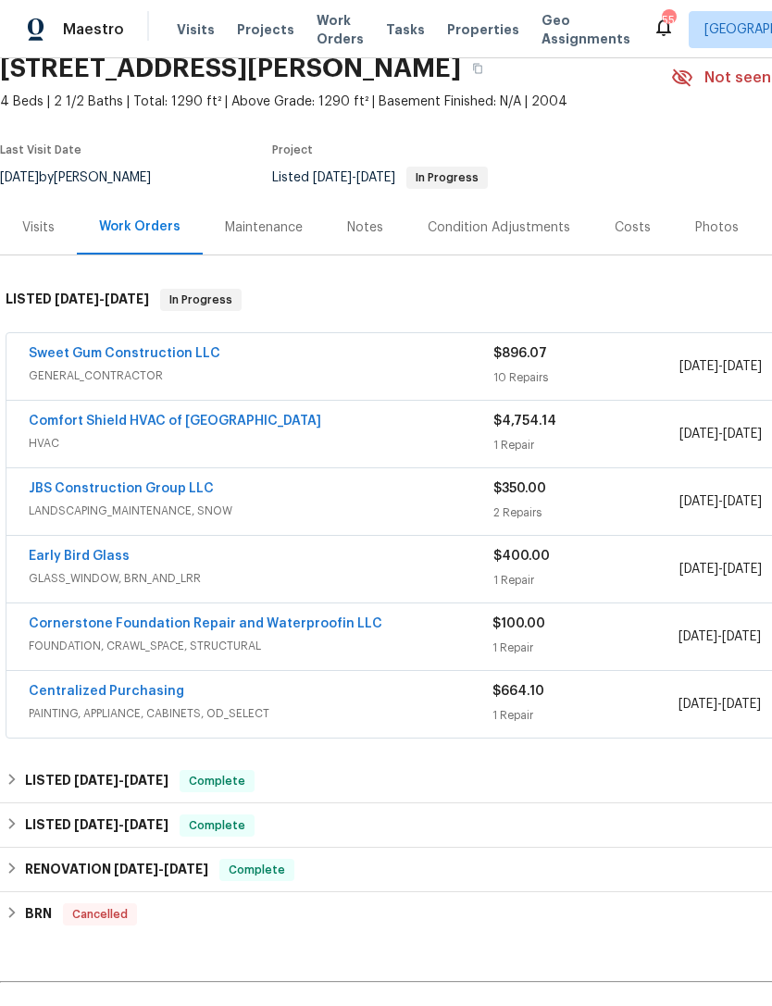
scroll to position [80, 0]
click at [396, 9] on div "Maestro Visits Projects Work Orders Tasks Properties Geo Assignments 55 Raleigh…" at bounding box center [386, 29] width 772 height 58
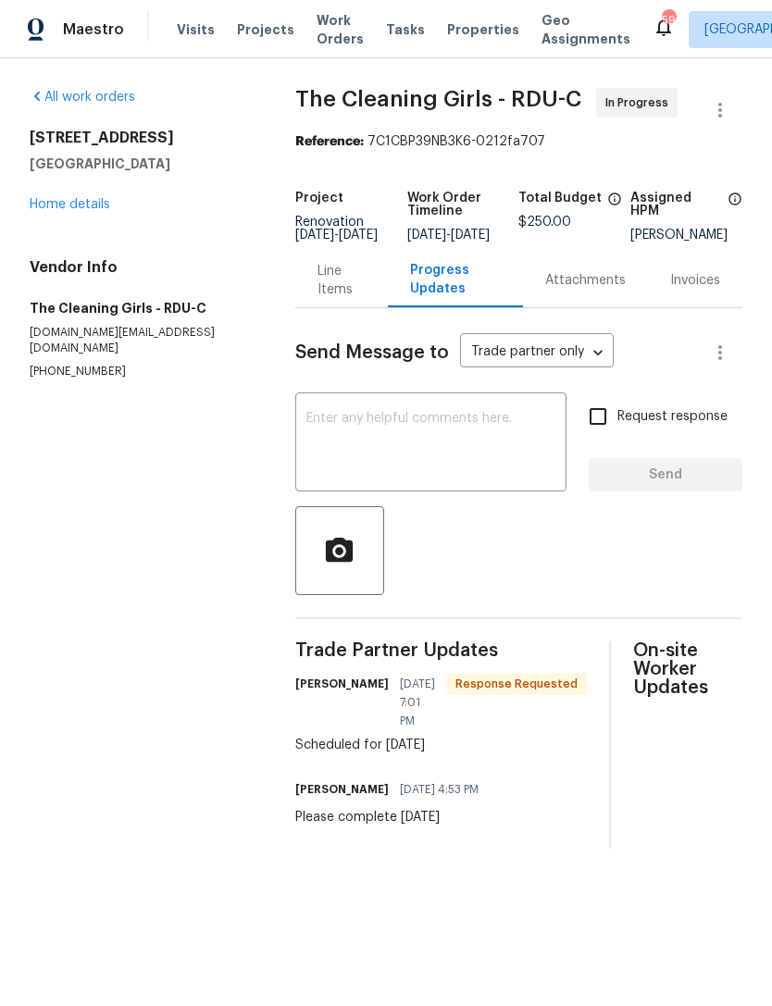
click at [81, 202] on link "Home details" at bounding box center [70, 204] width 81 height 13
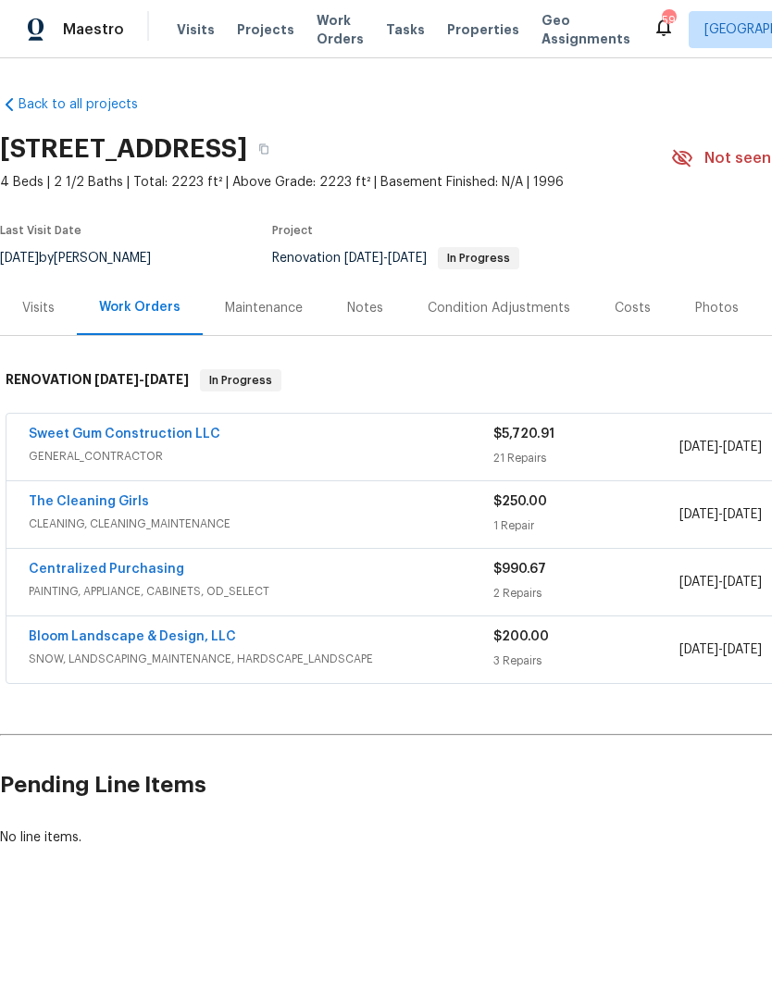
click at [94, 496] on link "The Cleaning Girls" at bounding box center [89, 501] width 120 height 13
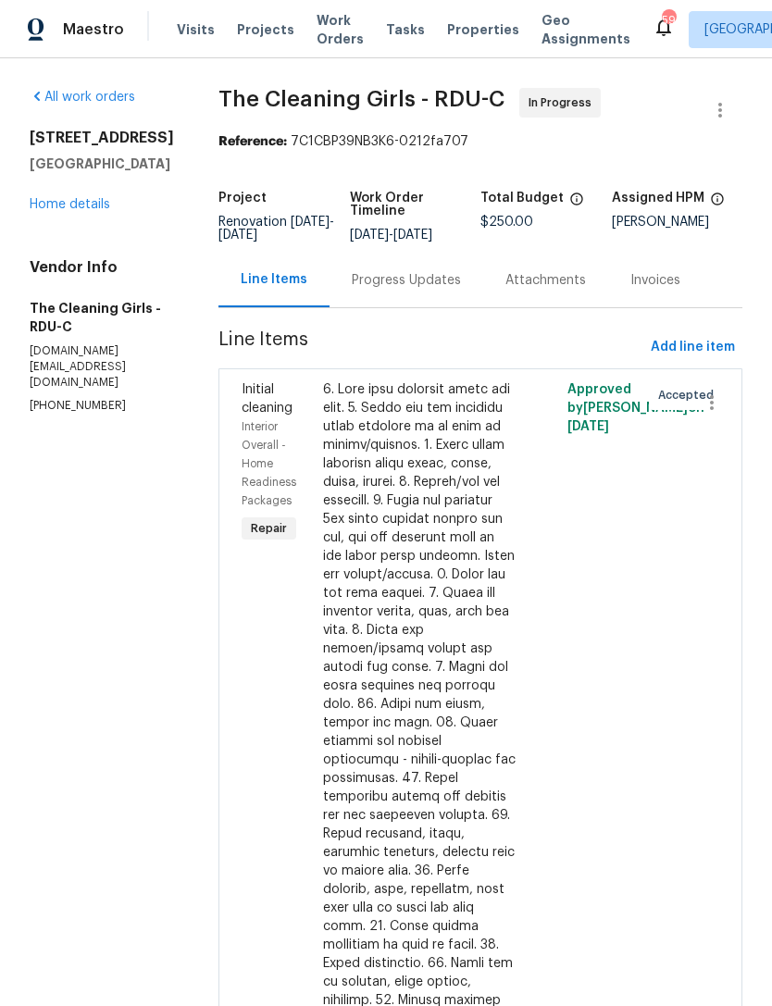
click at [419, 290] on div "Progress Updates" at bounding box center [406, 280] width 109 height 19
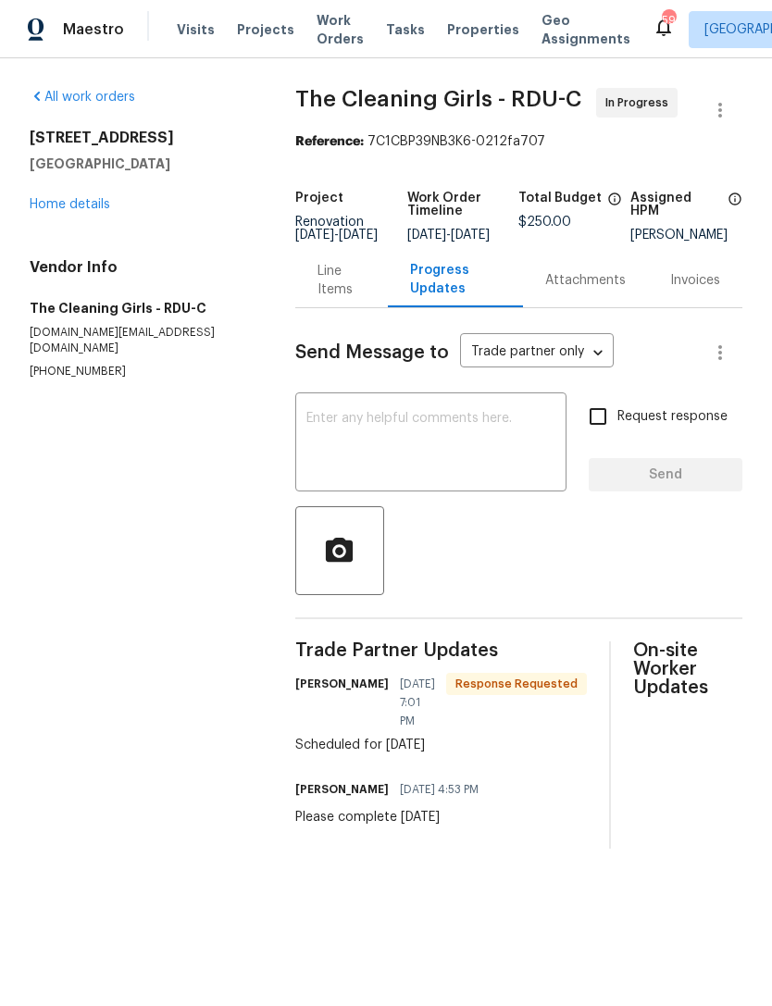
click at [60, 198] on link "Home details" at bounding box center [70, 204] width 81 height 13
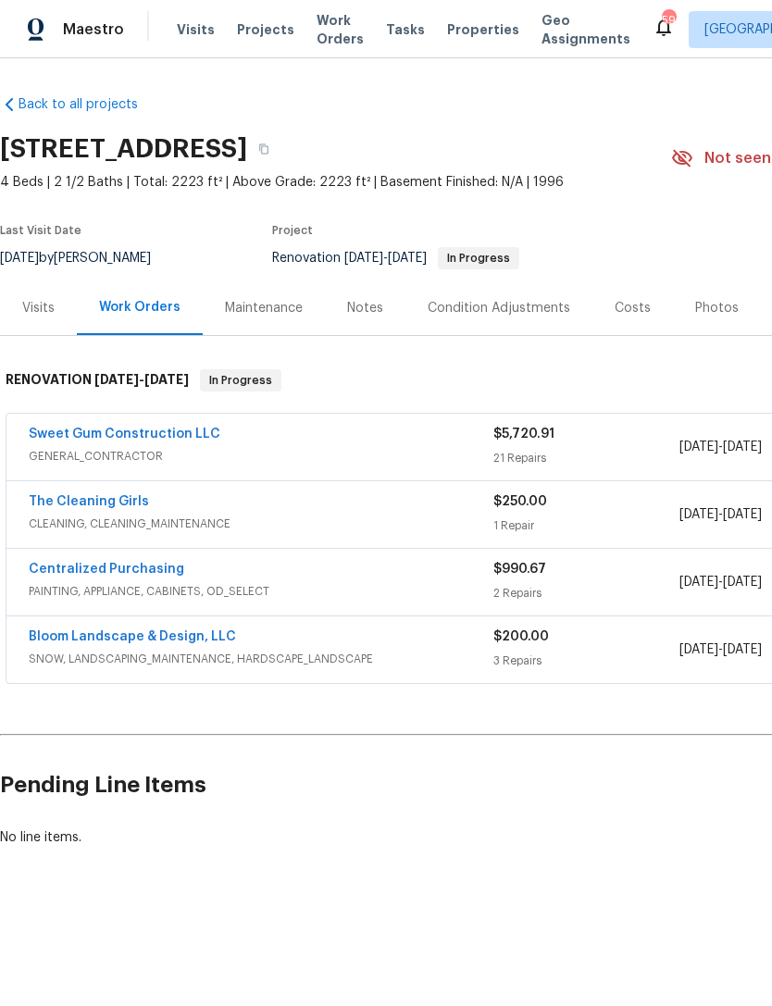
click at [168, 432] on link "Sweet Gum Construction LLC" at bounding box center [125, 434] width 192 height 13
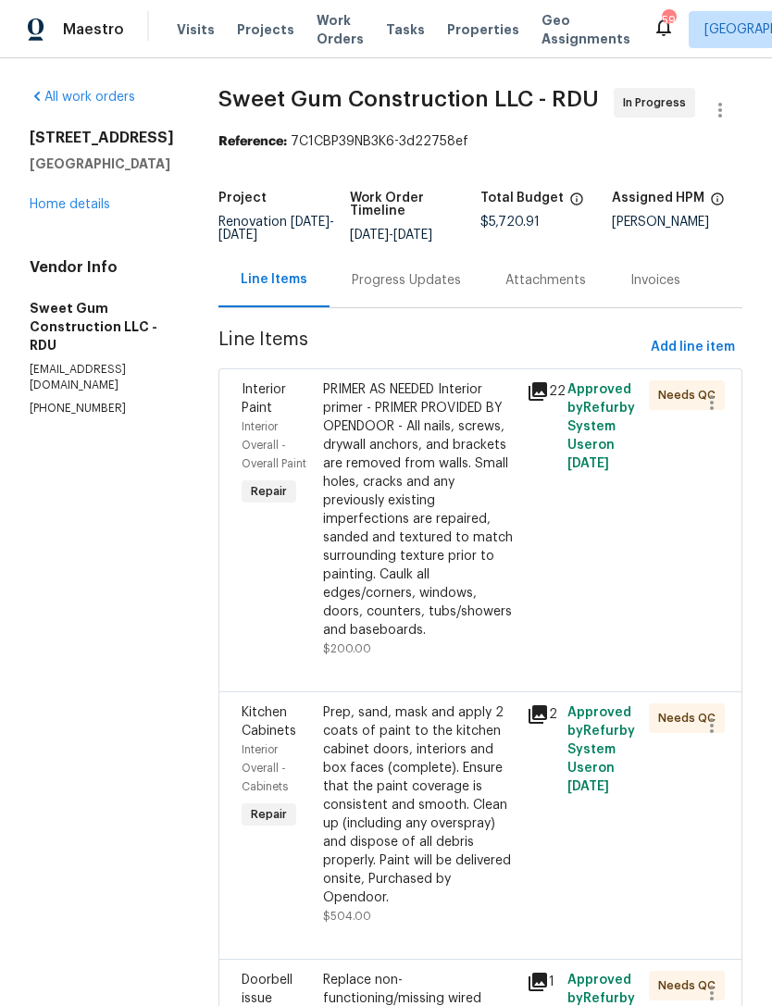
click at [444, 290] on div "Progress Updates" at bounding box center [406, 280] width 109 height 19
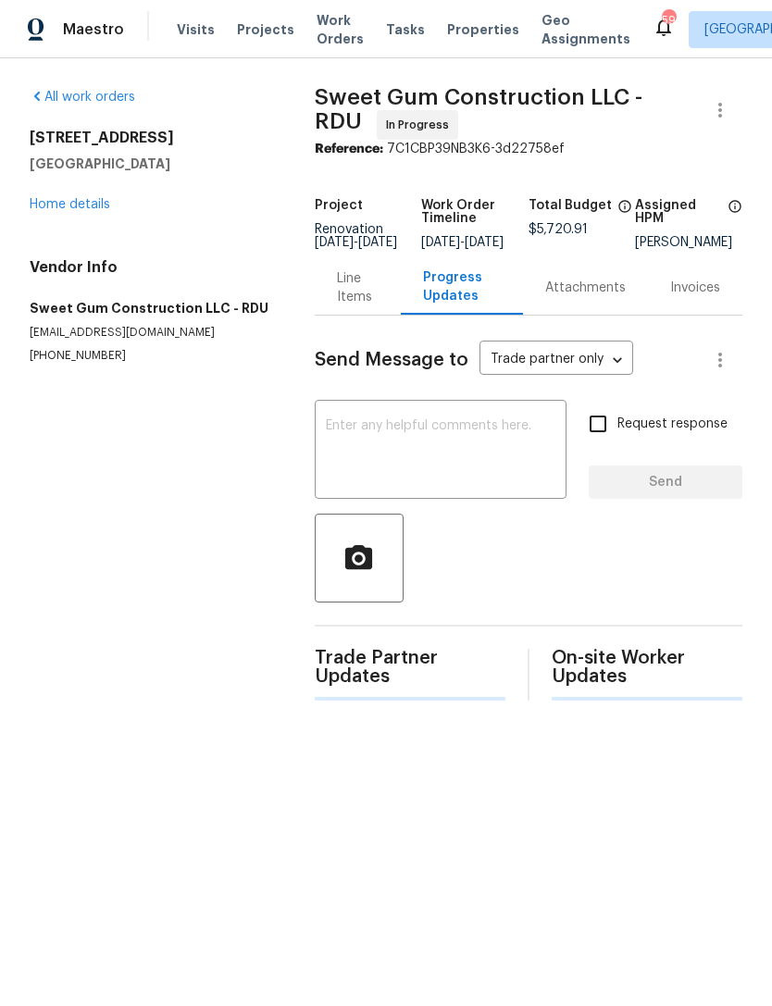
click at [446, 468] on textarea at bounding box center [440, 451] width 229 height 65
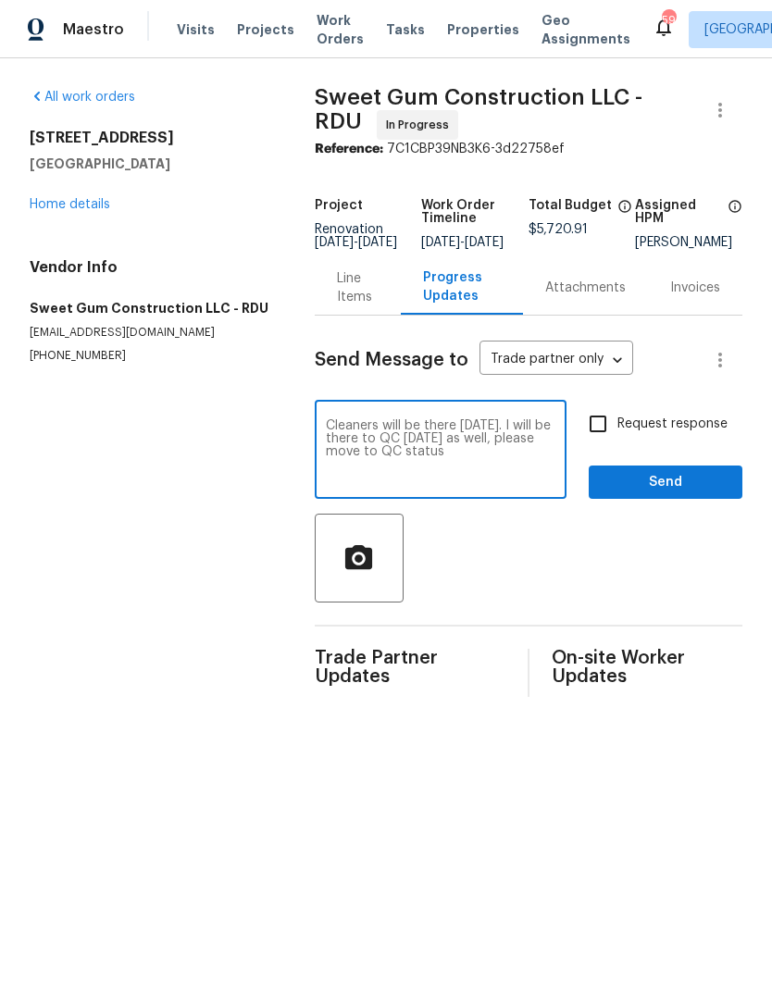
type textarea "Cleaners will be there today. I will be there to QC today as well, please move …"
click at [603, 443] on input "Request response" at bounding box center [597, 423] width 39 height 39
checkbox input "true"
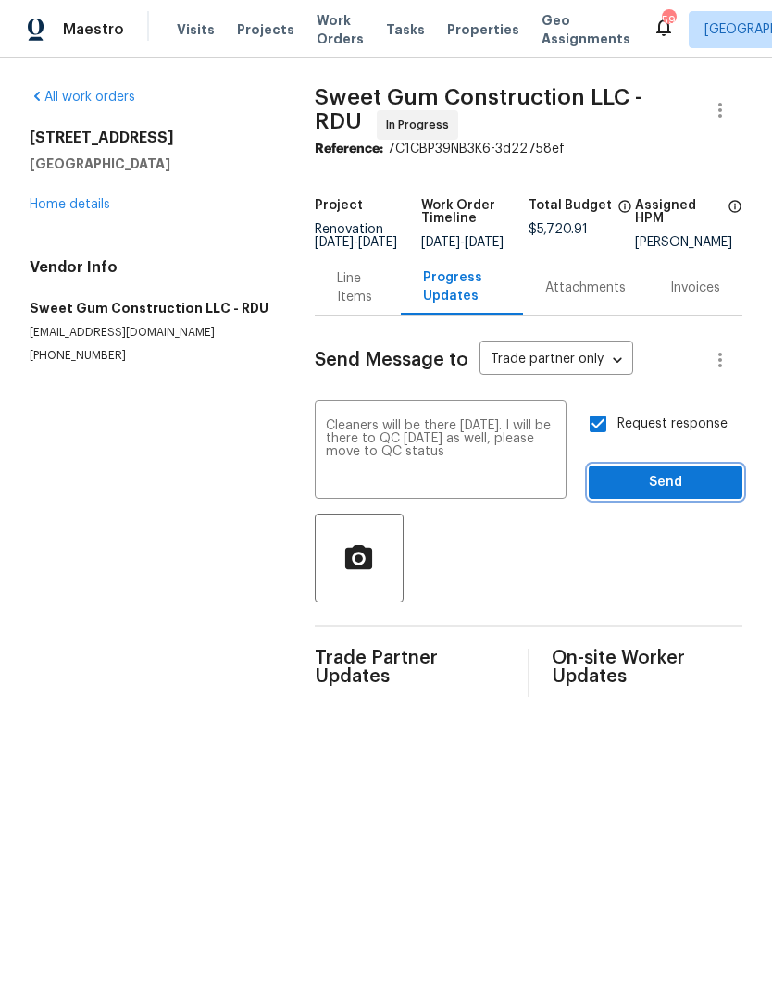
click at [665, 494] on span "Send" at bounding box center [665, 482] width 124 height 23
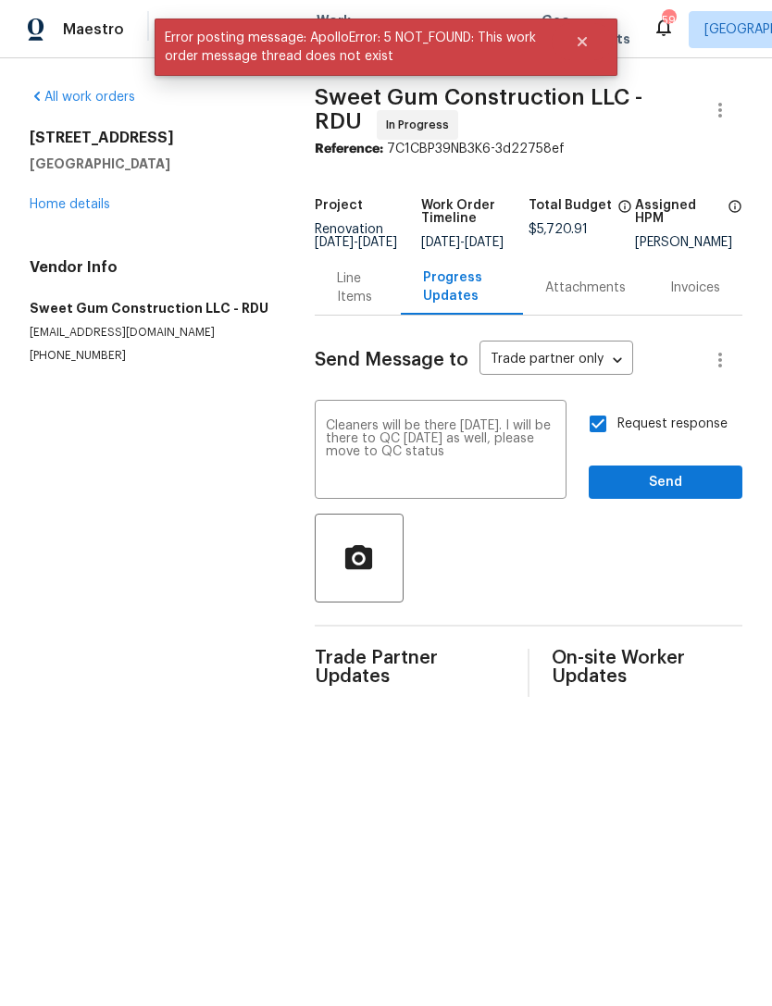
click at [74, 183] on div "16 Vestrial Ln Durham, NC 27703 Home details" at bounding box center [150, 171] width 241 height 85
click at [83, 210] on link "Home details" at bounding box center [70, 204] width 81 height 13
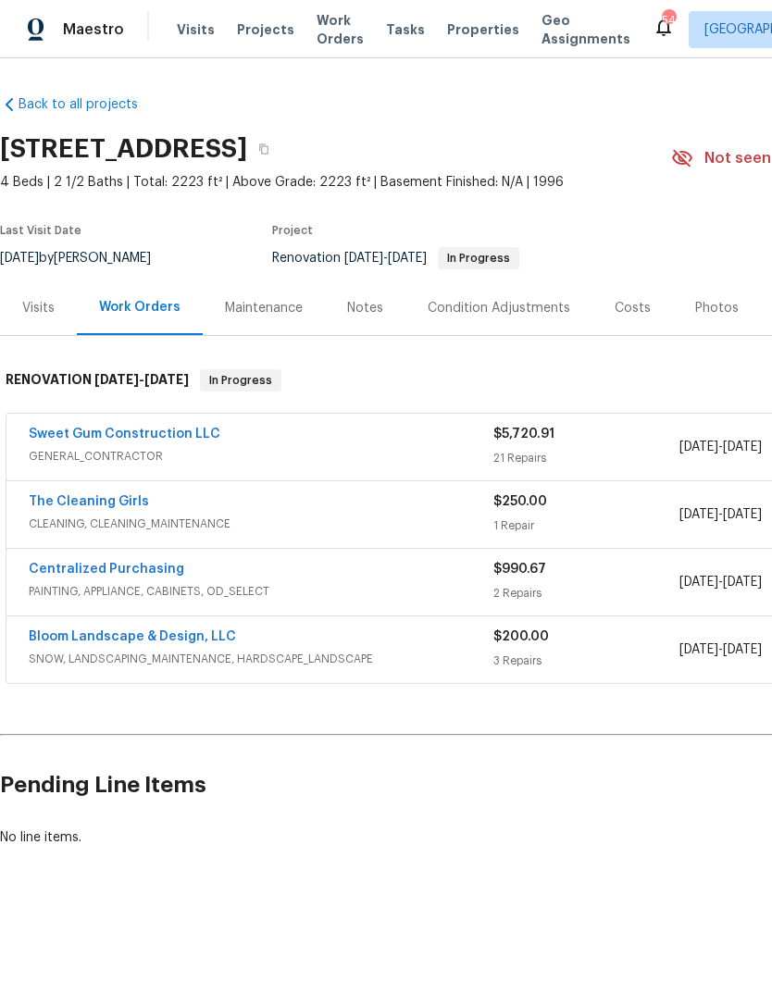
click at [115, 438] on link "Sweet Gum Construction LLC" at bounding box center [125, 434] width 192 height 13
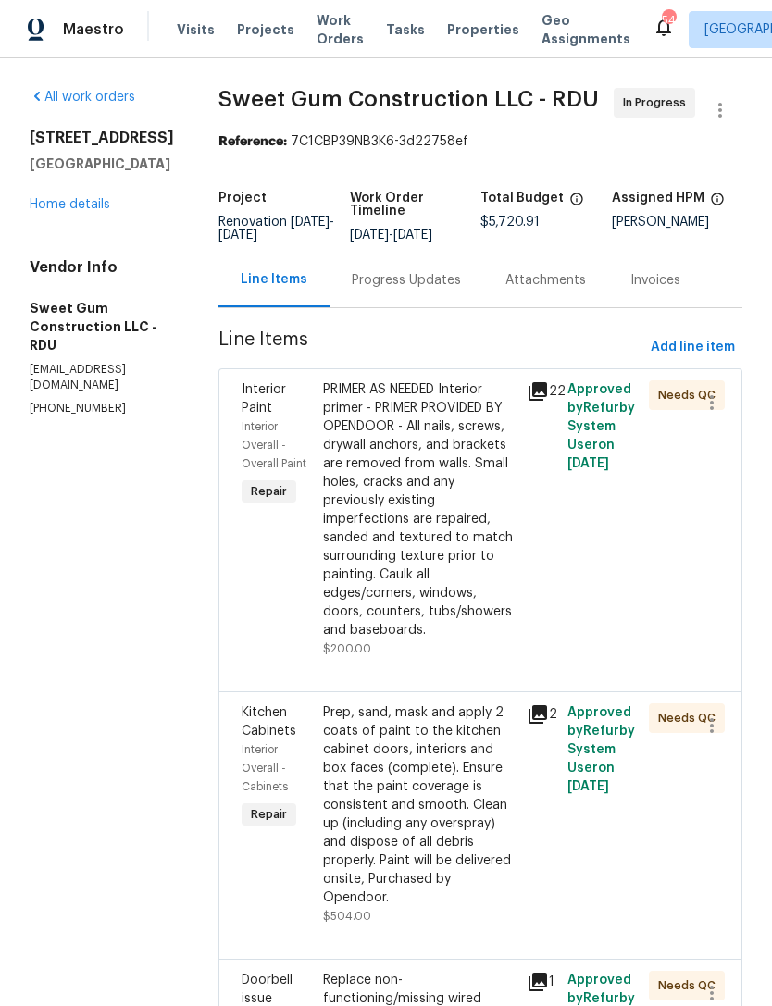
click at [432, 307] on div "Progress Updates" at bounding box center [406, 280] width 154 height 55
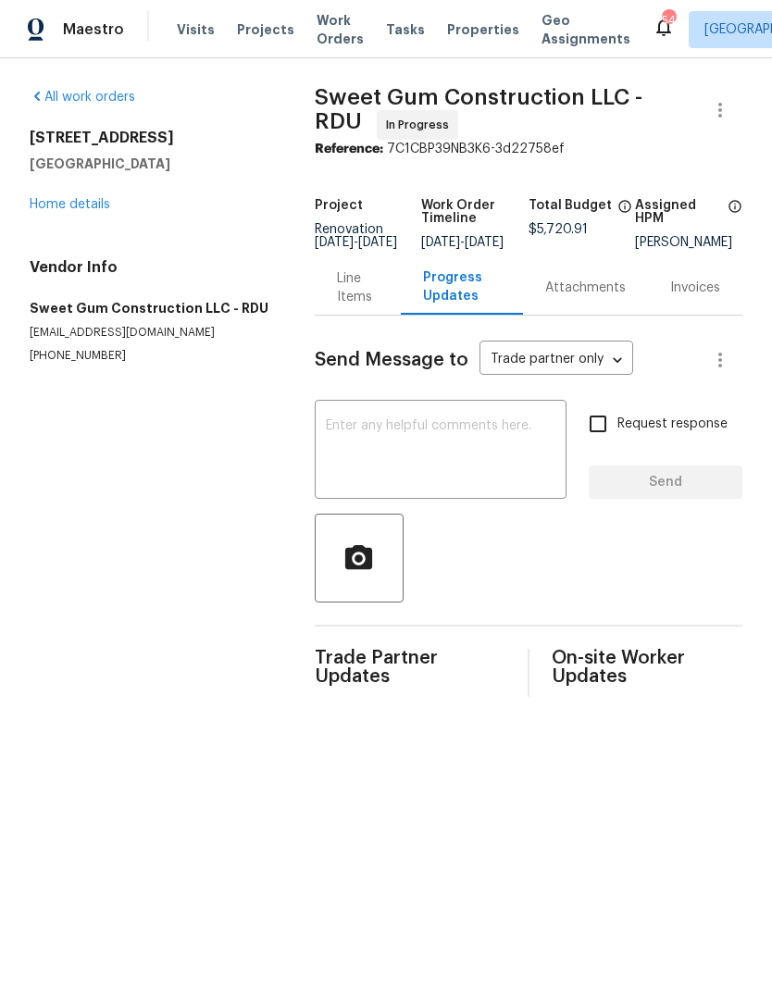
click at [53, 208] on link "Home details" at bounding box center [70, 204] width 81 height 13
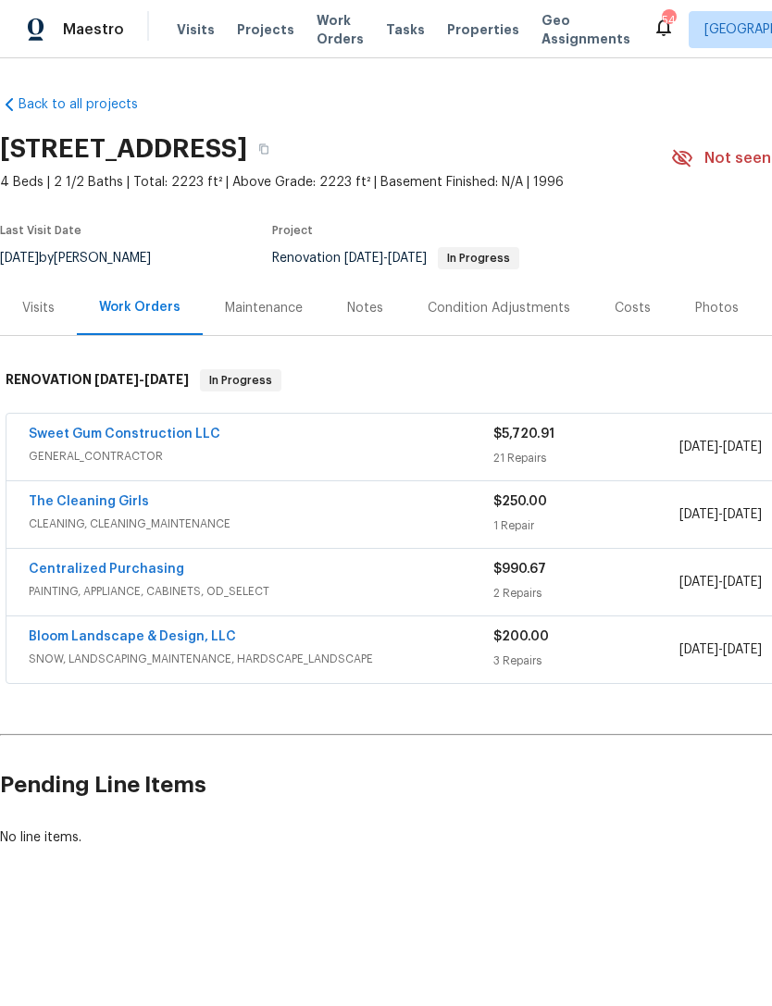
click at [356, 310] on div "Notes" at bounding box center [365, 308] width 36 height 19
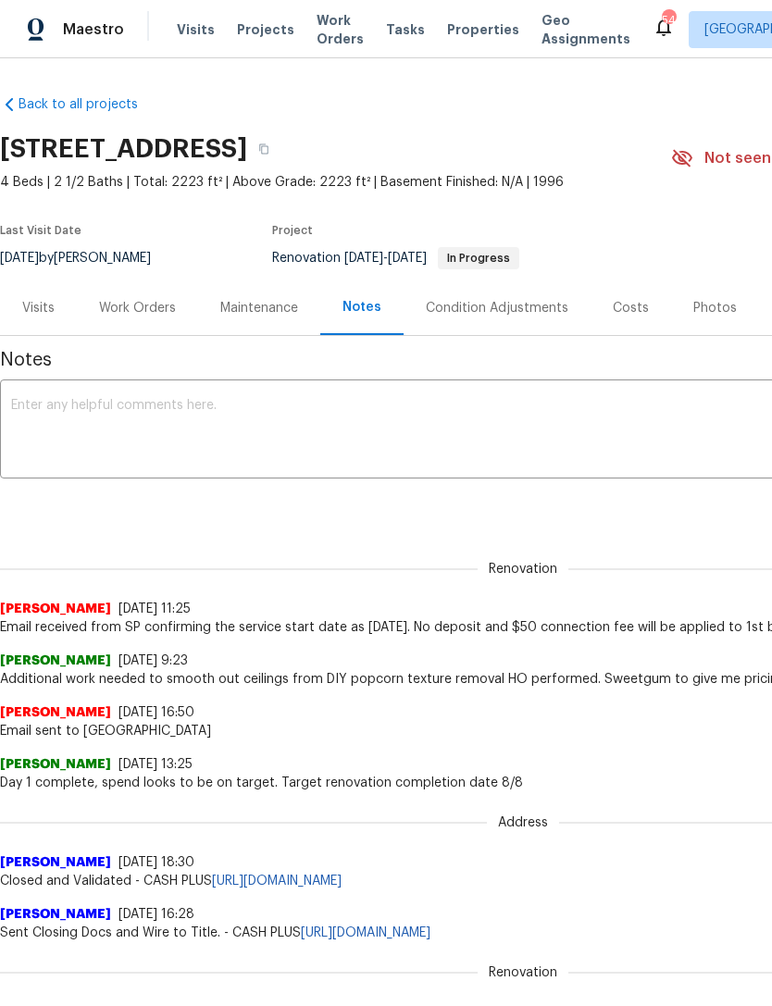
click at [123, 310] on div "Work Orders" at bounding box center [137, 308] width 77 height 19
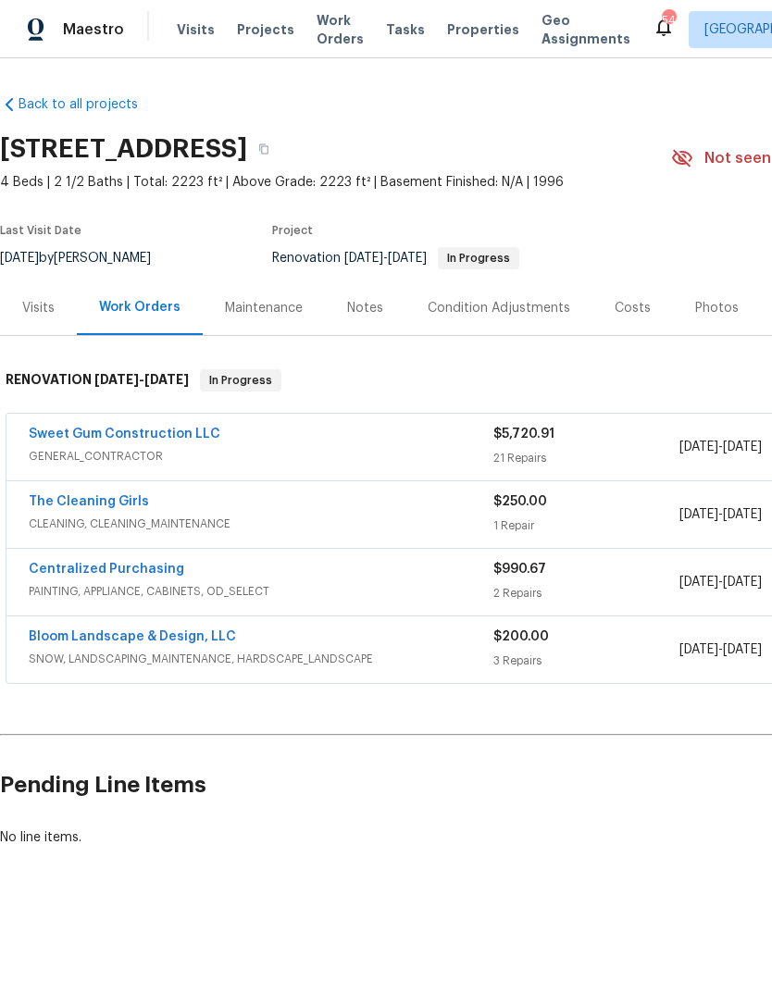
click at [383, 309] on div "Notes" at bounding box center [365, 307] width 81 height 55
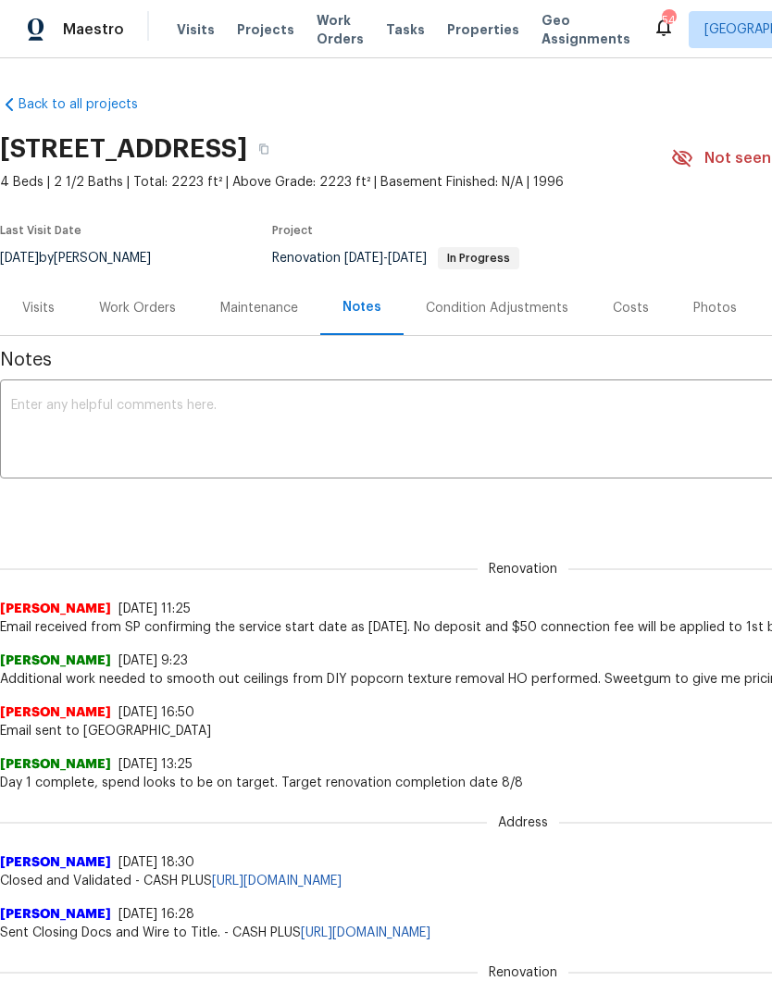
click at [334, 425] on textarea at bounding box center [522, 431] width 1023 height 65
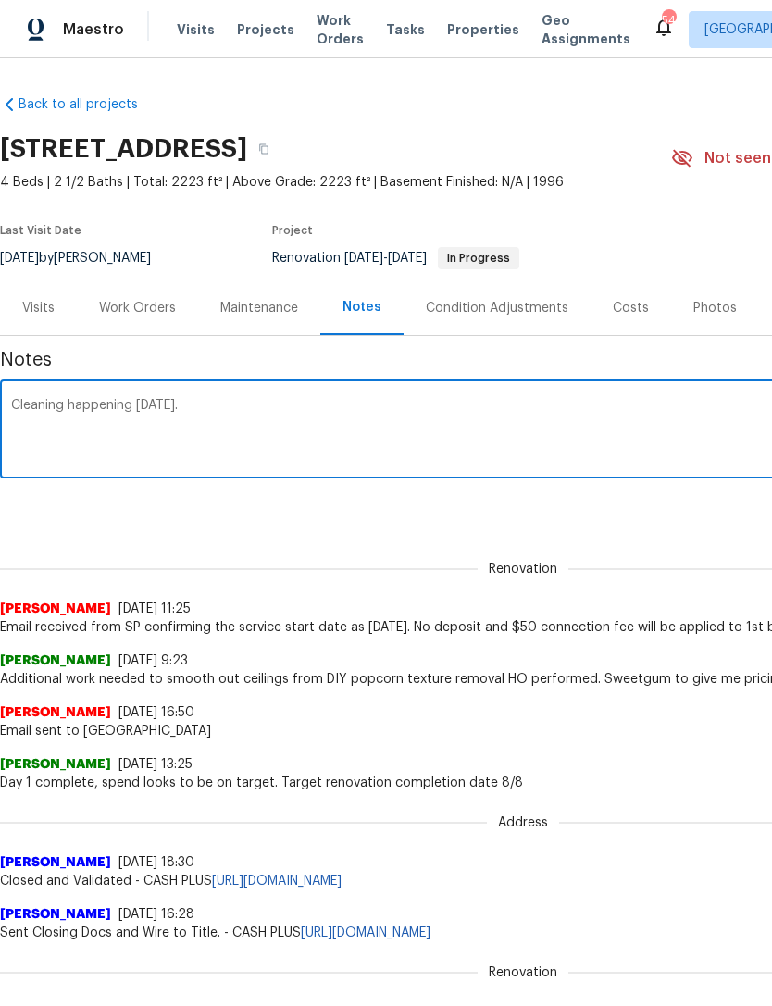
click at [439, 419] on textarea "Cleaning happening today 8/12." at bounding box center [522, 431] width 1023 height 65
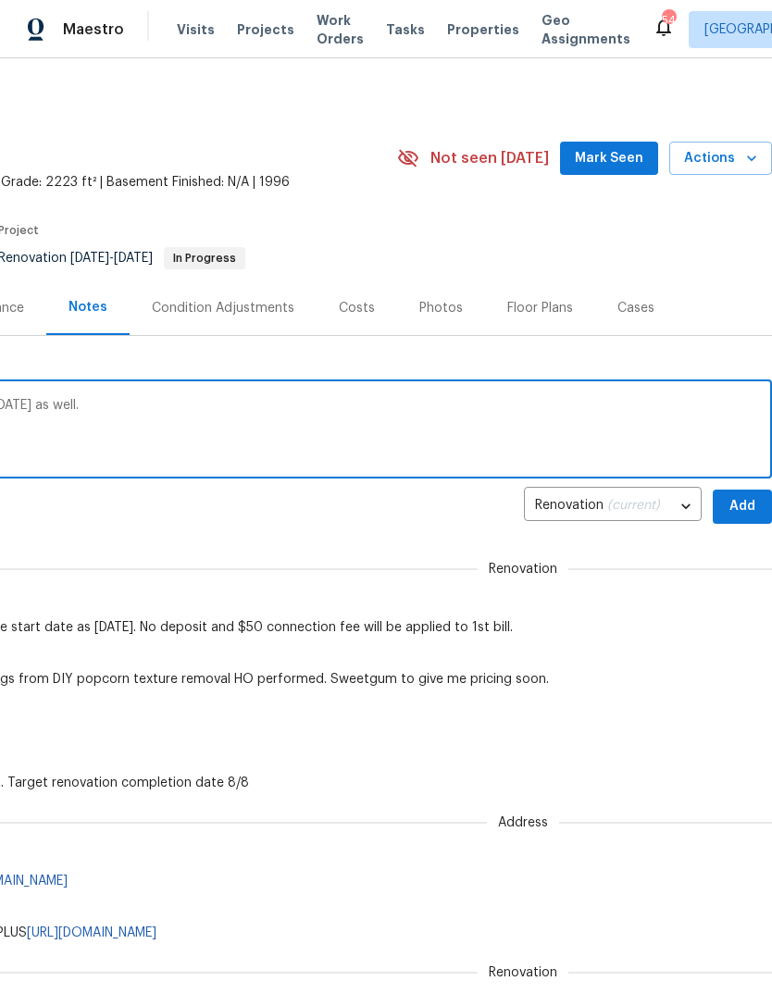
scroll to position [0, 274]
type textarea "Cleaning happening today 8/12. Will close out today as well."
click at [743, 506] on span "Add" at bounding box center [742, 506] width 30 height 23
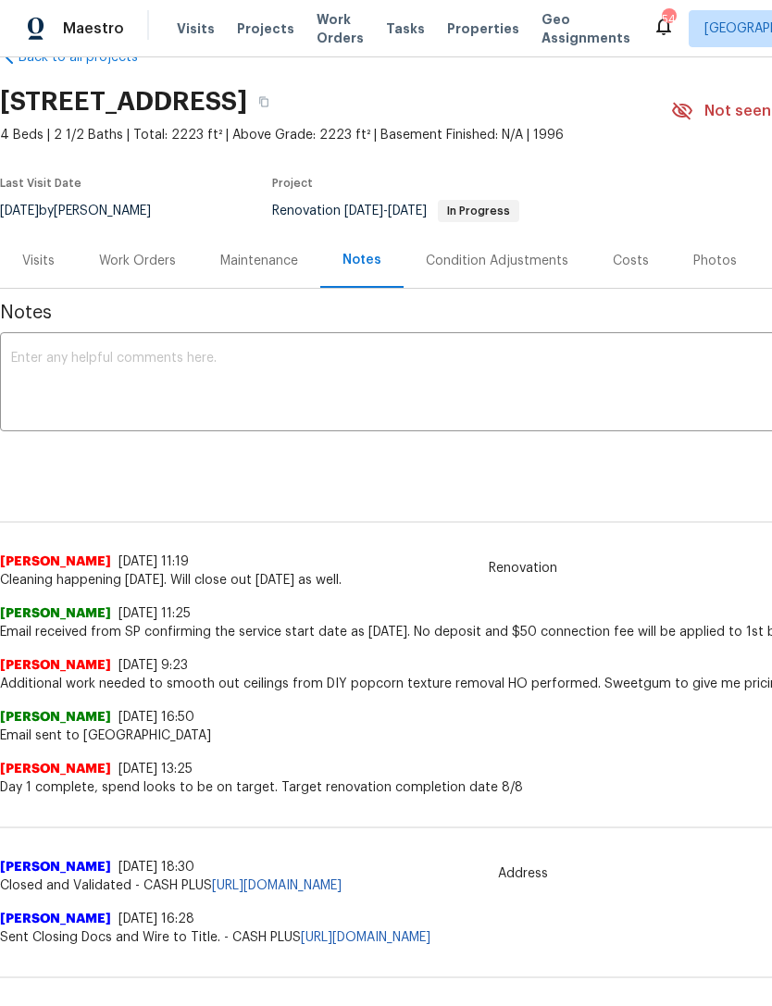
scroll to position [47, 0]
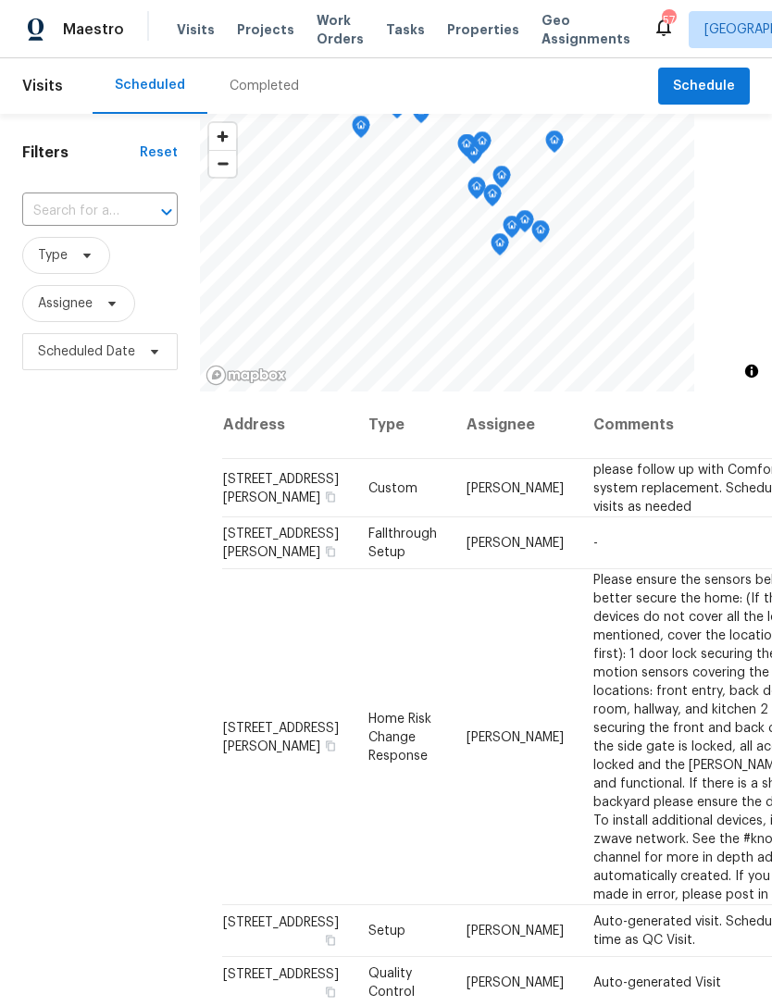
click at [98, 203] on input "text" at bounding box center [74, 211] width 104 height 29
type input "311 bu"
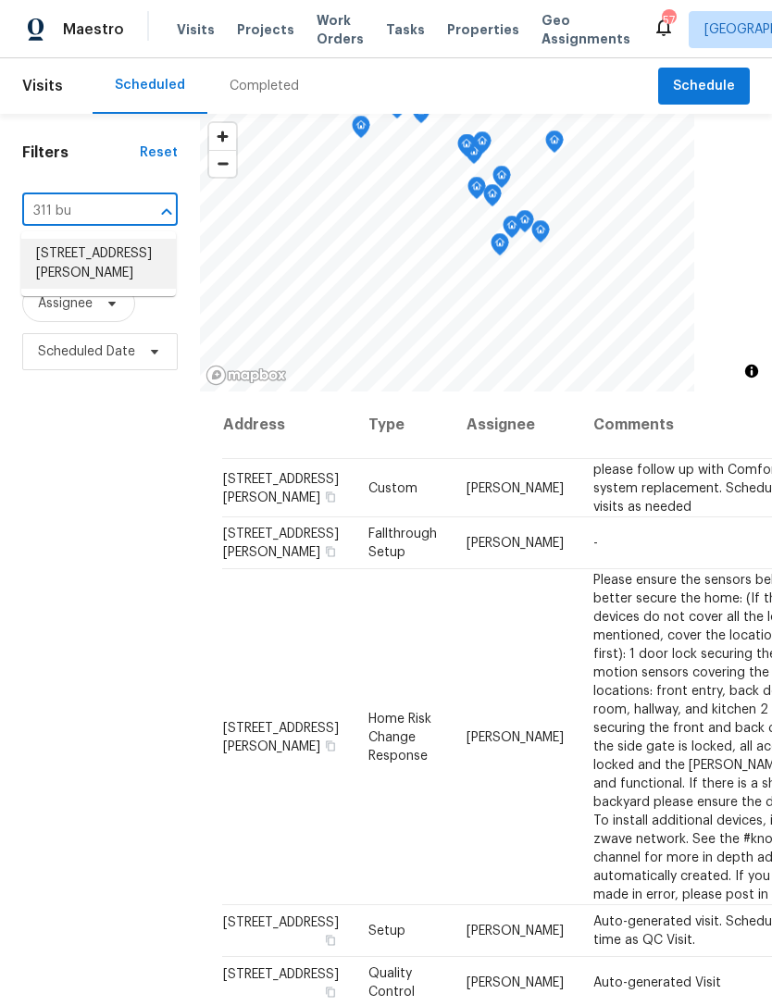
click at [116, 268] on li "[STREET_ADDRESS][PERSON_NAME]" at bounding box center [98, 264] width 155 height 50
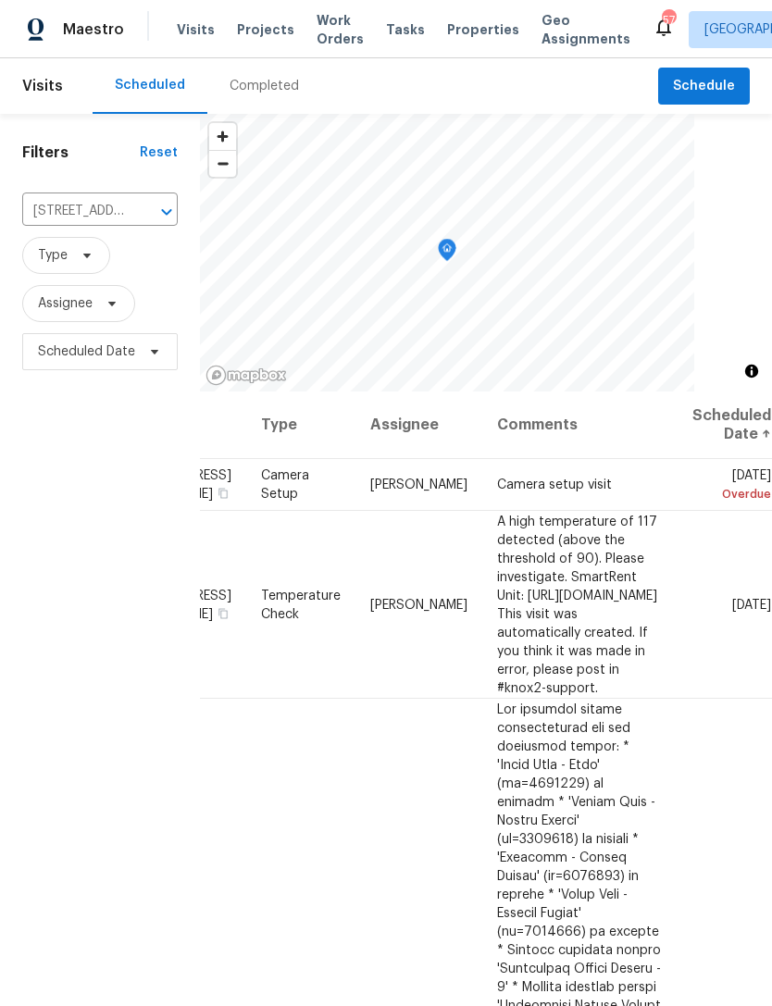
scroll to position [0, 143]
click at [0, 0] on icon at bounding box center [0, 0] width 0 height 0
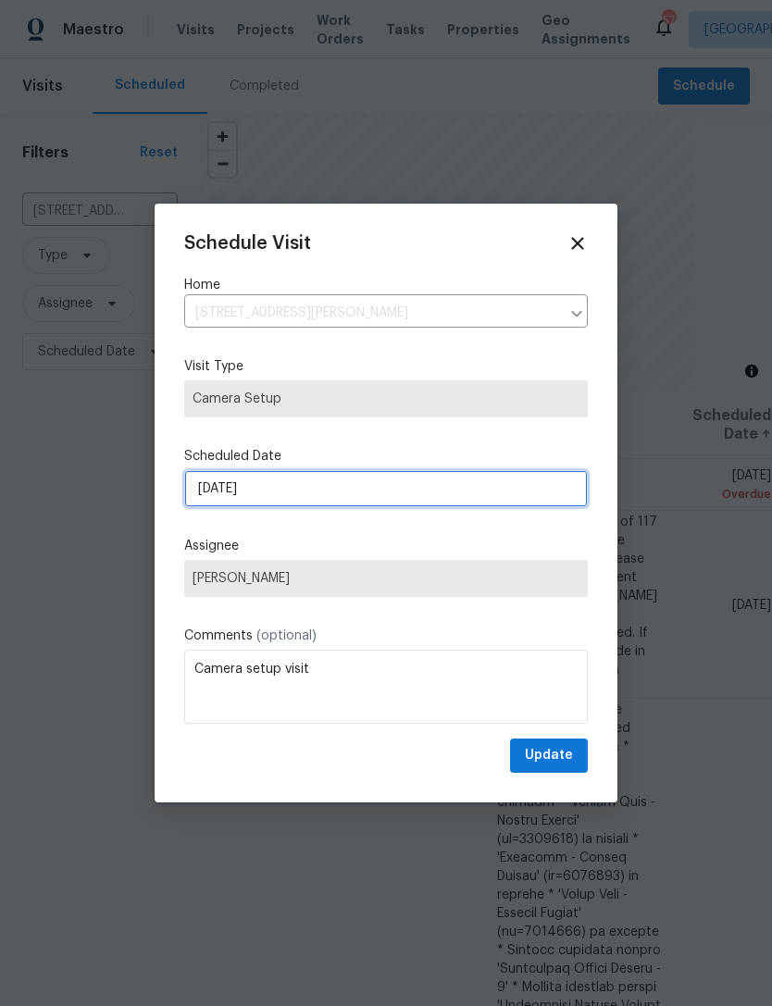
click at [325, 507] on input "[DATE]" at bounding box center [385, 488] width 403 height 37
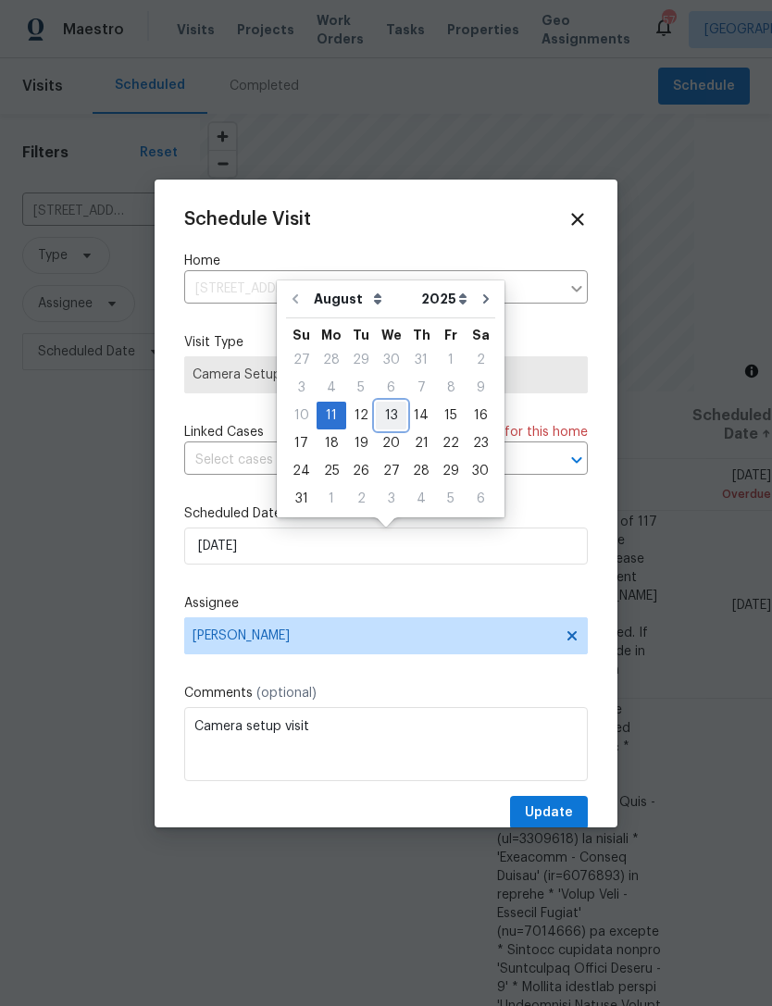
click at [392, 414] on div "13" at bounding box center [391, 416] width 31 height 26
type input "8/13/2025"
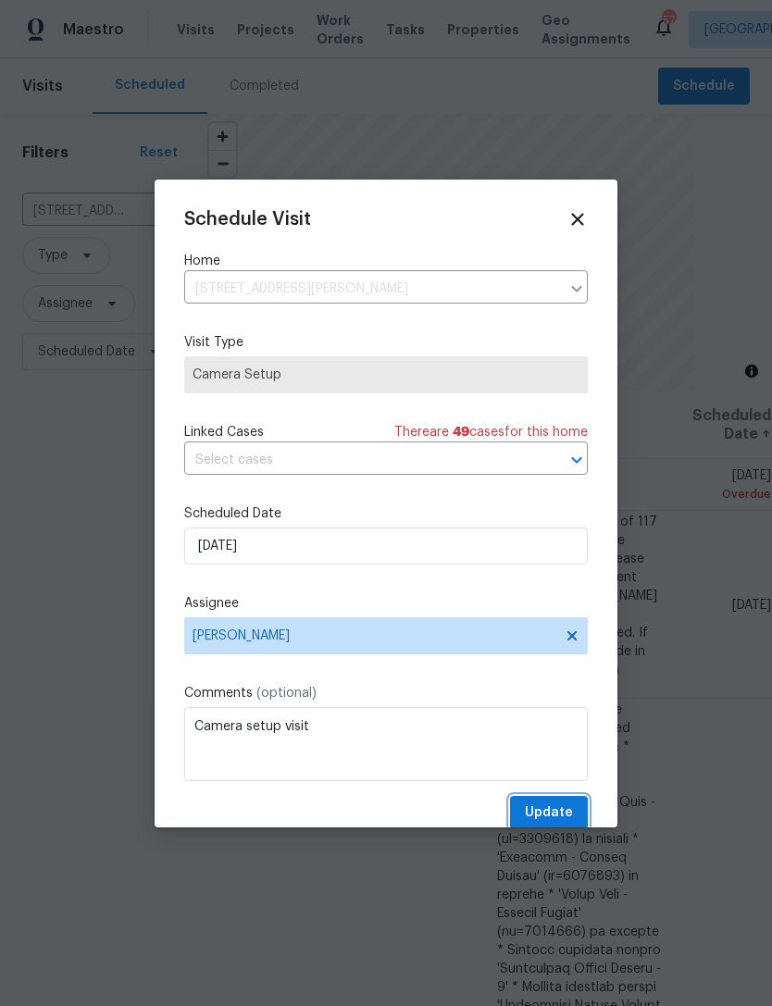
click at [562, 806] on span "Update" at bounding box center [549, 812] width 48 height 23
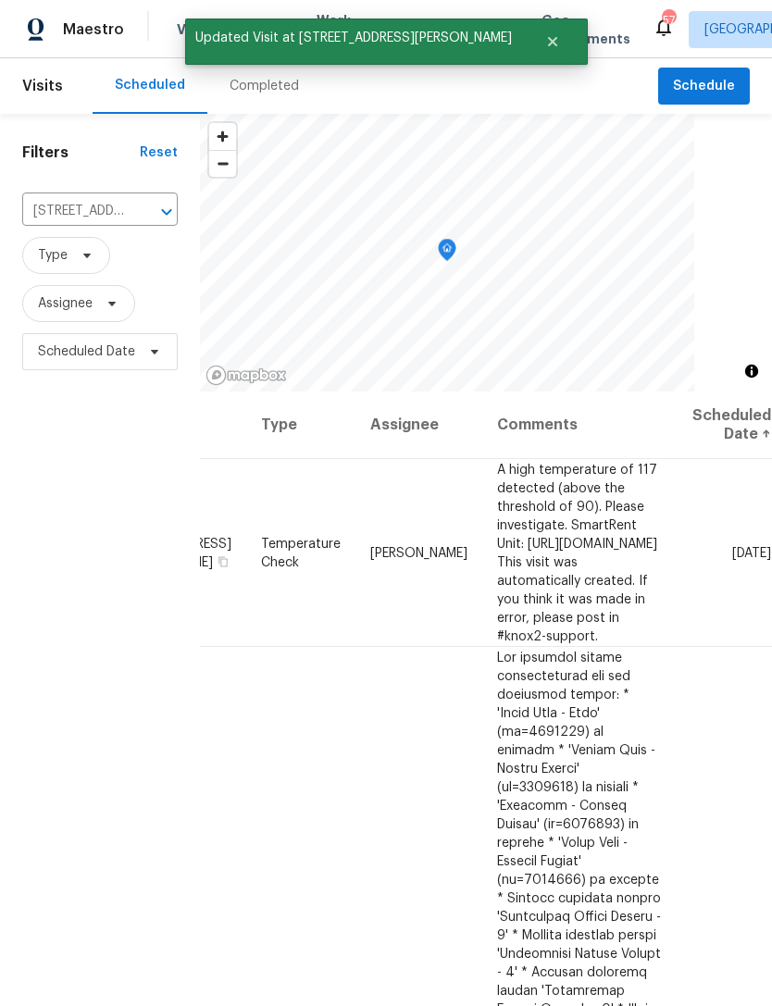
click at [94, 185] on div "Filters Reset 311 Burnette St, Durham, NC 27707 ​ Type Assignee Scheduled Date" at bounding box center [100, 655] width 200 height 1083
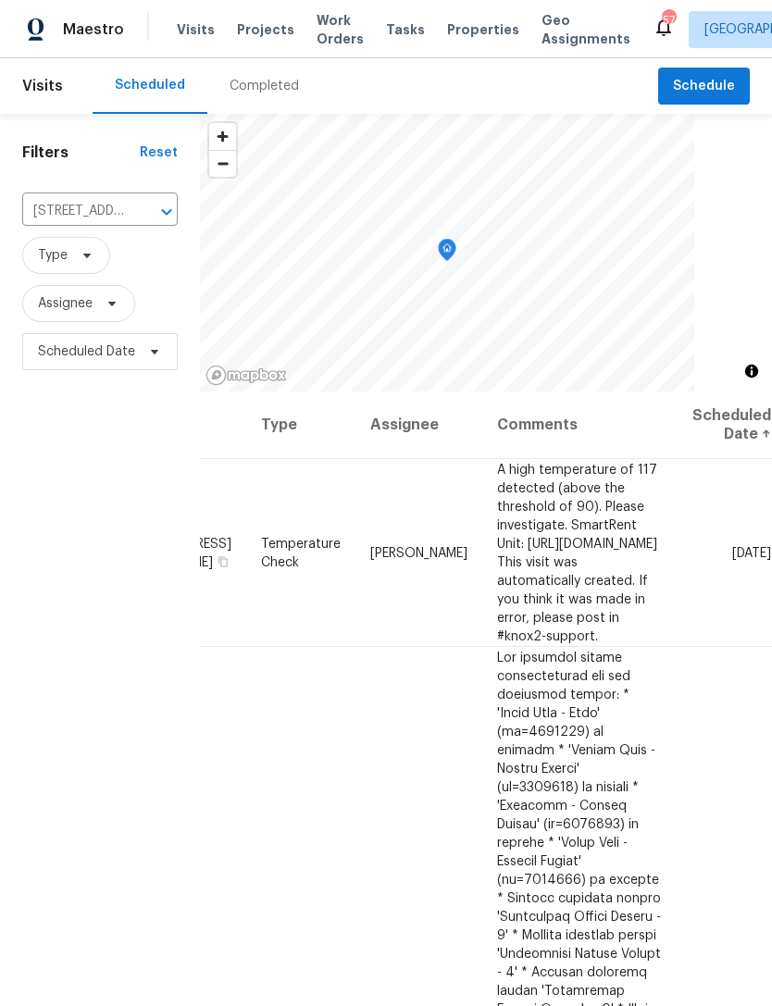
click at [83, 224] on input "311 Burnette St, Durham, NC 27707" at bounding box center [74, 211] width 104 height 29
type input "2"
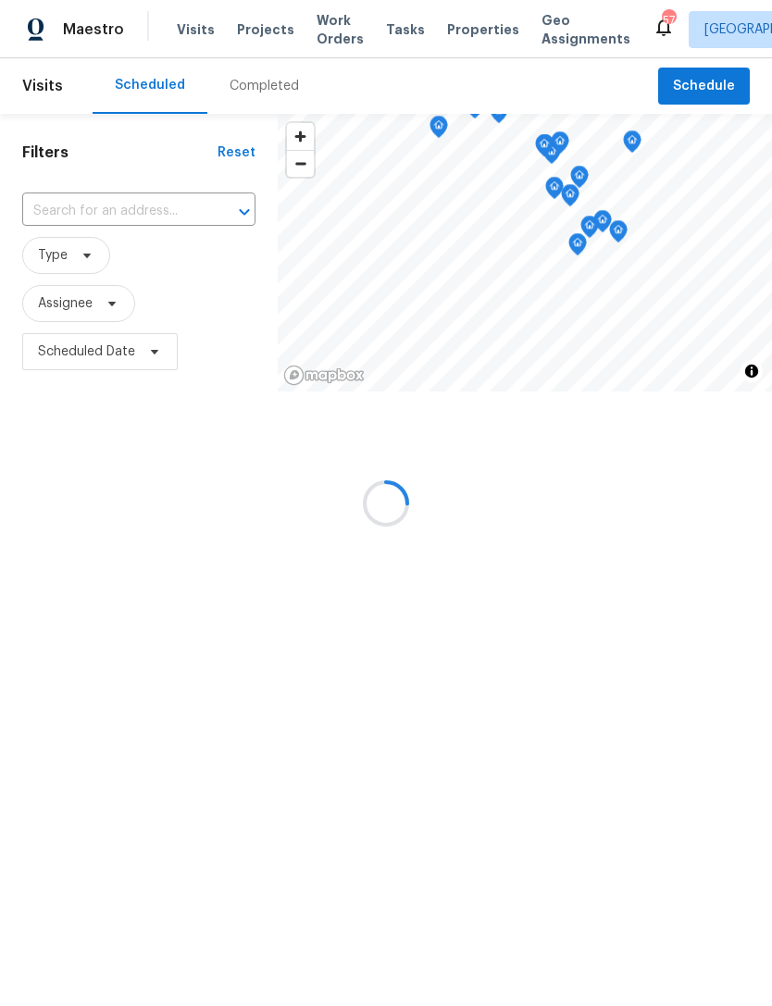
click at [729, 766] on div at bounding box center [386, 503] width 772 height 1006
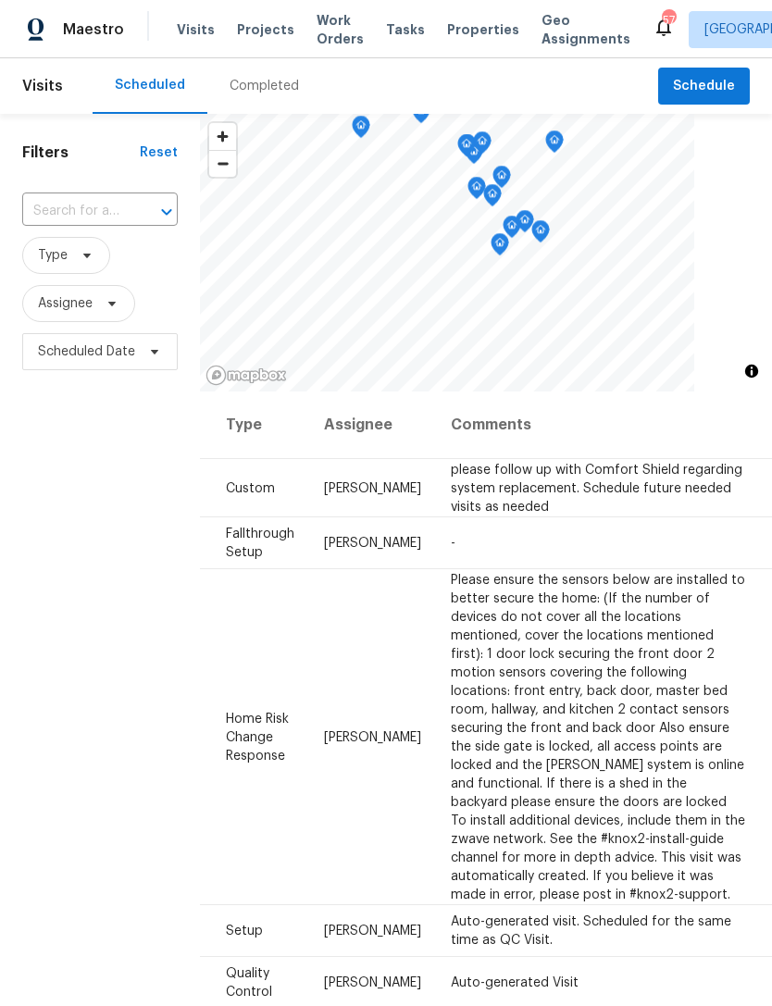
click at [84, 217] on input "text" at bounding box center [74, 211] width 104 height 29
type input "orange"
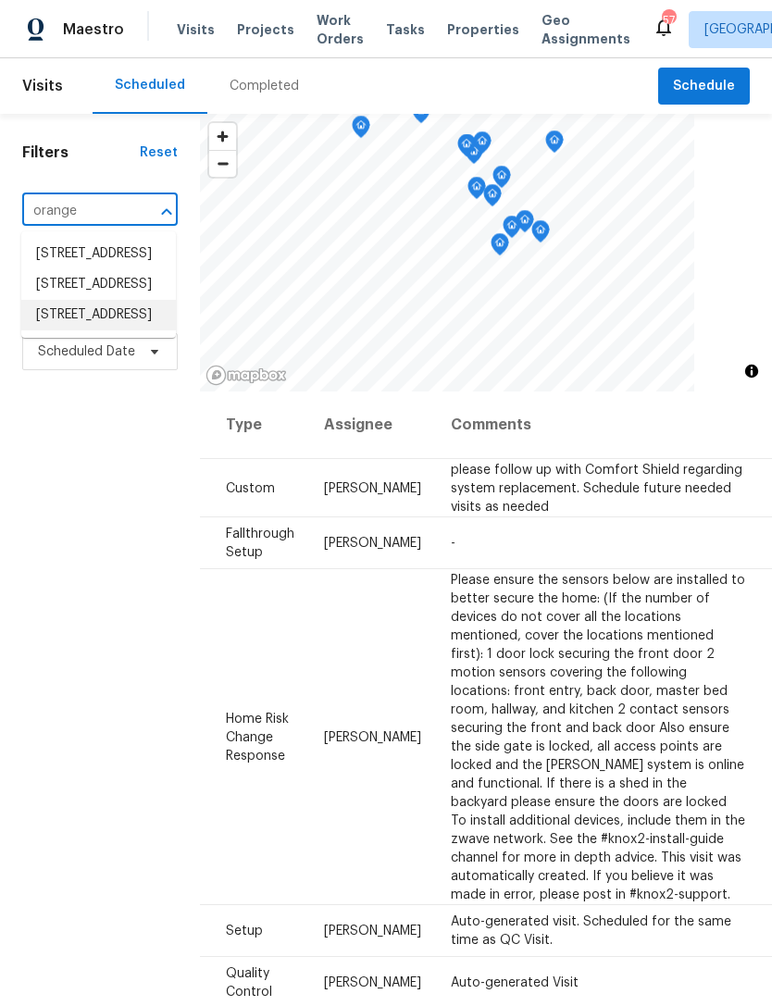
click at [97, 330] on li "225 W Orange St, Hillsborough, NC 27278" at bounding box center [98, 315] width 155 height 31
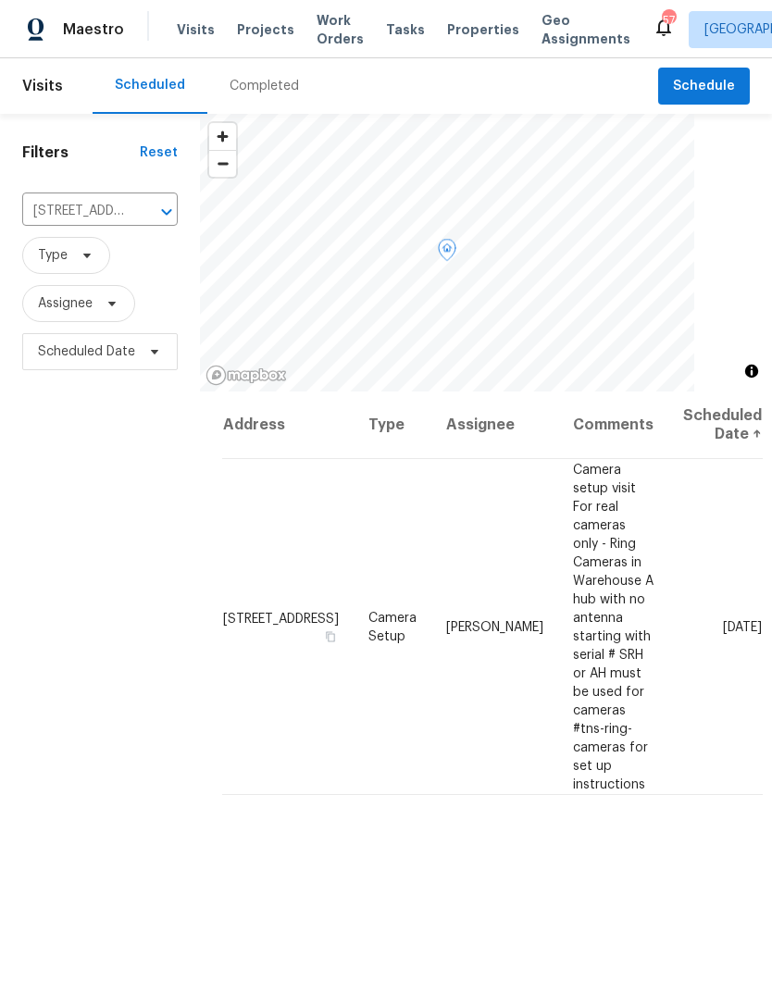
click at [0, 0] on icon at bounding box center [0, 0] width 0 height 0
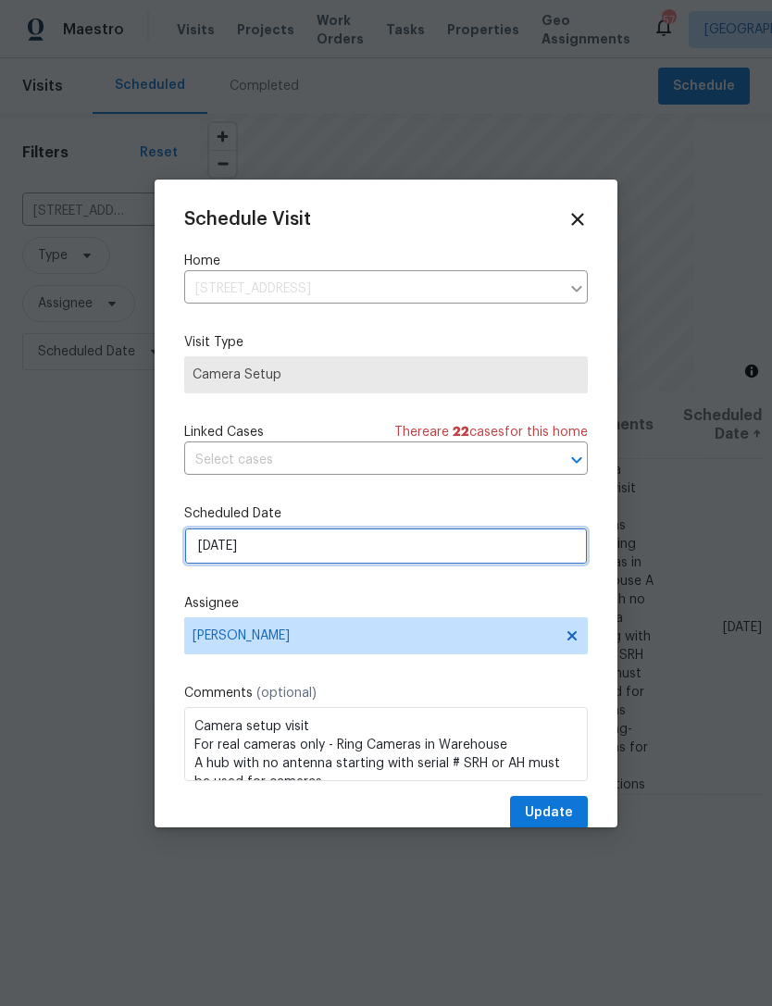
click at [335, 555] on input "[DATE]" at bounding box center [385, 545] width 403 height 37
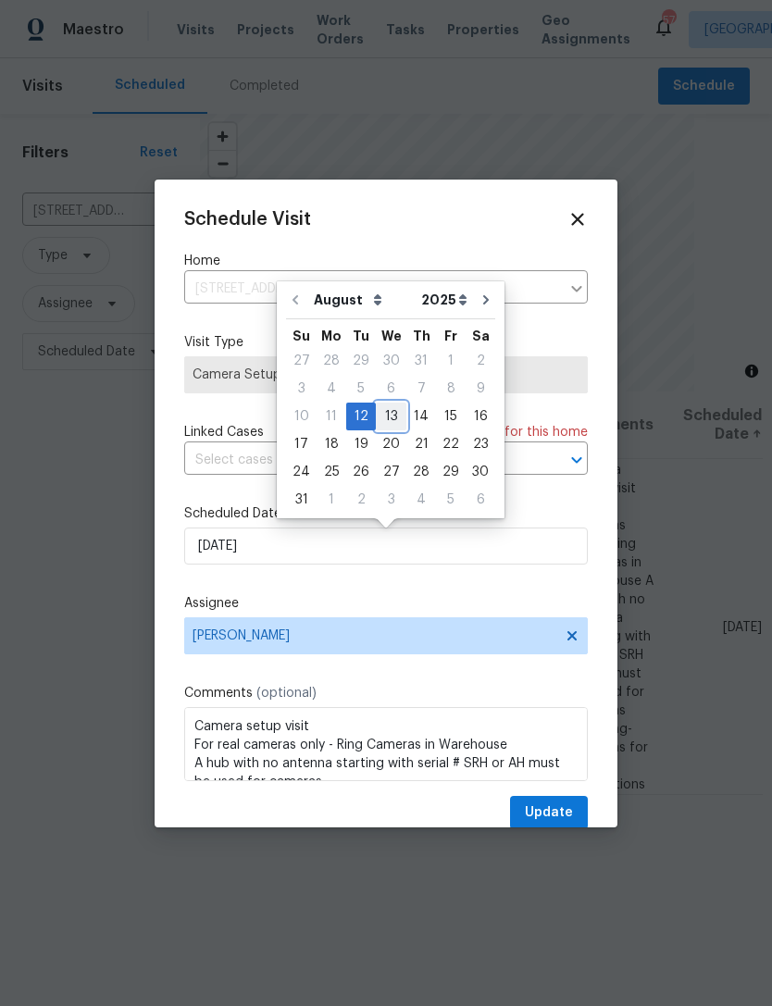
click at [395, 415] on div "13" at bounding box center [391, 416] width 31 height 26
type input "8/13/2025"
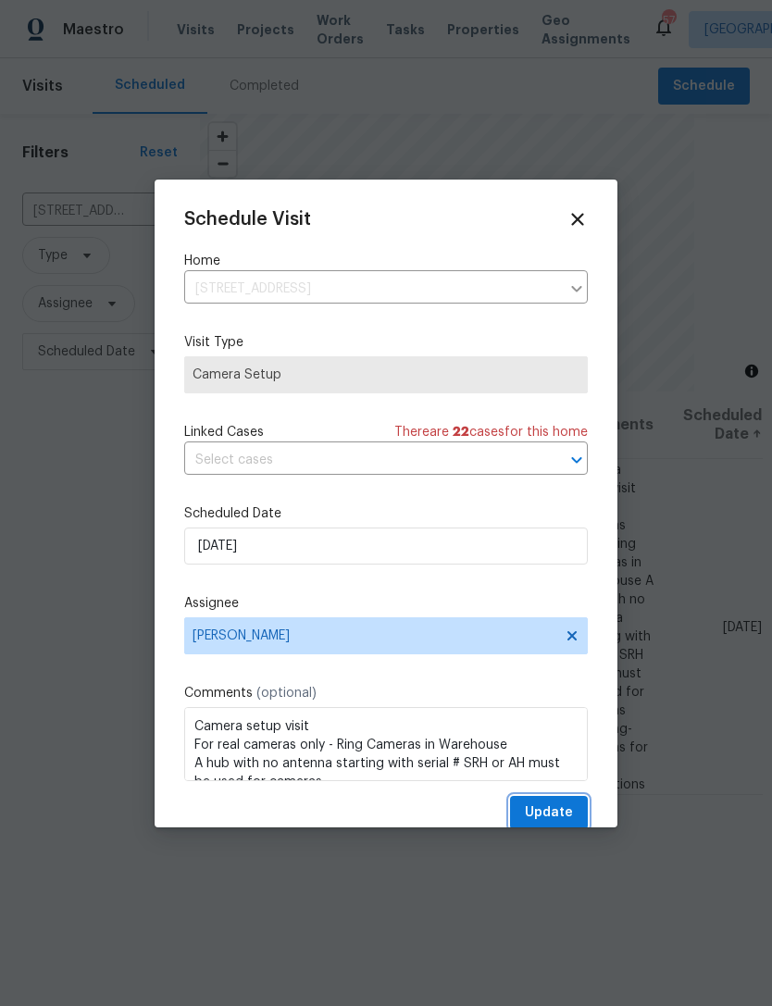
click at [565, 817] on span "Update" at bounding box center [549, 812] width 48 height 23
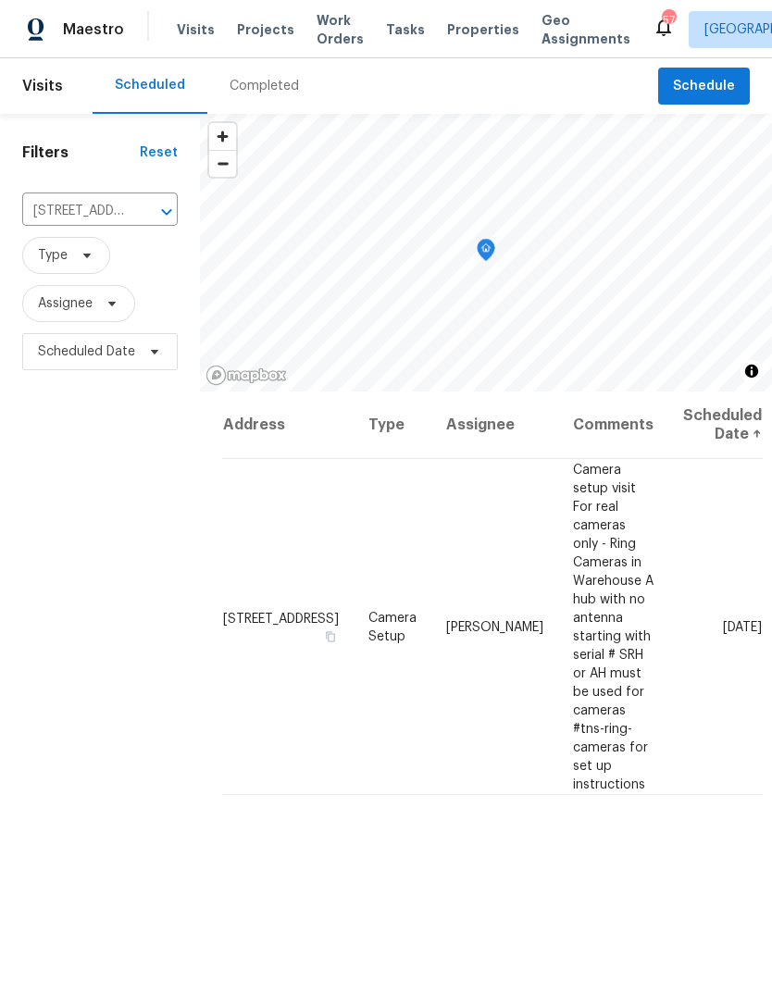
click at [97, 210] on input "225 W Orange St, Hillsborough, NC 27278" at bounding box center [74, 211] width 104 height 29
type input "vestr"
click at [122, 263] on li "[STREET_ADDRESS]" at bounding box center [98, 254] width 155 height 31
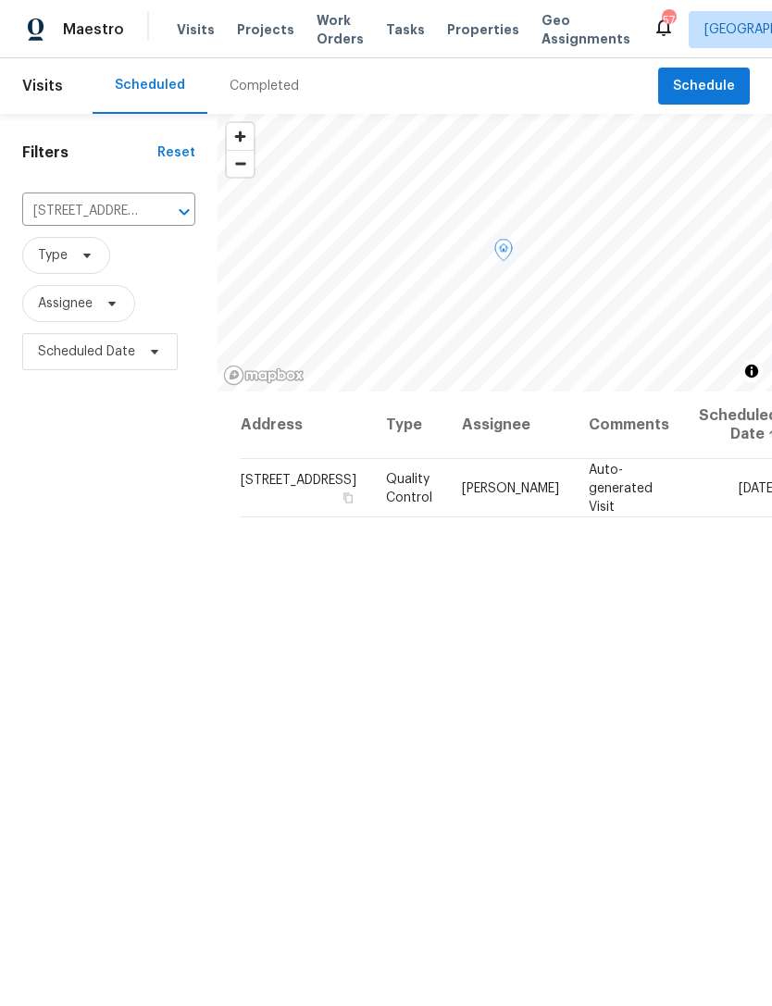
click at [0, 0] on icon at bounding box center [0, 0] width 0 height 0
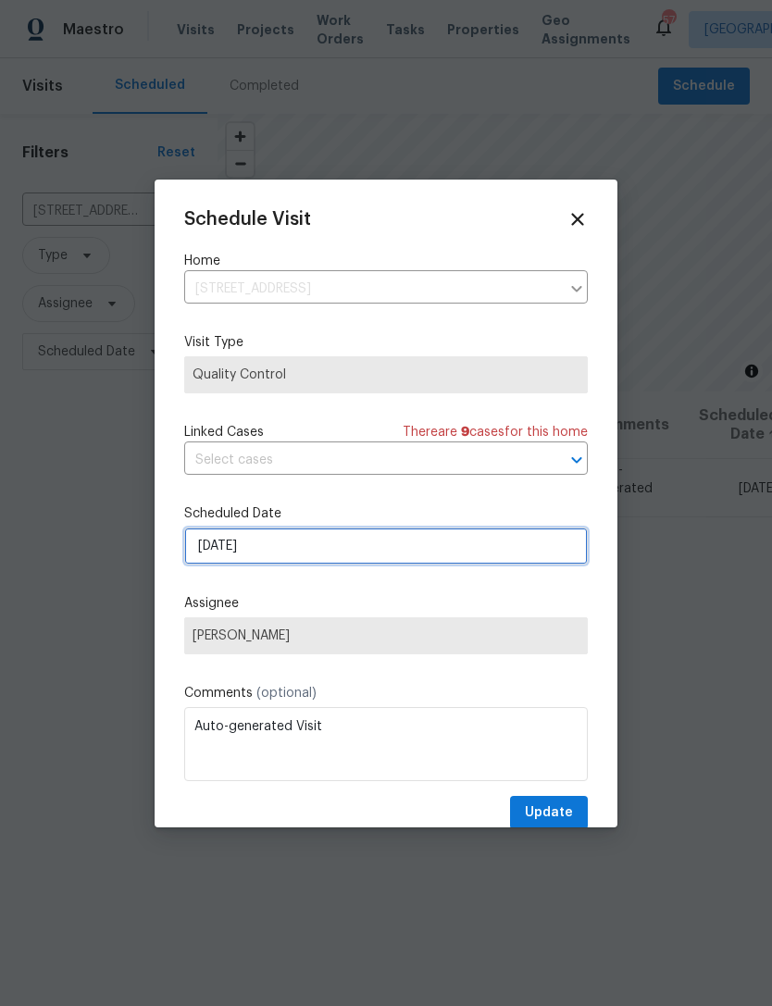
click at [412, 541] on input "[DATE]" at bounding box center [385, 545] width 403 height 37
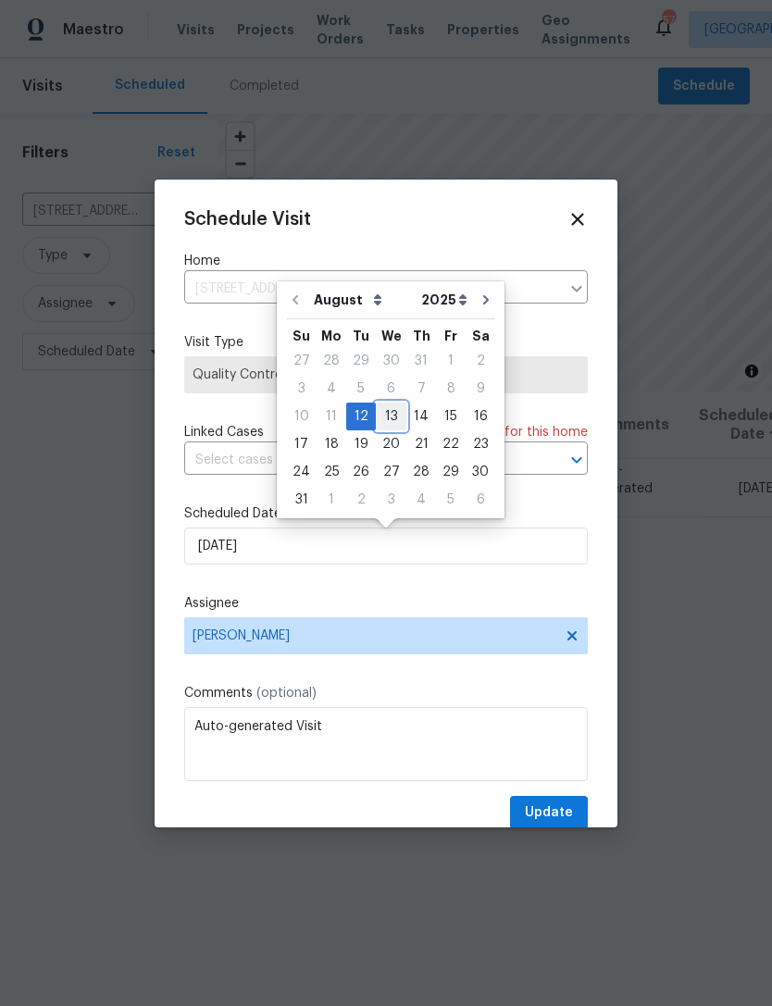
click at [395, 417] on div "13" at bounding box center [391, 416] width 31 height 26
type input "8/13/2025"
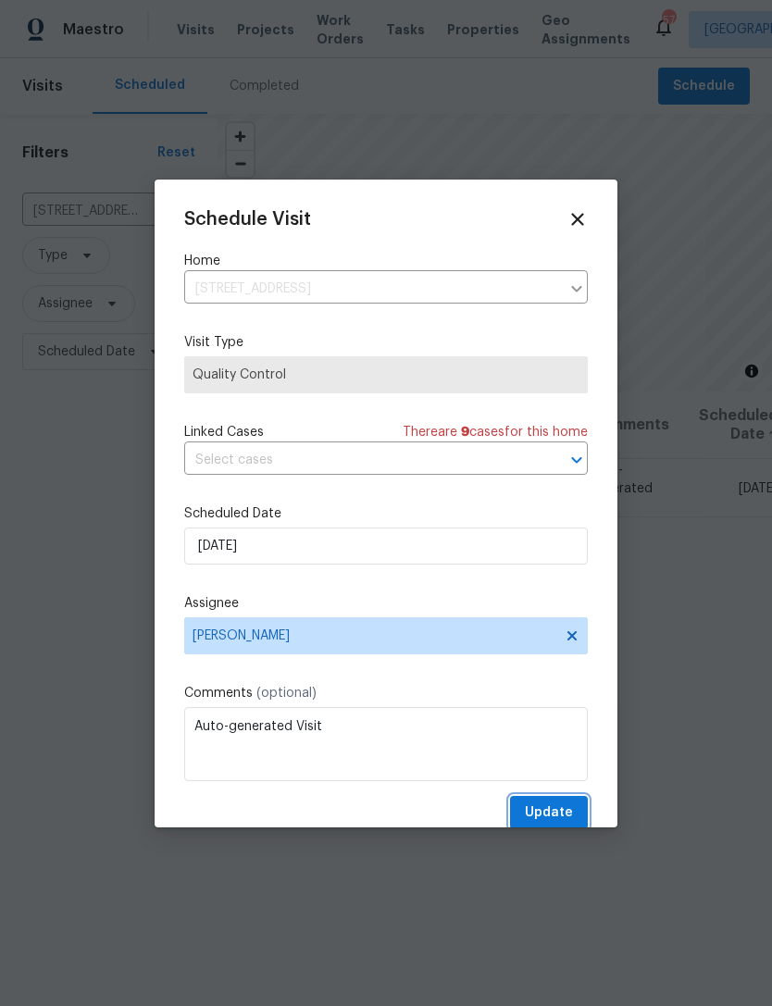
click at [561, 818] on span "Update" at bounding box center [549, 812] width 48 height 23
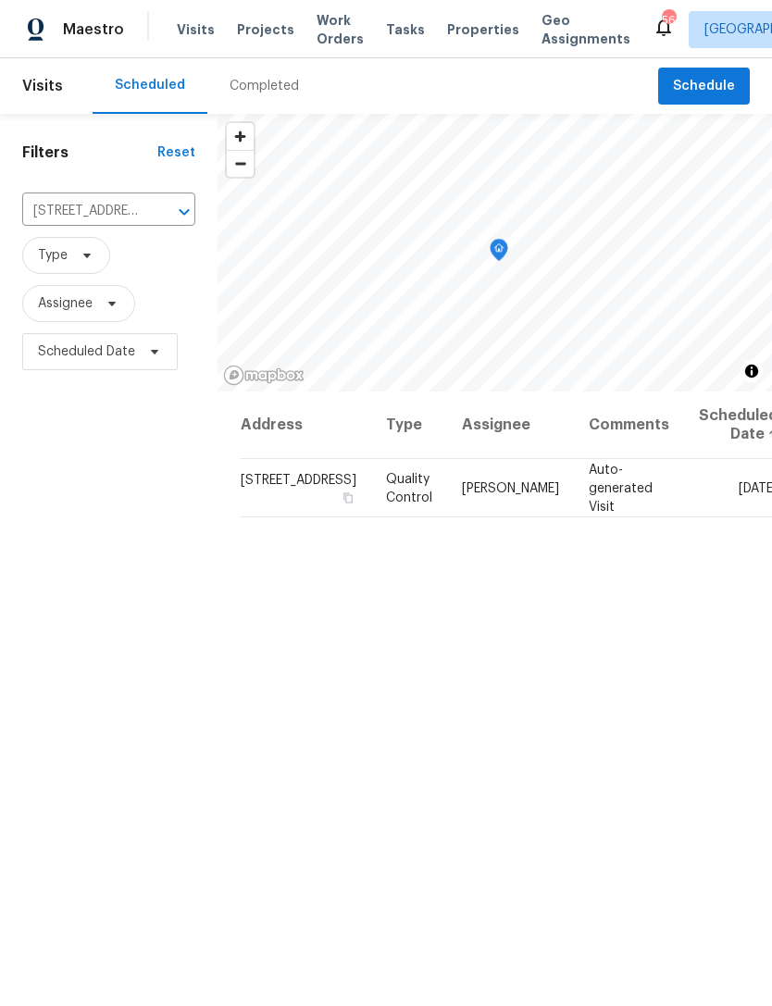
click at [115, 220] on input "[STREET_ADDRESS]" at bounding box center [82, 211] width 121 height 29
type input "311 bur"
click at [137, 261] on li "[STREET_ADDRESS][PERSON_NAME]" at bounding box center [104, 264] width 165 height 50
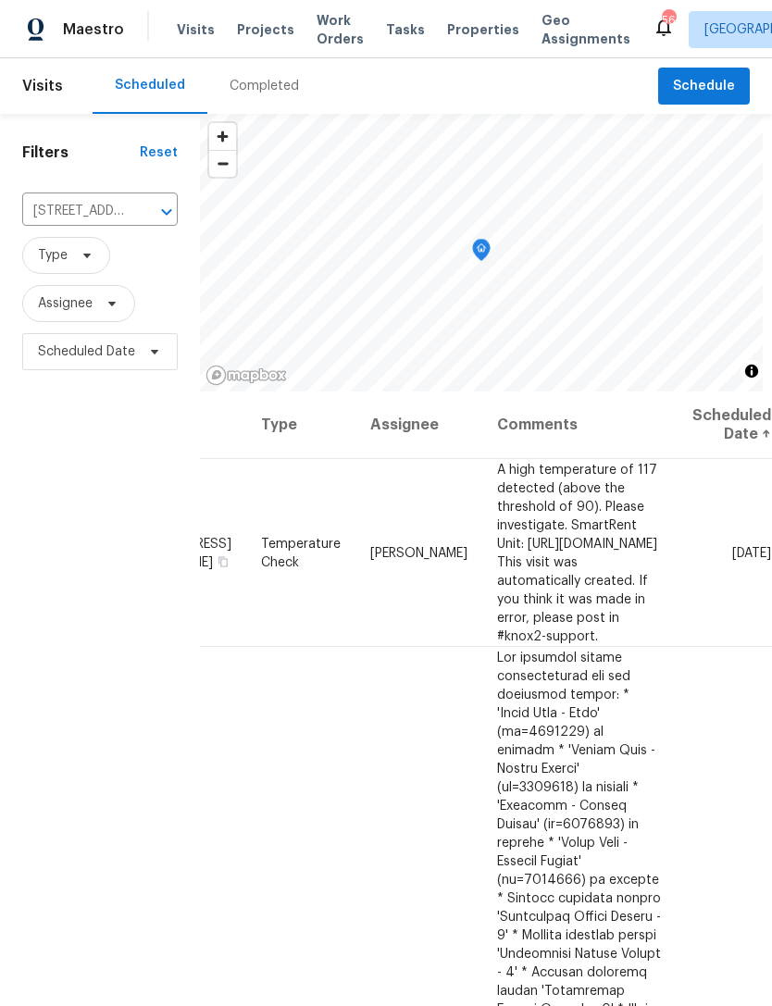
scroll to position [0, 143]
click at [0, 0] on icon at bounding box center [0, 0] width 0 height 0
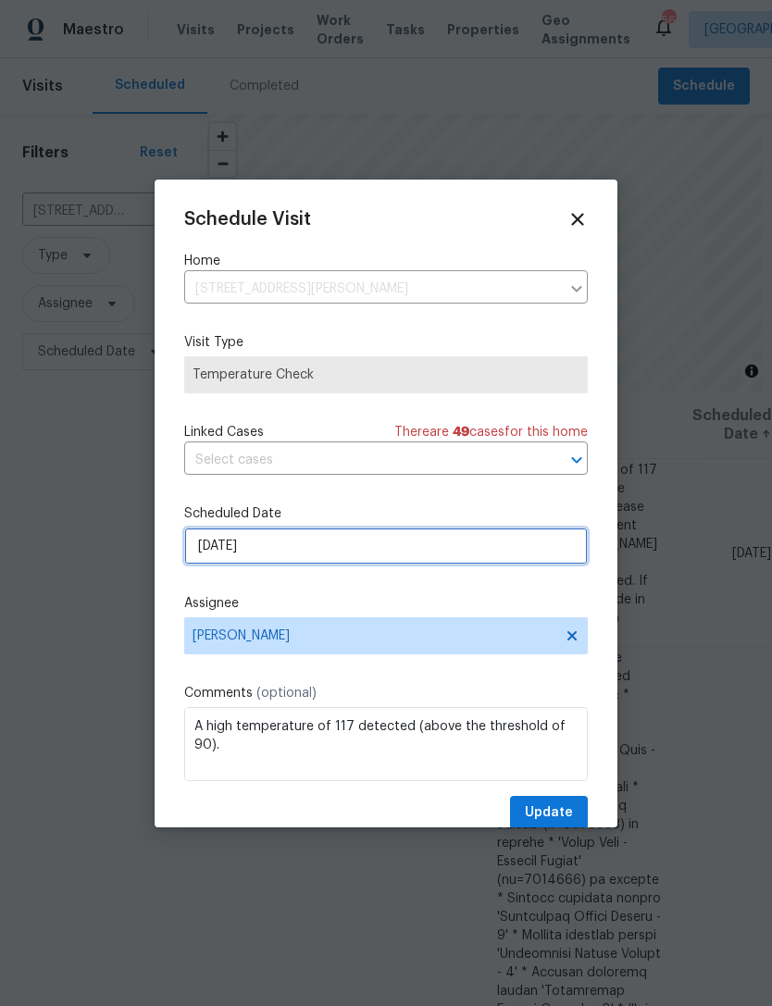
click at [440, 552] on input "[DATE]" at bounding box center [385, 545] width 403 height 37
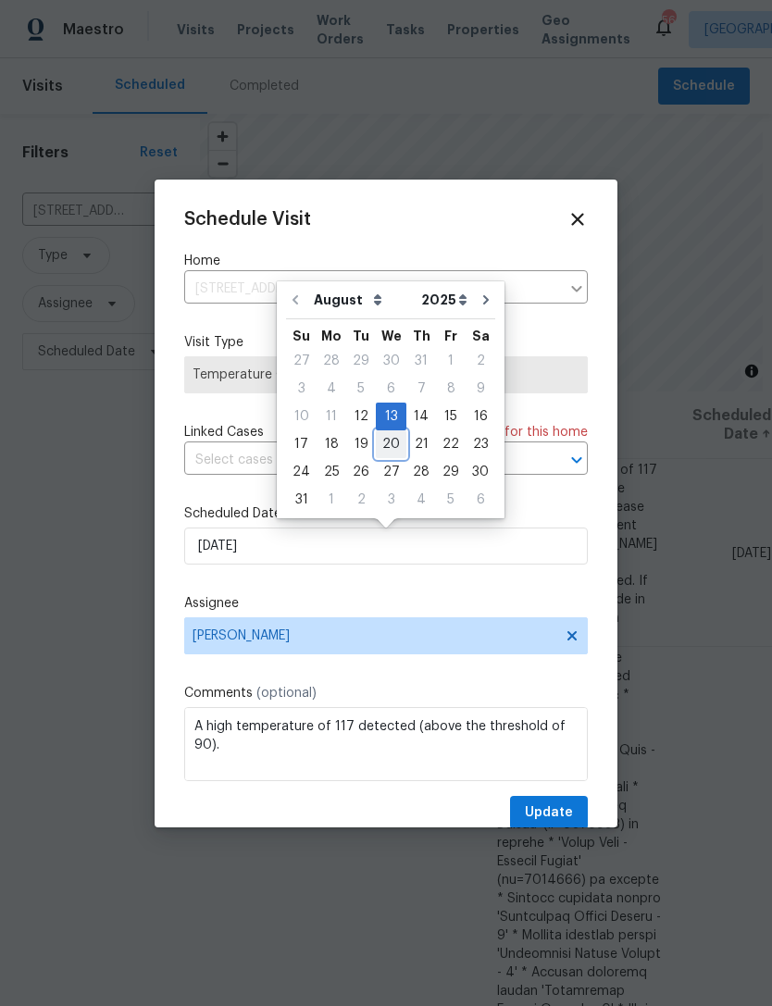
click at [394, 440] on div "20" at bounding box center [391, 444] width 31 height 26
type input "[DATE]"
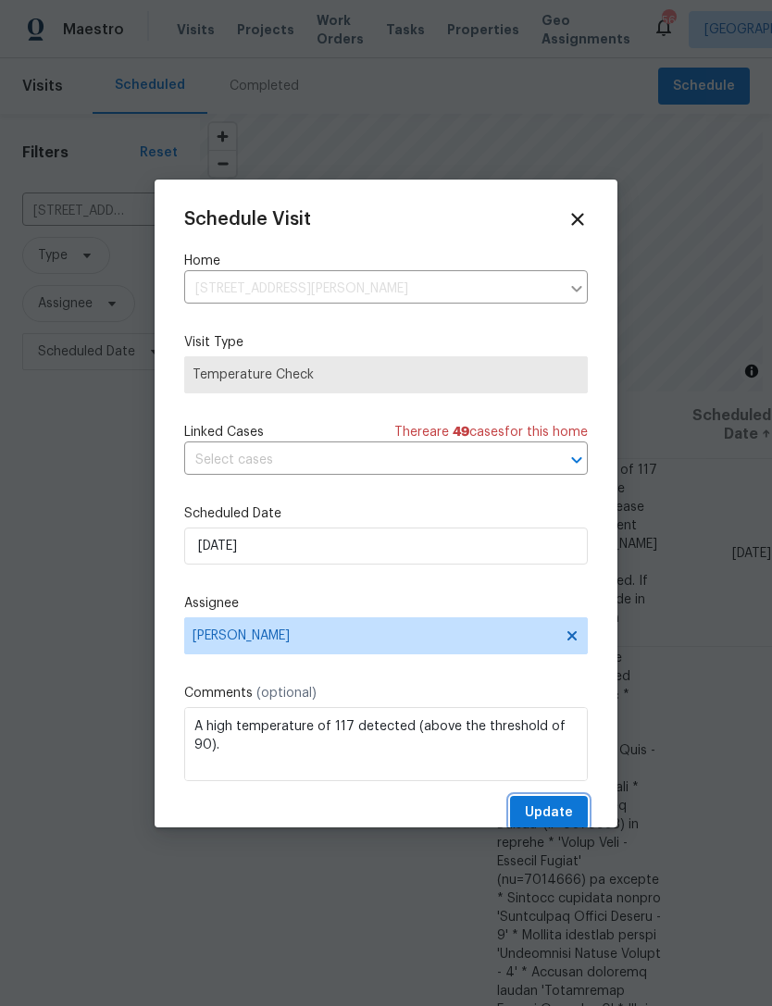
click at [568, 812] on span "Update" at bounding box center [549, 812] width 48 height 23
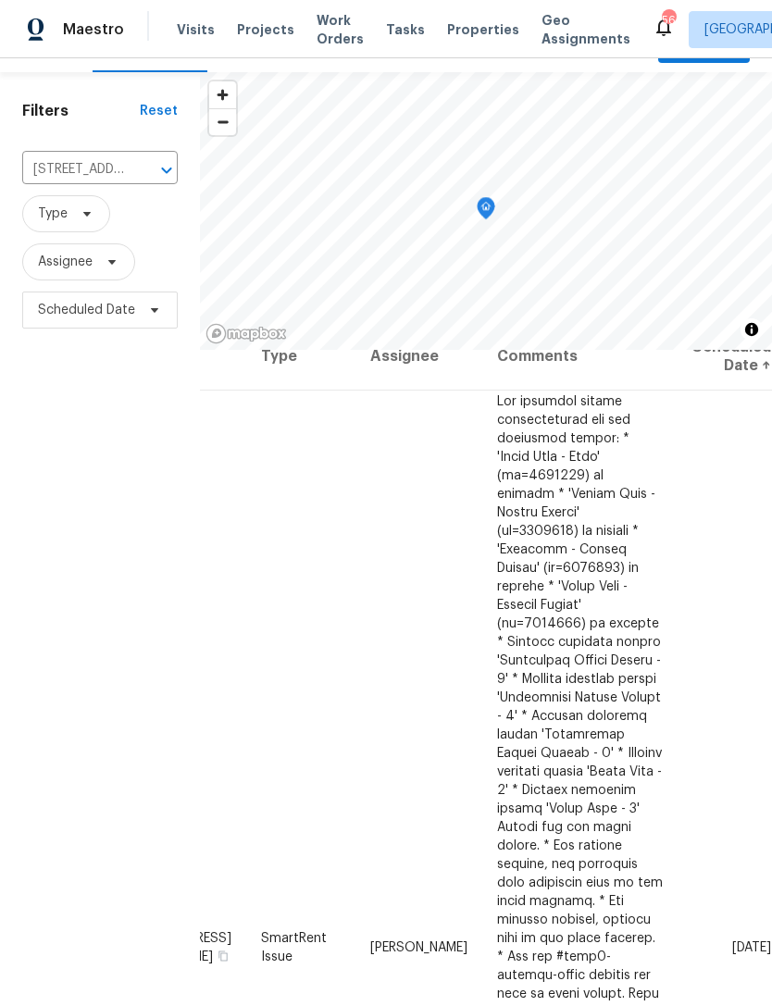
scroll to position [52, 0]
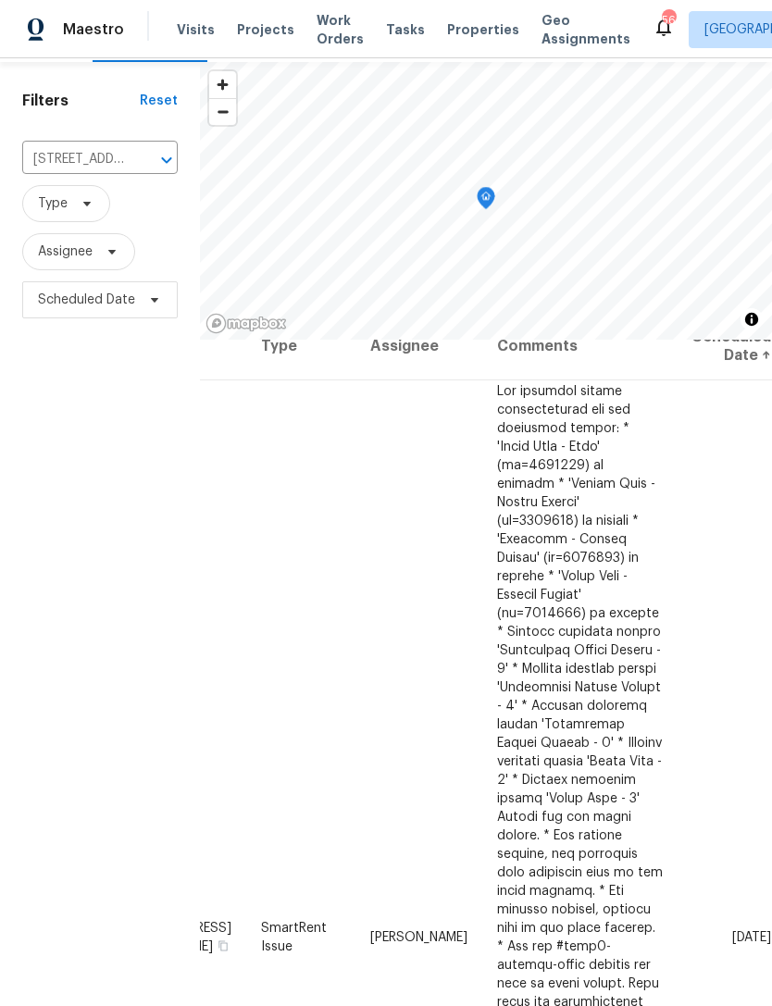
click at [0, 0] on div at bounding box center [0, 0] width 0 height 0
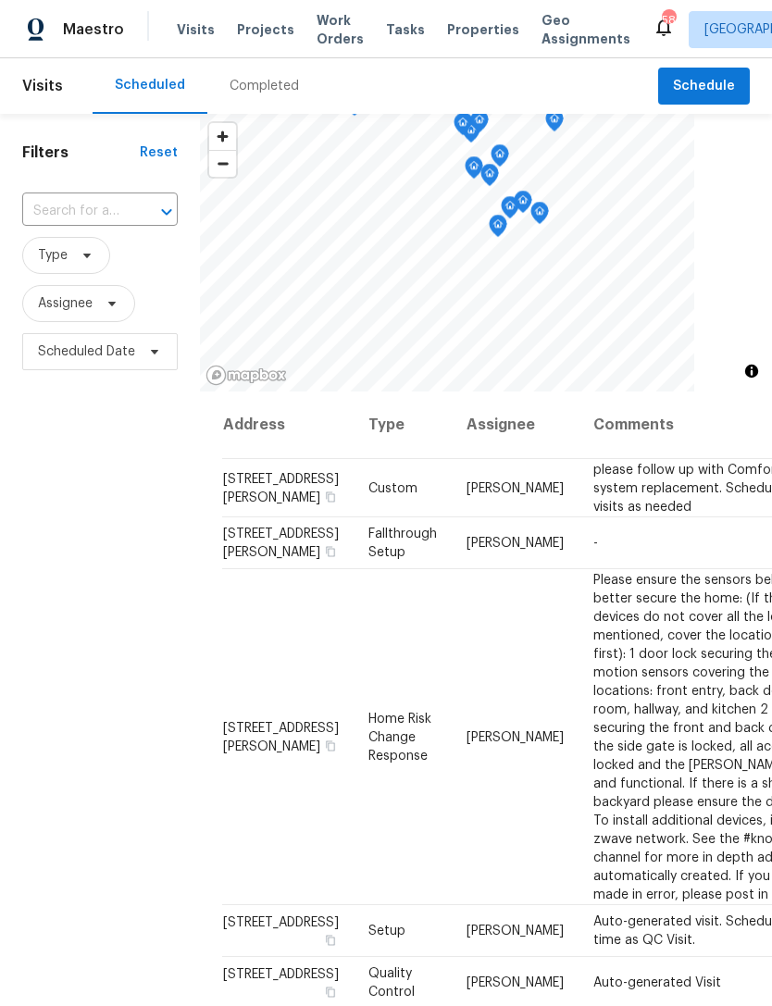
click at [87, 214] on input "text" at bounding box center [74, 211] width 104 height 29
type input "311 bur"
click at [115, 266] on li "[STREET_ADDRESS][PERSON_NAME]" at bounding box center [98, 264] width 155 height 50
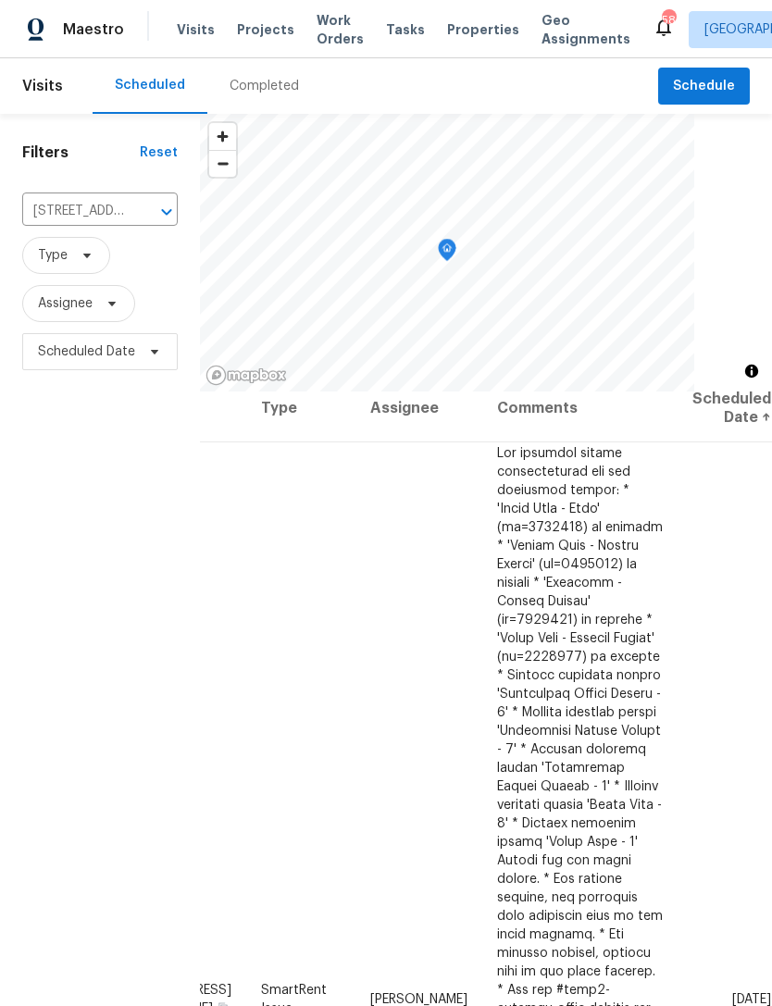
scroll to position [17, 143]
click at [0, 0] on icon at bounding box center [0, 0] width 0 height 0
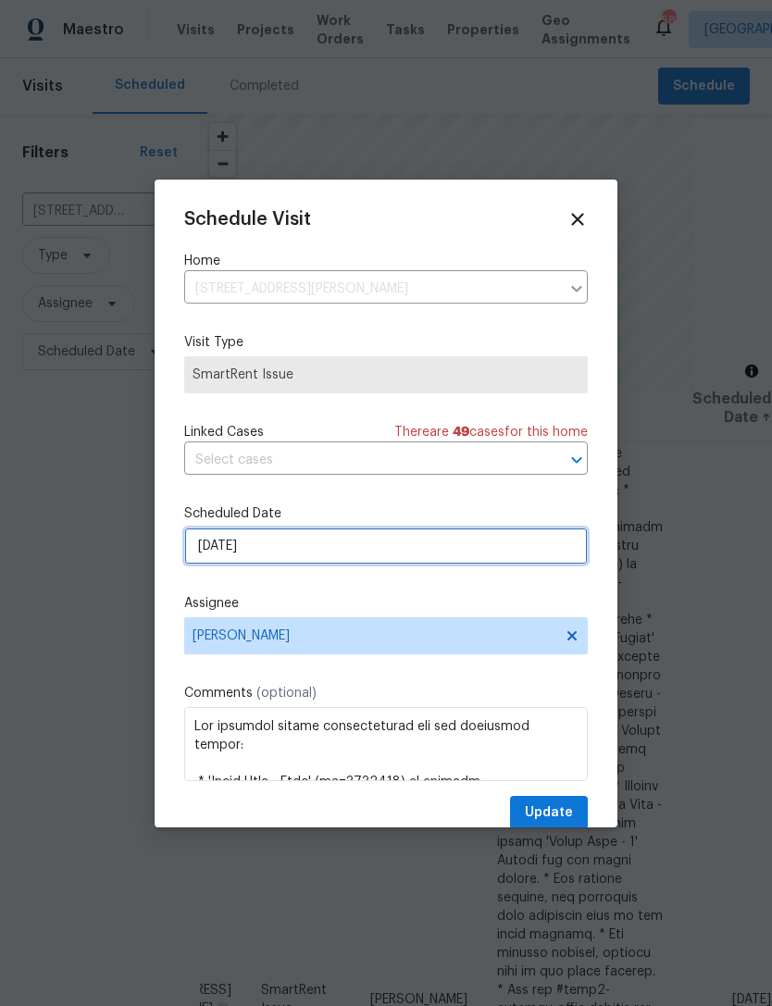
click at [336, 548] on input "8/13/2025" at bounding box center [385, 545] width 403 height 37
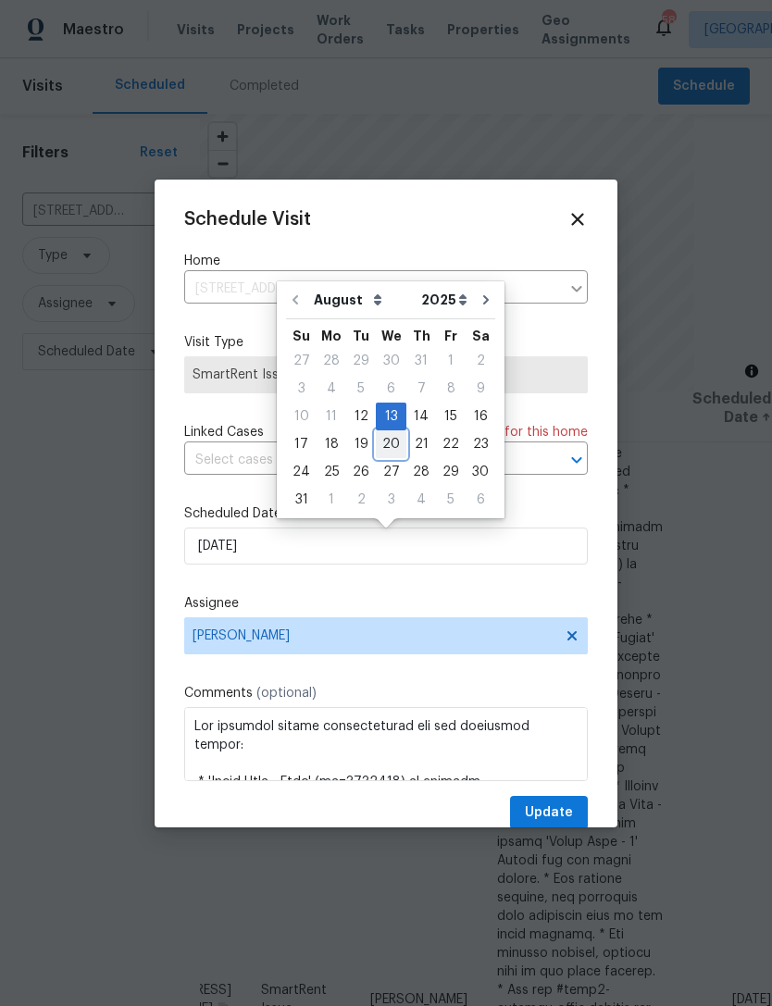
click at [389, 441] on div "20" at bounding box center [391, 444] width 31 height 26
type input "8/20/2025"
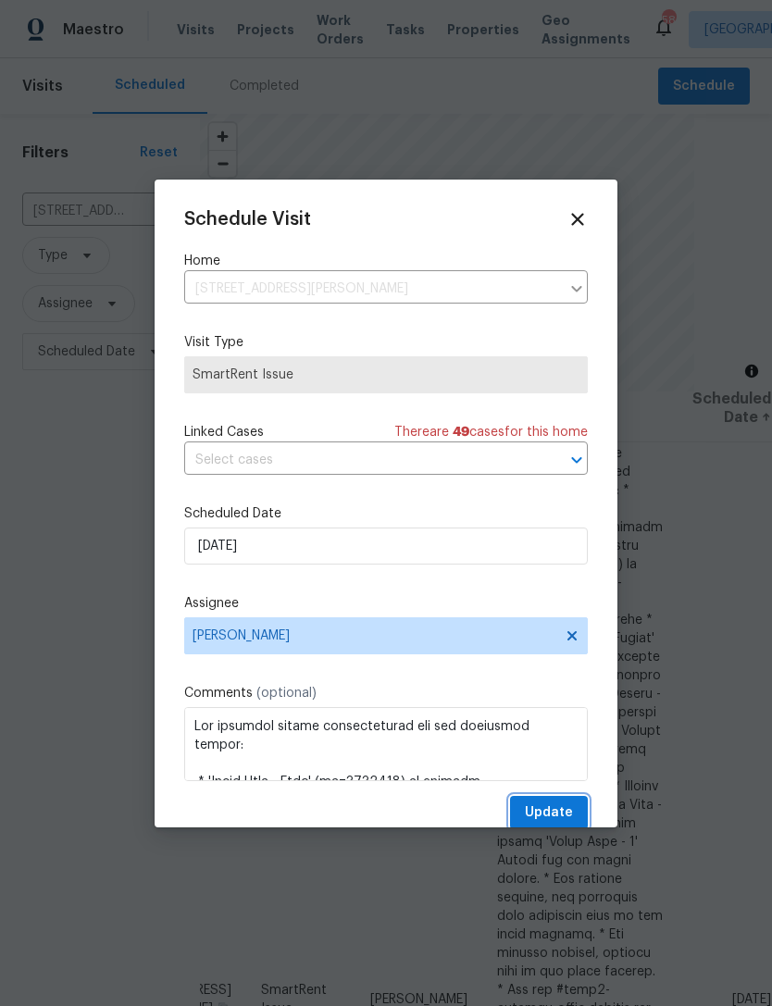
click at [557, 815] on span "Update" at bounding box center [549, 812] width 48 height 23
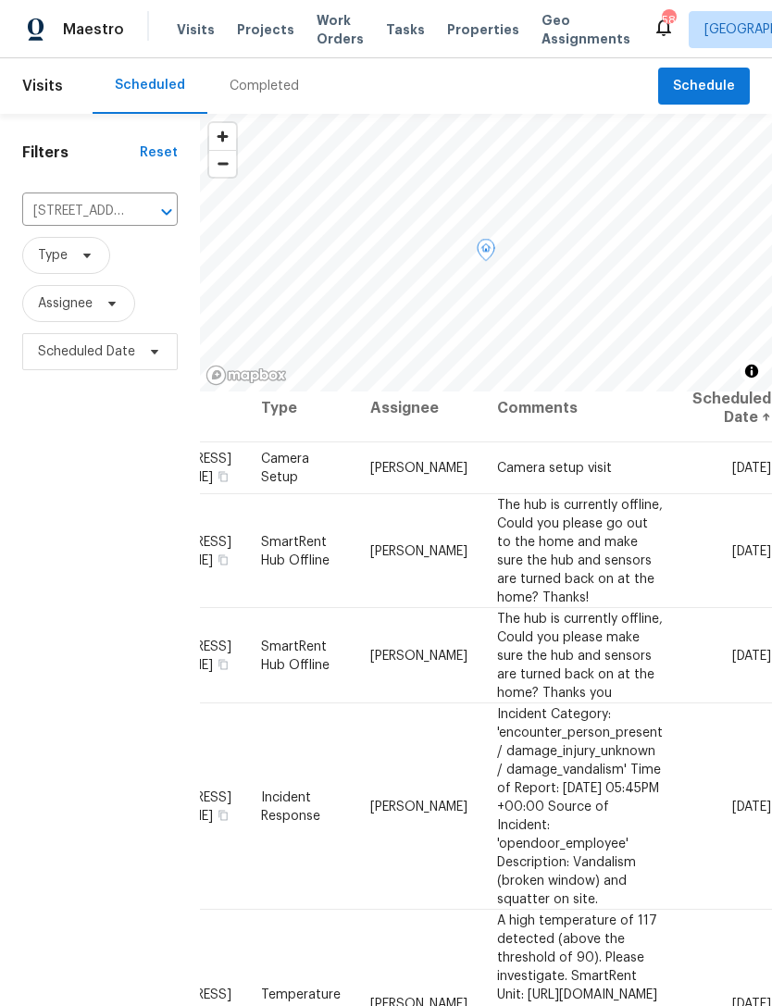
click at [0, 0] on icon at bounding box center [0, 0] width 0 height 0
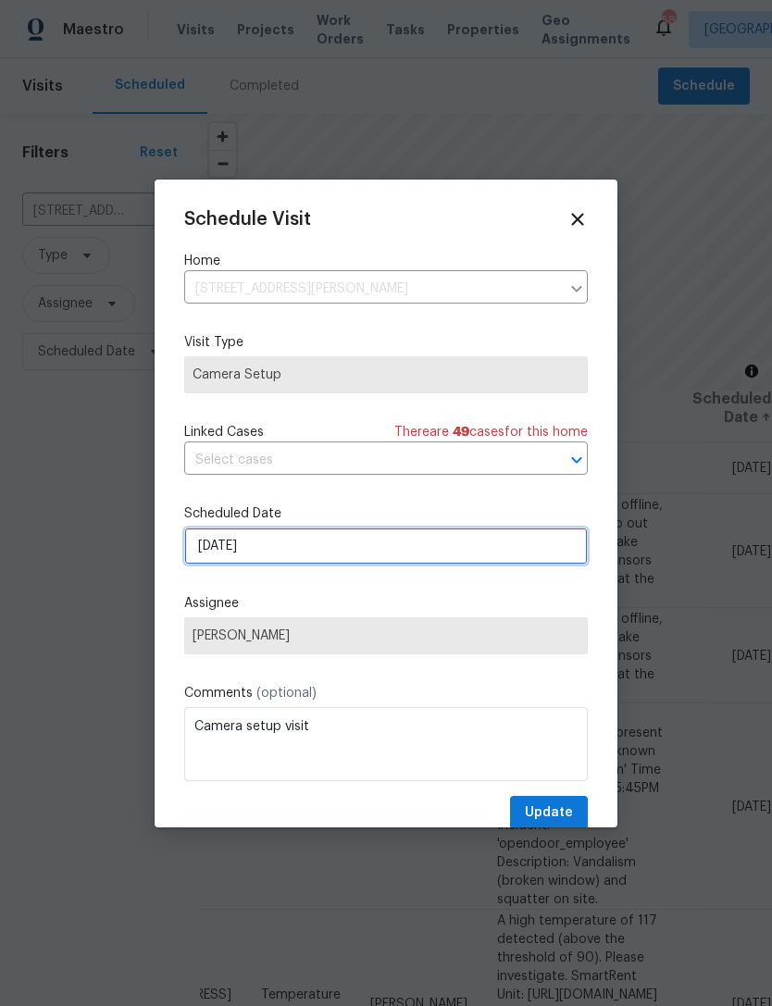
click at [306, 544] on input "8/13/2025" at bounding box center [385, 545] width 403 height 37
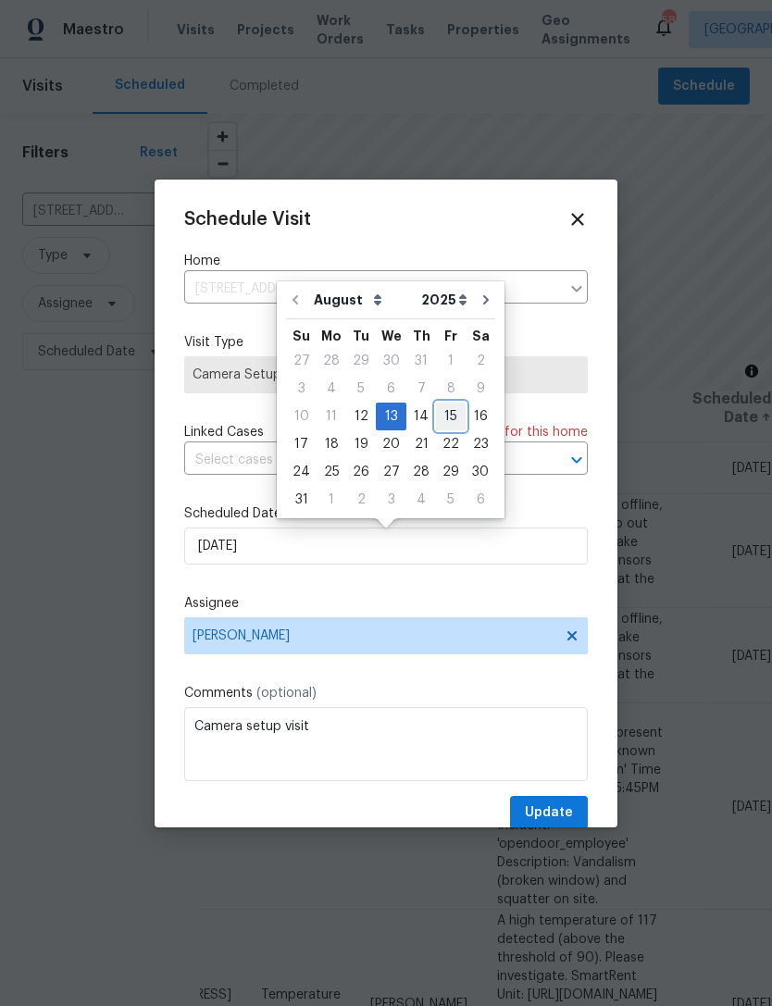
click at [445, 415] on div "15" at bounding box center [451, 416] width 30 height 26
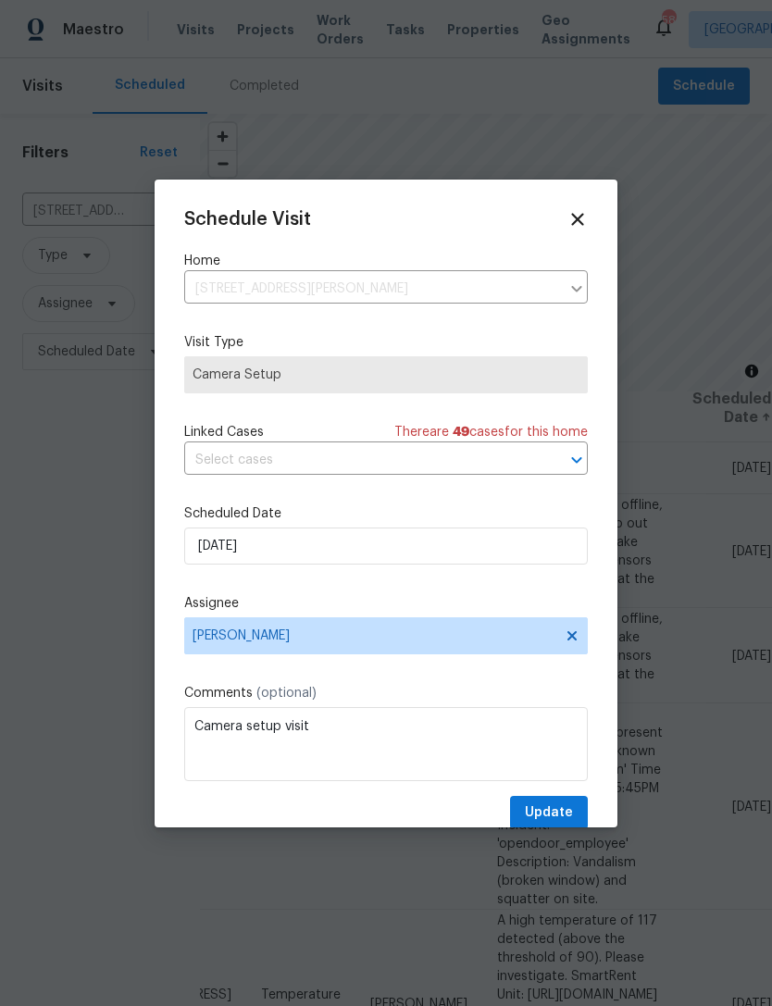
type input "8/15/2025"
click at [558, 806] on span "Update" at bounding box center [549, 812] width 48 height 23
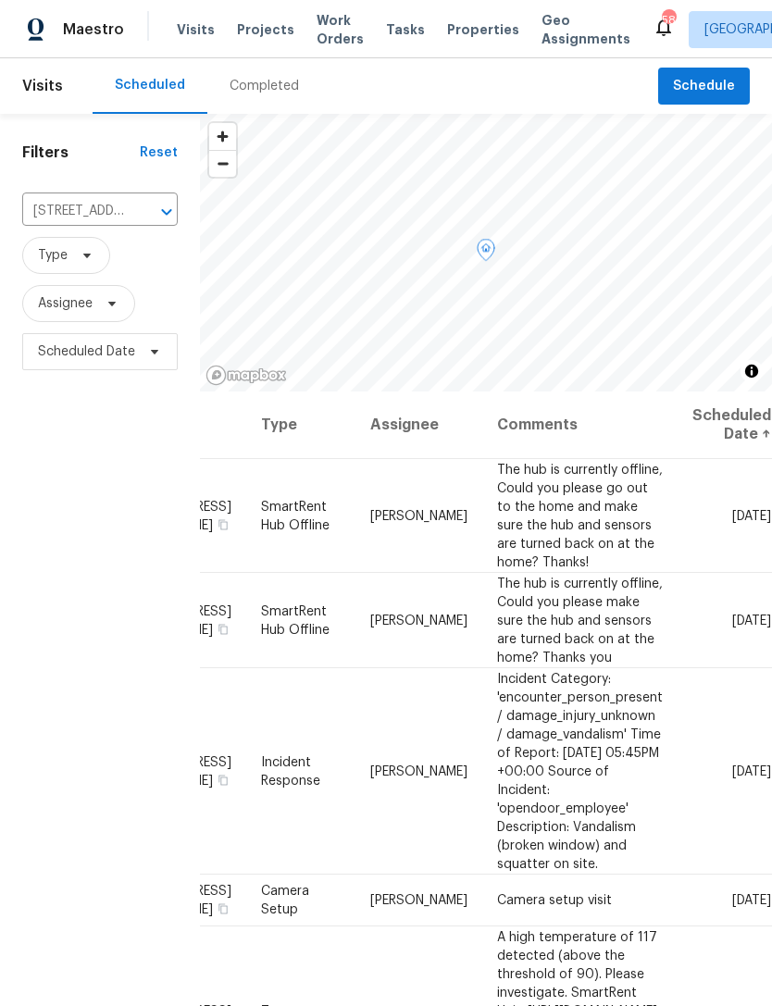
scroll to position [0, 143]
click at [0, 0] on icon at bounding box center [0, 0] width 0 height 0
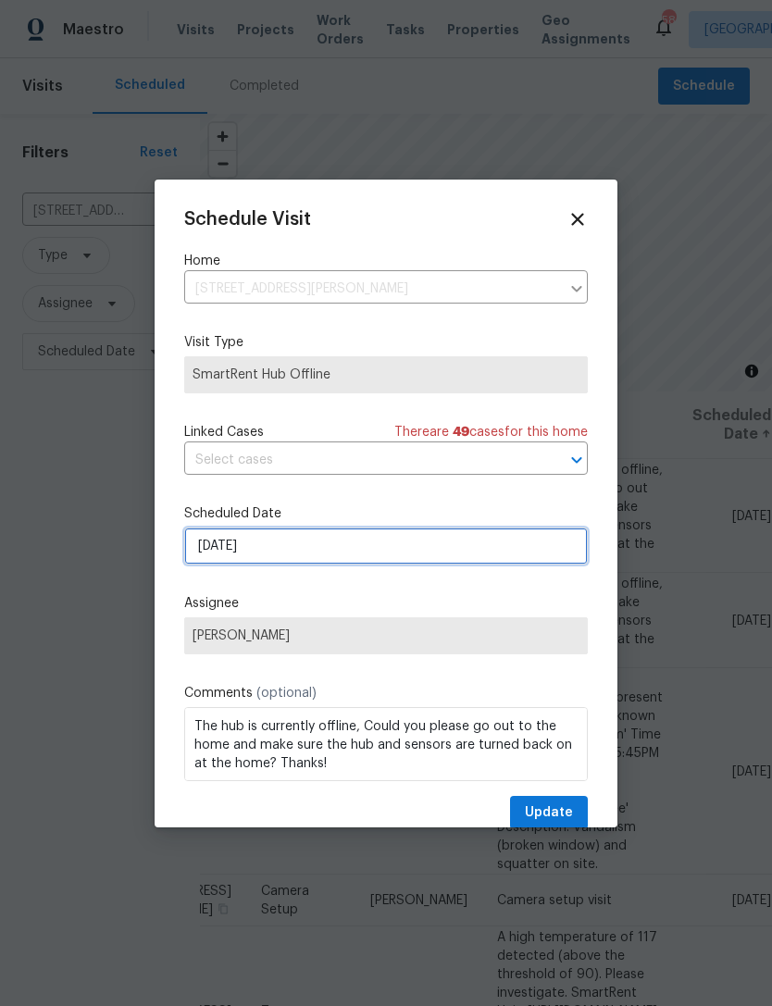
click at [341, 544] on input "8/13/2025" at bounding box center [385, 545] width 403 height 37
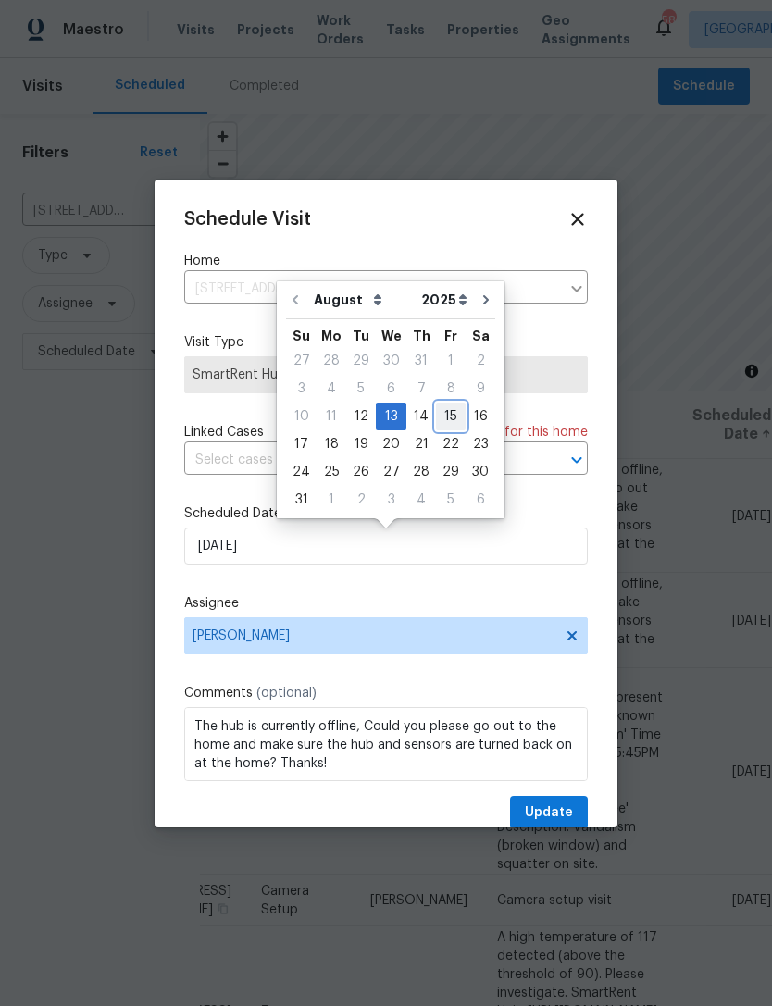
click at [445, 415] on div "15" at bounding box center [451, 416] width 30 height 26
type input "8/15/2025"
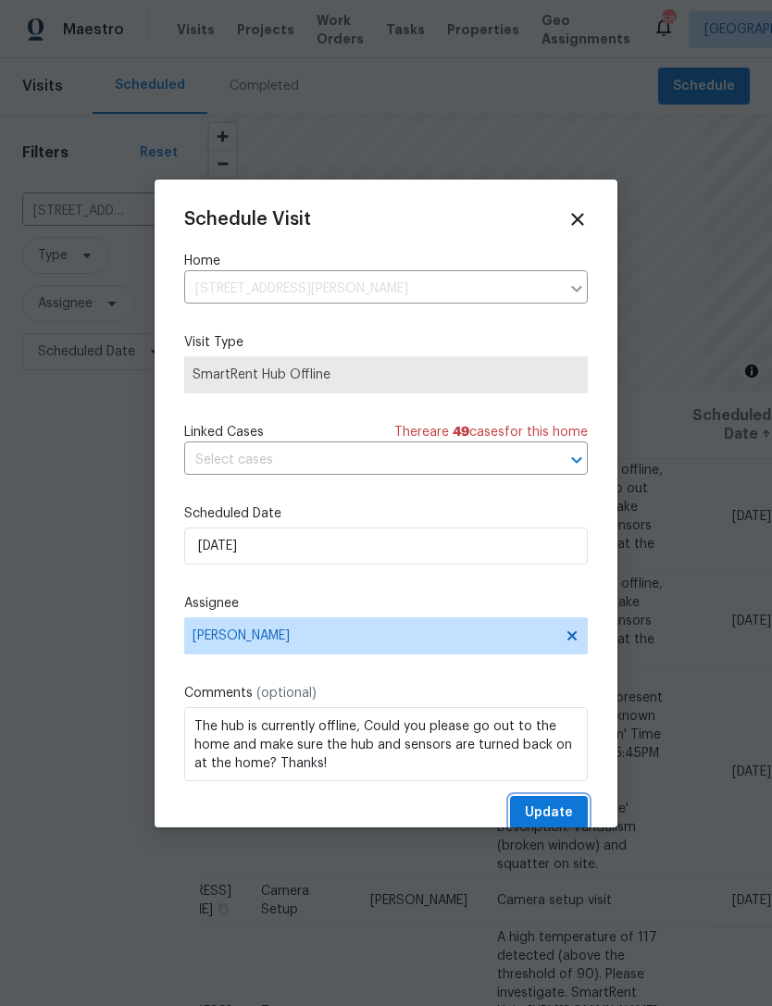
click at [565, 812] on span "Update" at bounding box center [549, 812] width 48 height 23
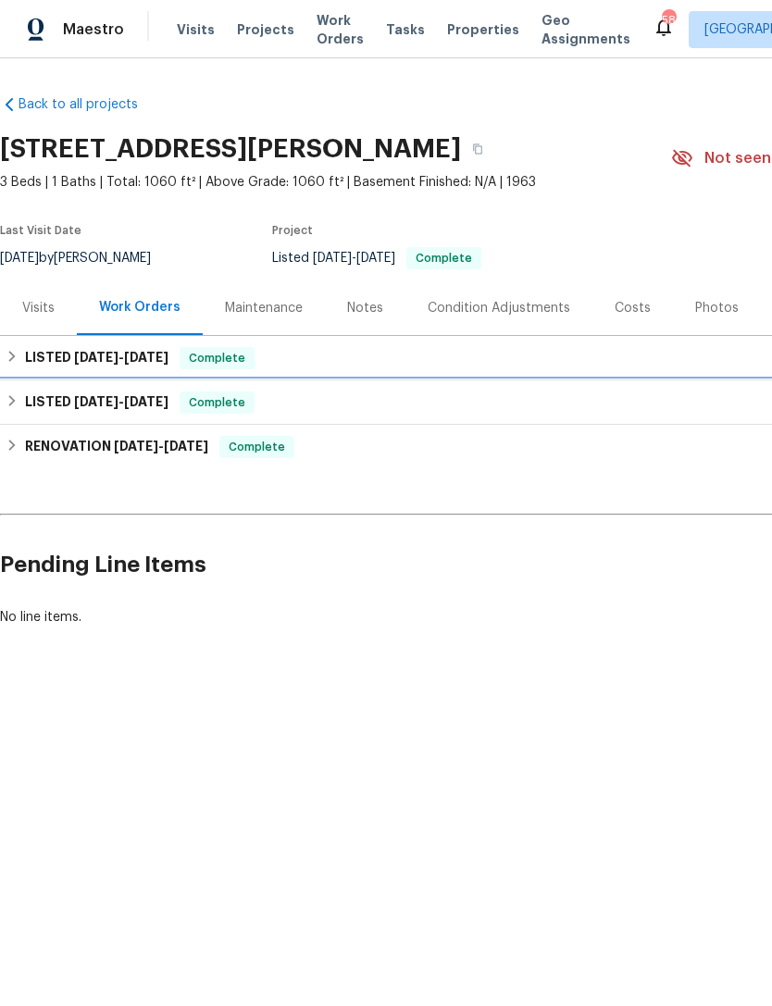
click at [80, 405] on span "[DATE]" at bounding box center [96, 401] width 44 height 13
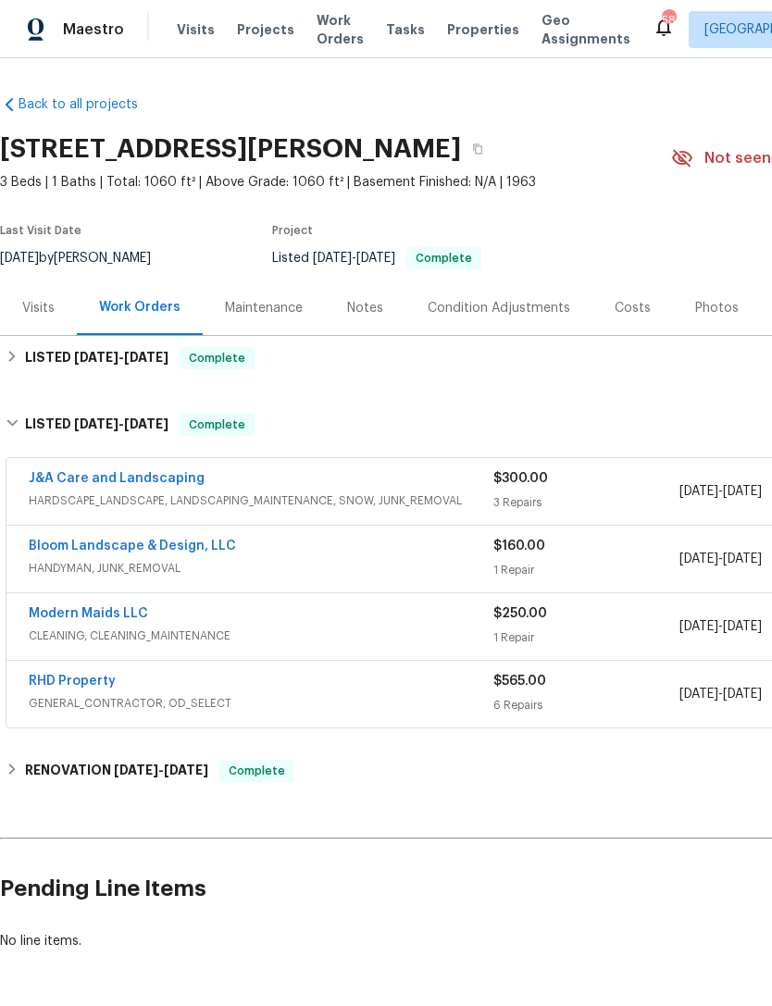
click at [155, 474] on link "J&A Care and Landscaping" at bounding box center [117, 478] width 176 height 13
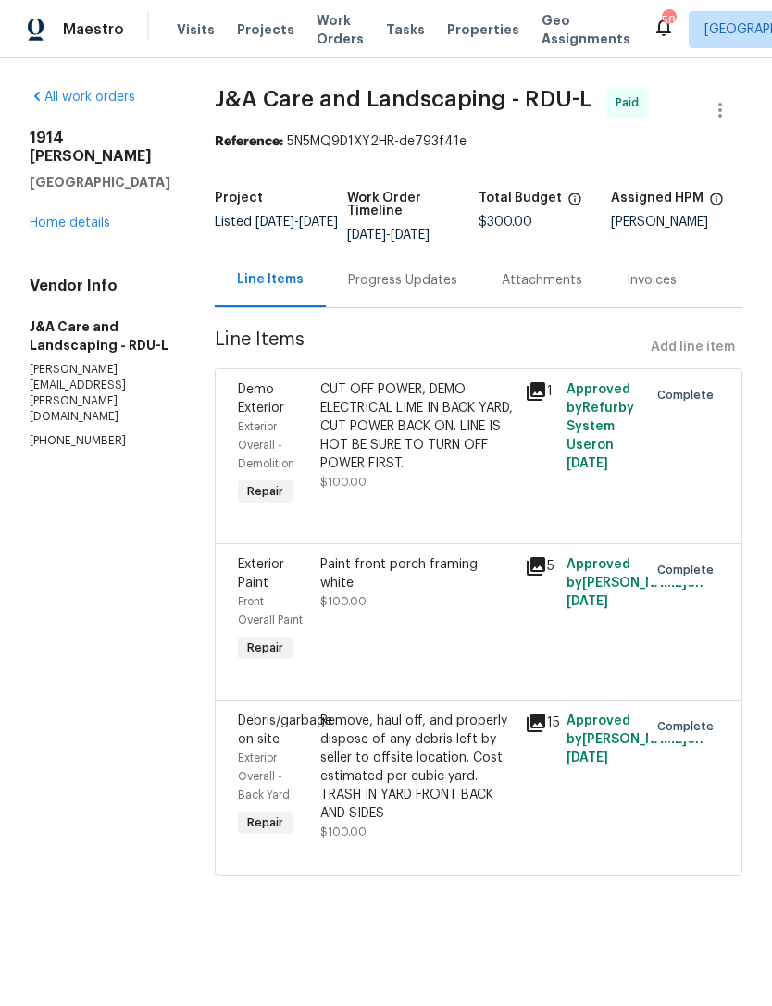
click at [457, 290] on div "Progress Updates" at bounding box center [402, 280] width 109 height 19
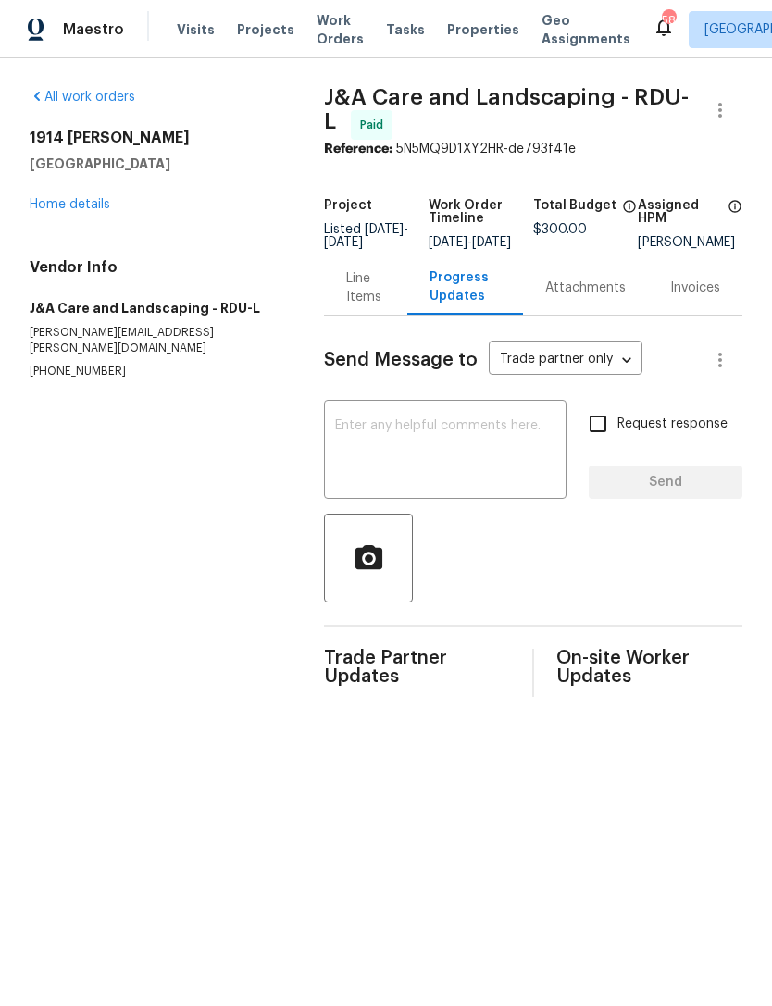
click at [92, 198] on link "Home details" at bounding box center [70, 204] width 81 height 13
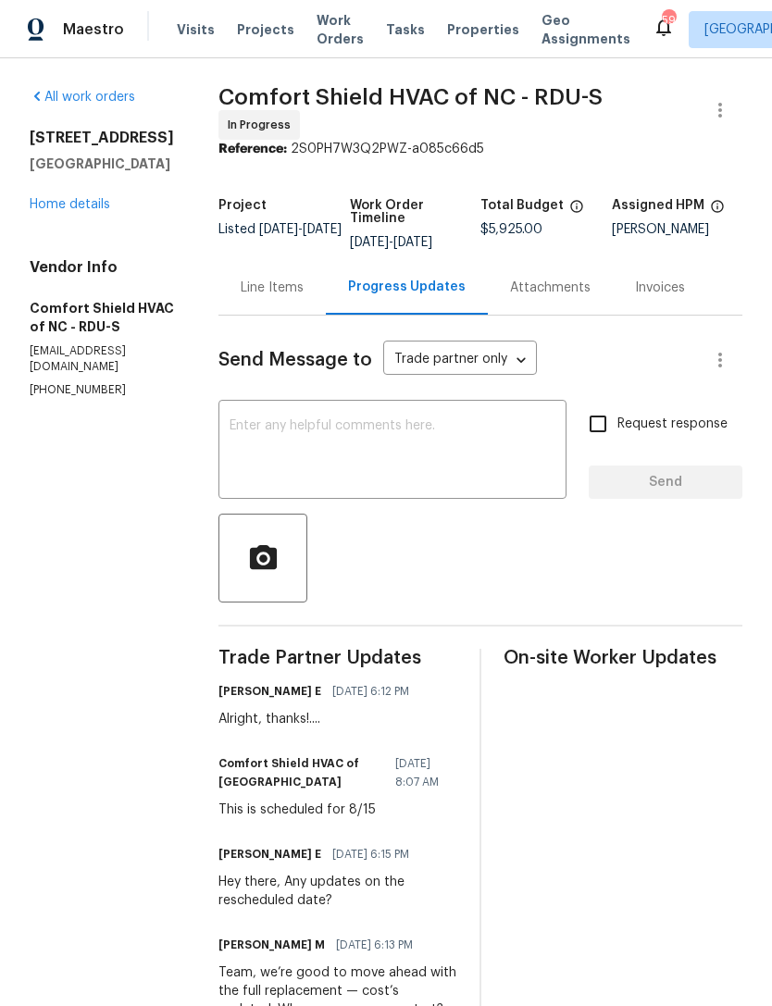
click at [67, 202] on link "Home details" at bounding box center [70, 204] width 81 height 13
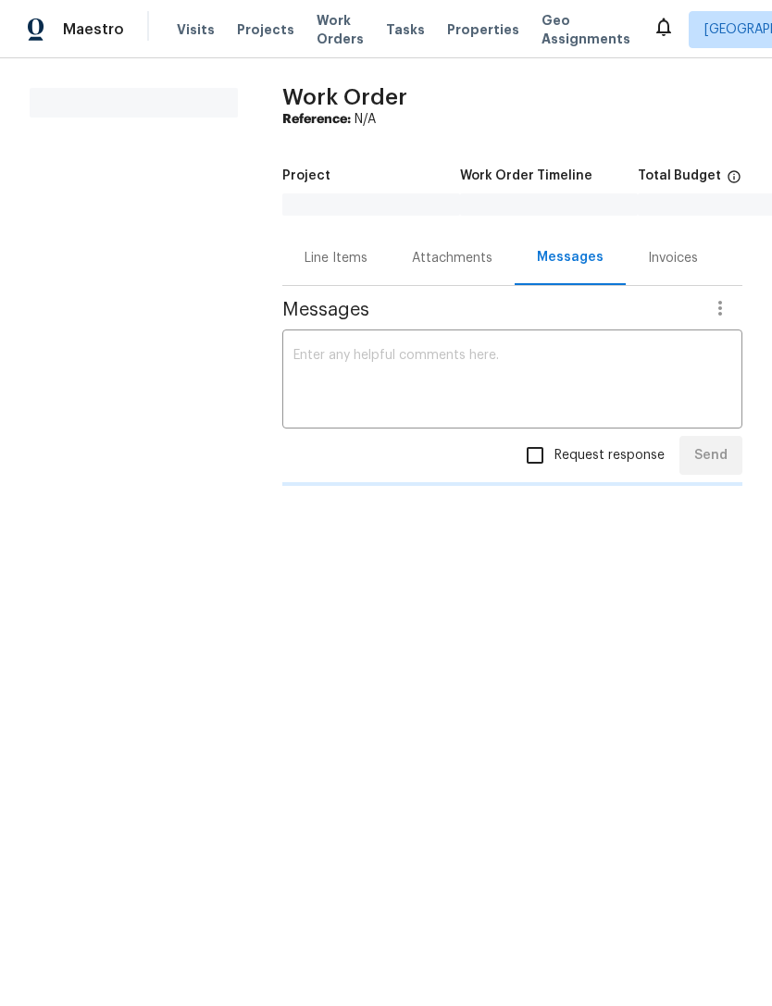
click at [56, 214] on section "All work orders" at bounding box center [134, 300] width 208 height 424
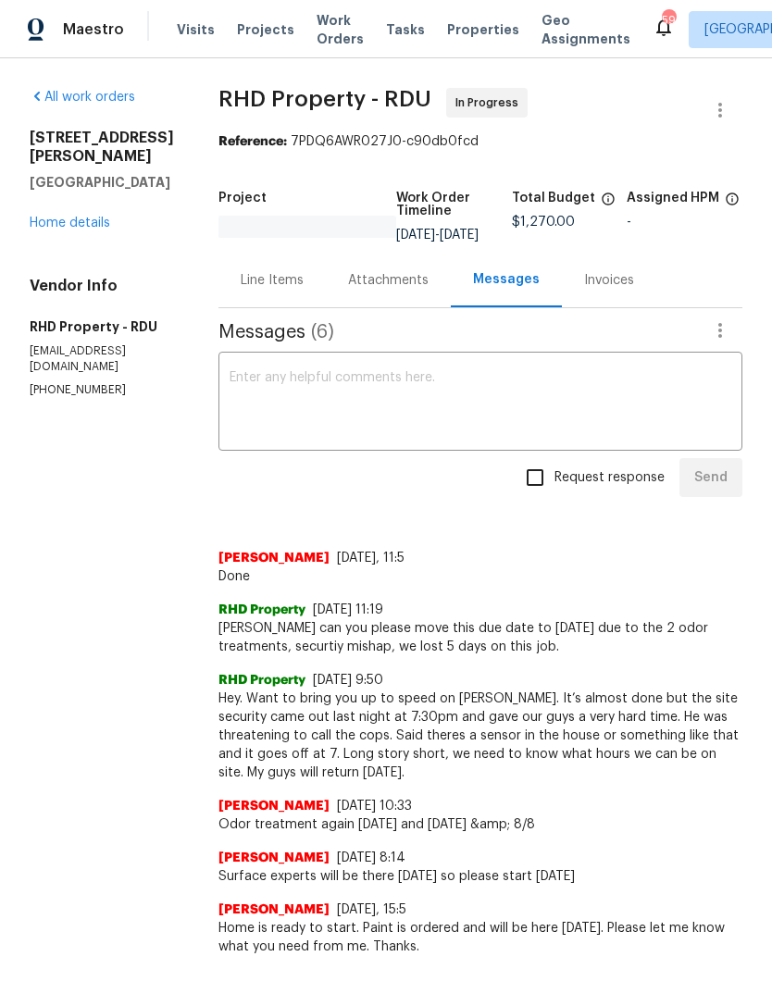
click at [61, 228] on link "Home details" at bounding box center [70, 223] width 81 height 13
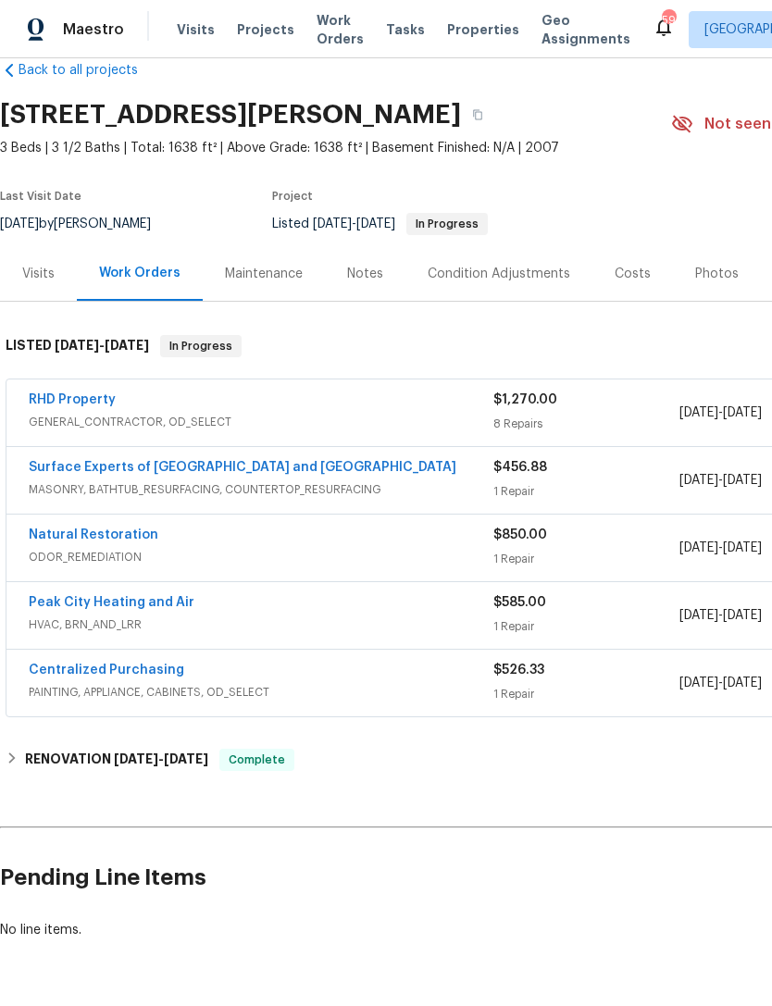
scroll to position [33, -2]
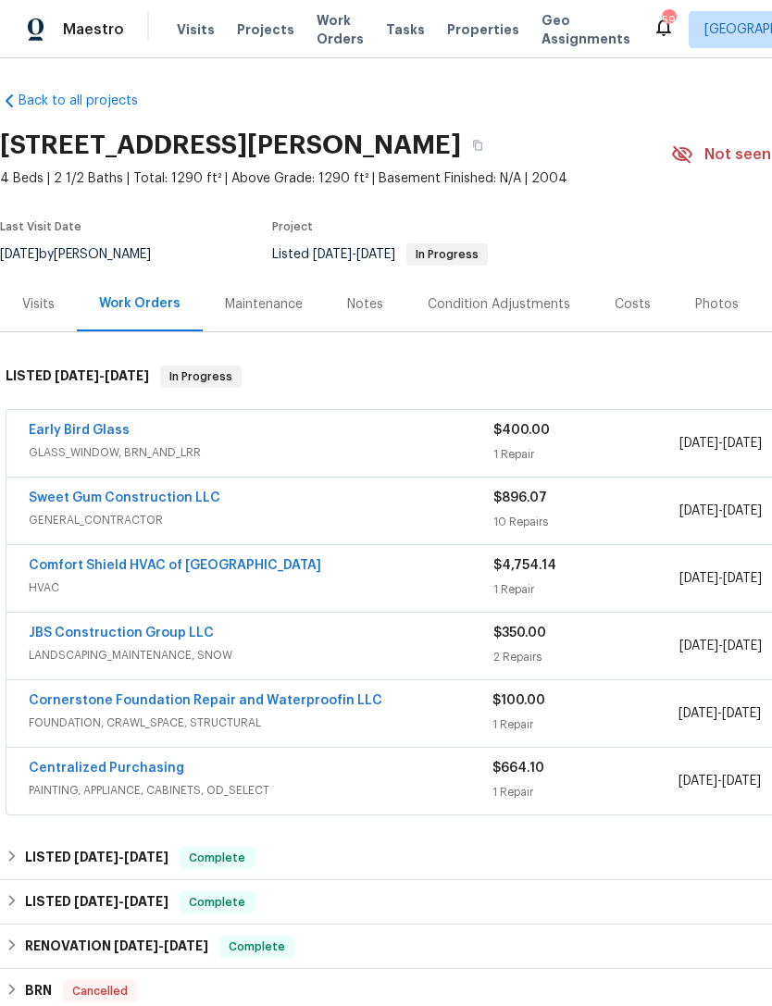
scroll to position [4, 0]
click at [57, 428] on link "Early Bird Glass" at bounding box center [79, 430] width 101 height 13
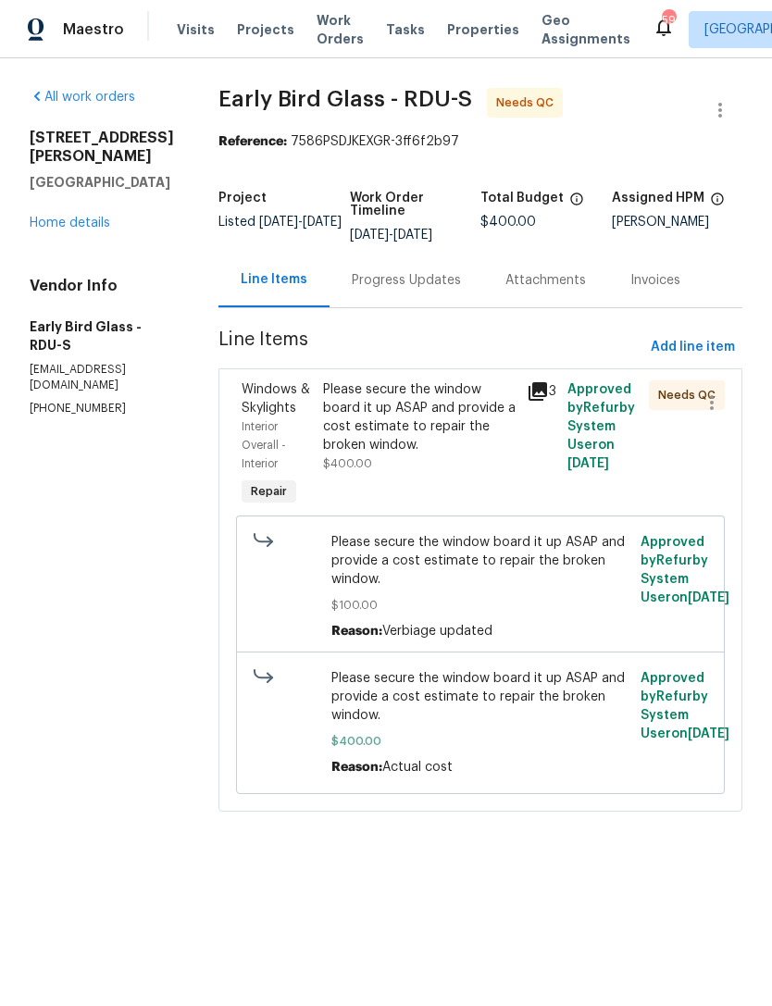
click at [455, 446] on div "Please secure the window board it up ASAP and provide a cost estimate to repair…" at bounding box center [419, 417] width 192 height 74
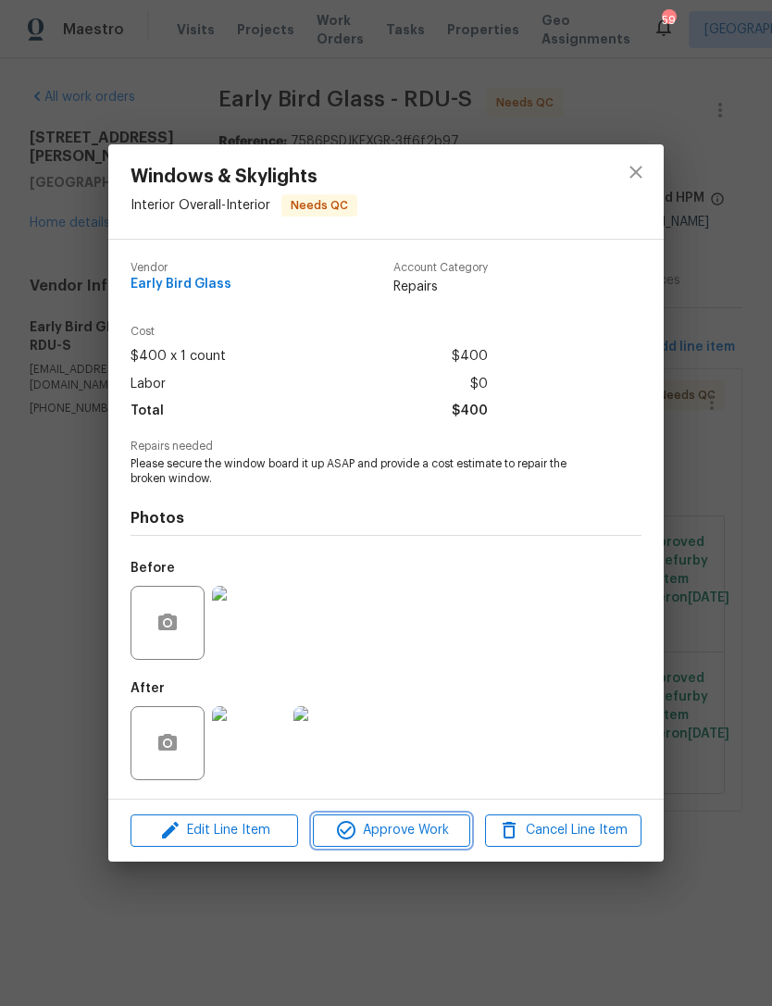
click at [425, 827] on span "Approve Work" at bounding box center [390, 830] width 145 height 23
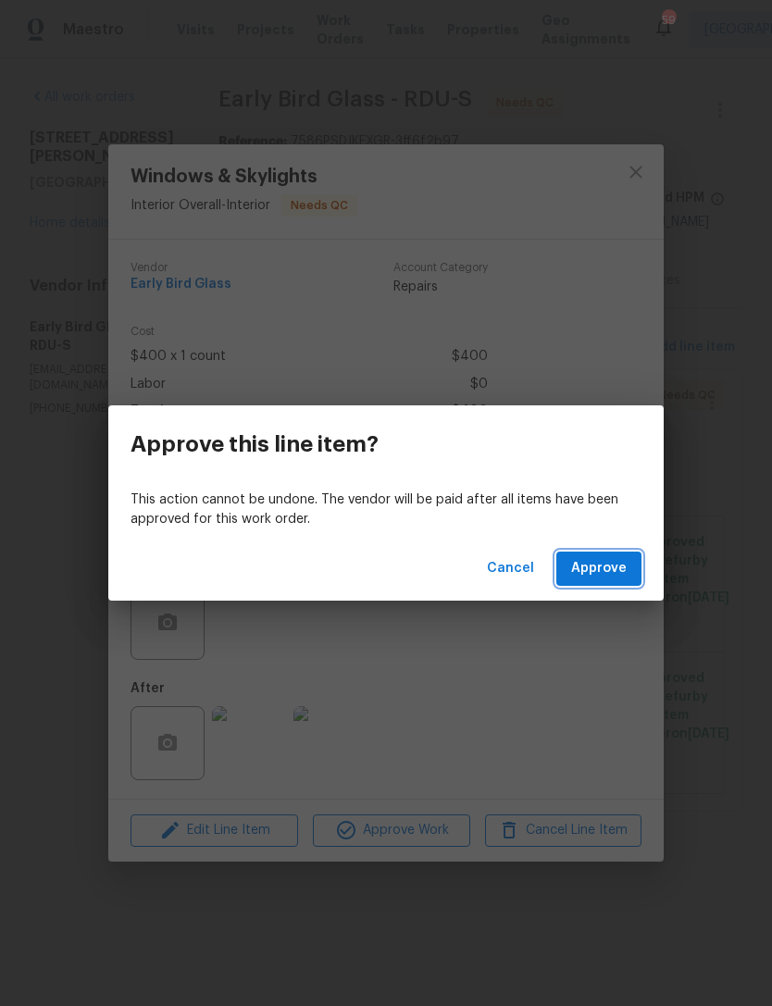
click at [617, 570] on span "Approve" at bounding box center [599, 568] width 56 height 23
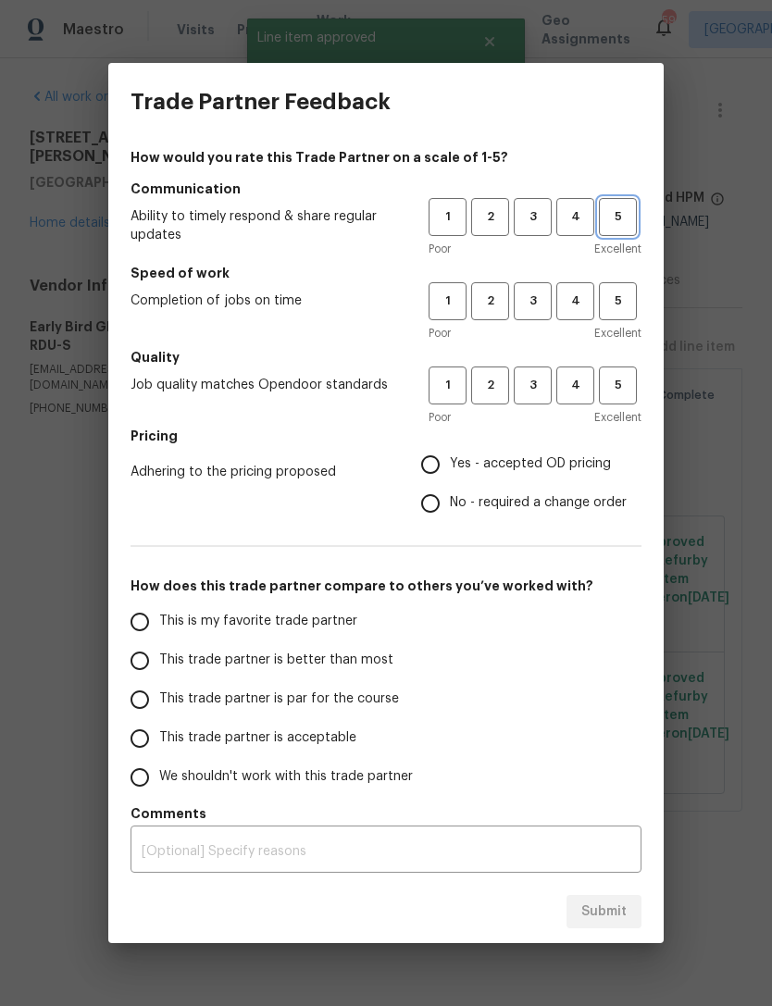
click at [617, 219] on span "5" at bounding box center [618, 216] width 34 height 21
click at [623, 314] on button "5" at bounding box center [618, 301] width 38 height 38
click at [619, 391] on span "5" at bounding box center [618, 385] width 34 height 21
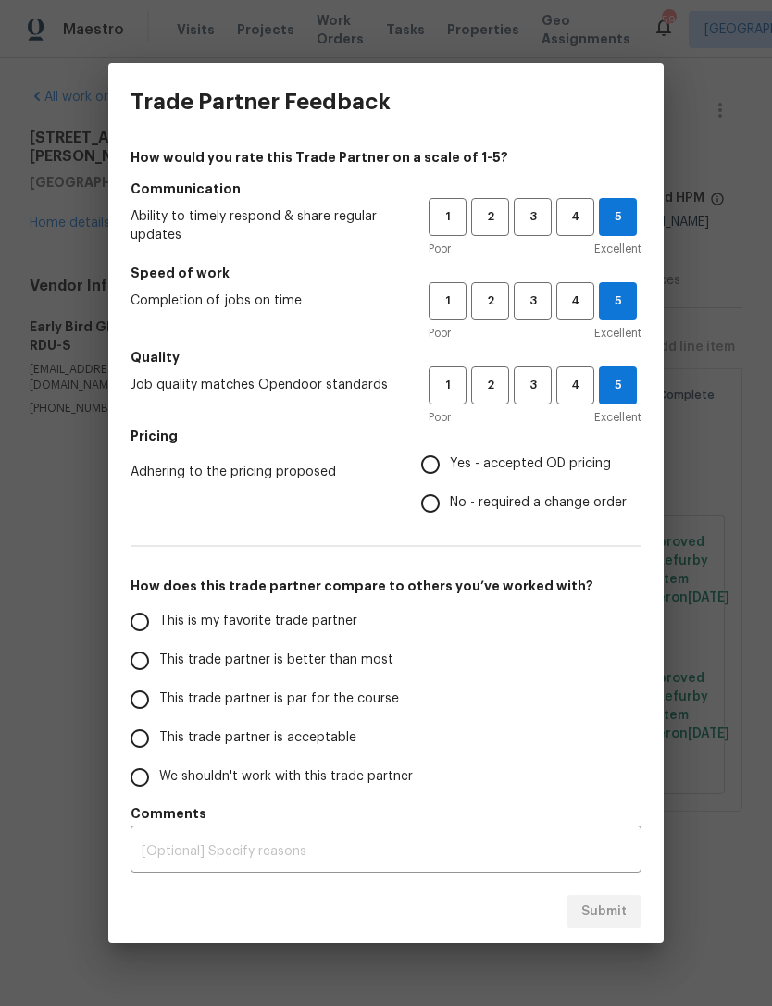
click at [580, 500] on span "No - required a change order" at bounding box center [538, 502] width 177 height 19
click at [450, 500] on input "No - required a change order" at bounding box center [430, 503] width 39 height 39
radio input "true"
click at [338, 670] on span "This trade partner is better than most" at bounding box center [276, 660] width 234 height 19
click at [159, 670] on input "This trade partner is better than most" at bounding box center [139, 660] width 39 height 39
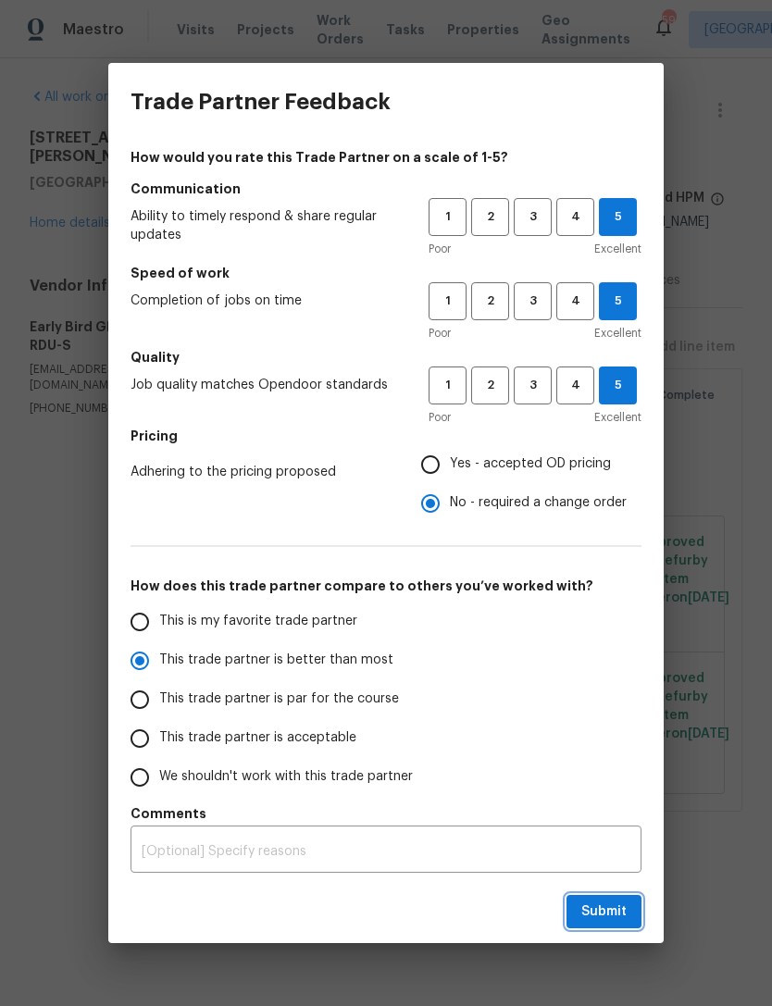
click at [627, 905] on button "Submit" at bounding box center [603, 912] width 75 height 34
radio input "true"
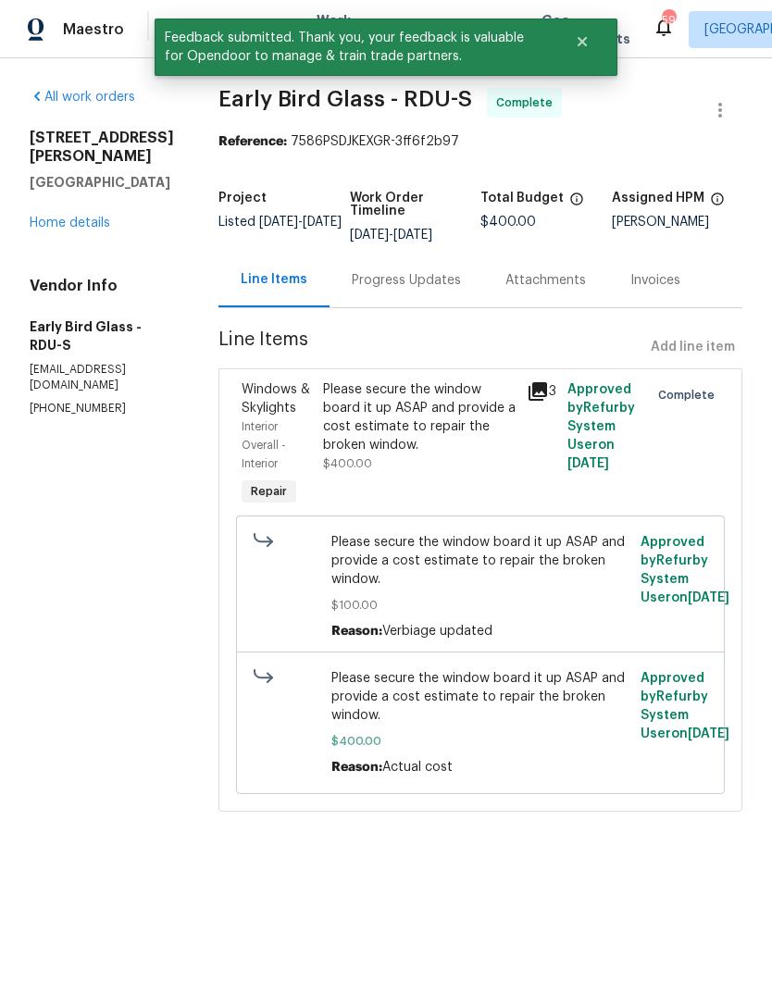
click at [69, 217] on link "Home details" at bounding box center [70, 223] width 81 height 13
